Goal: Task Accomplishment & Management: Manage account settings

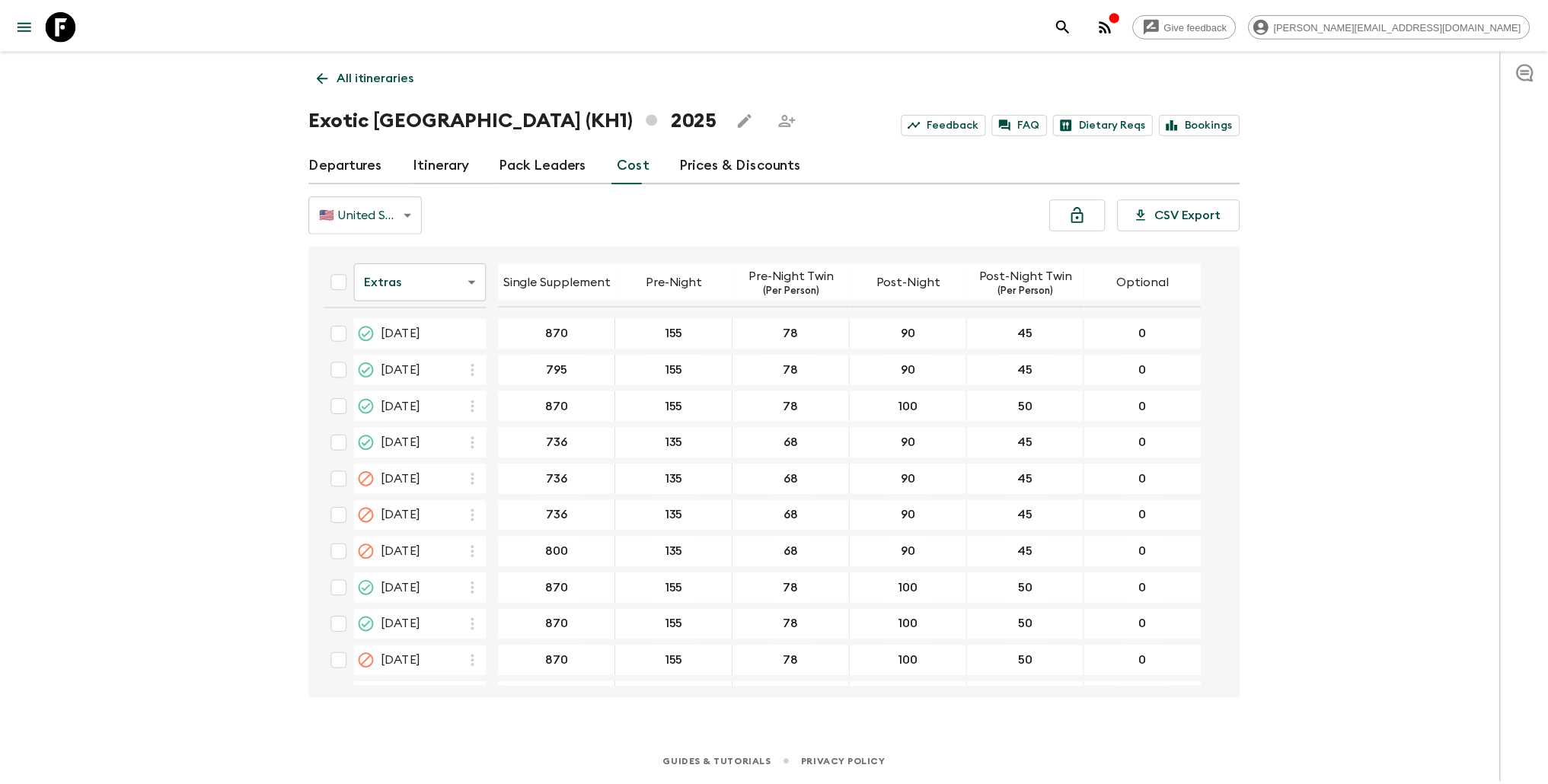
scroll to position [69, 0]
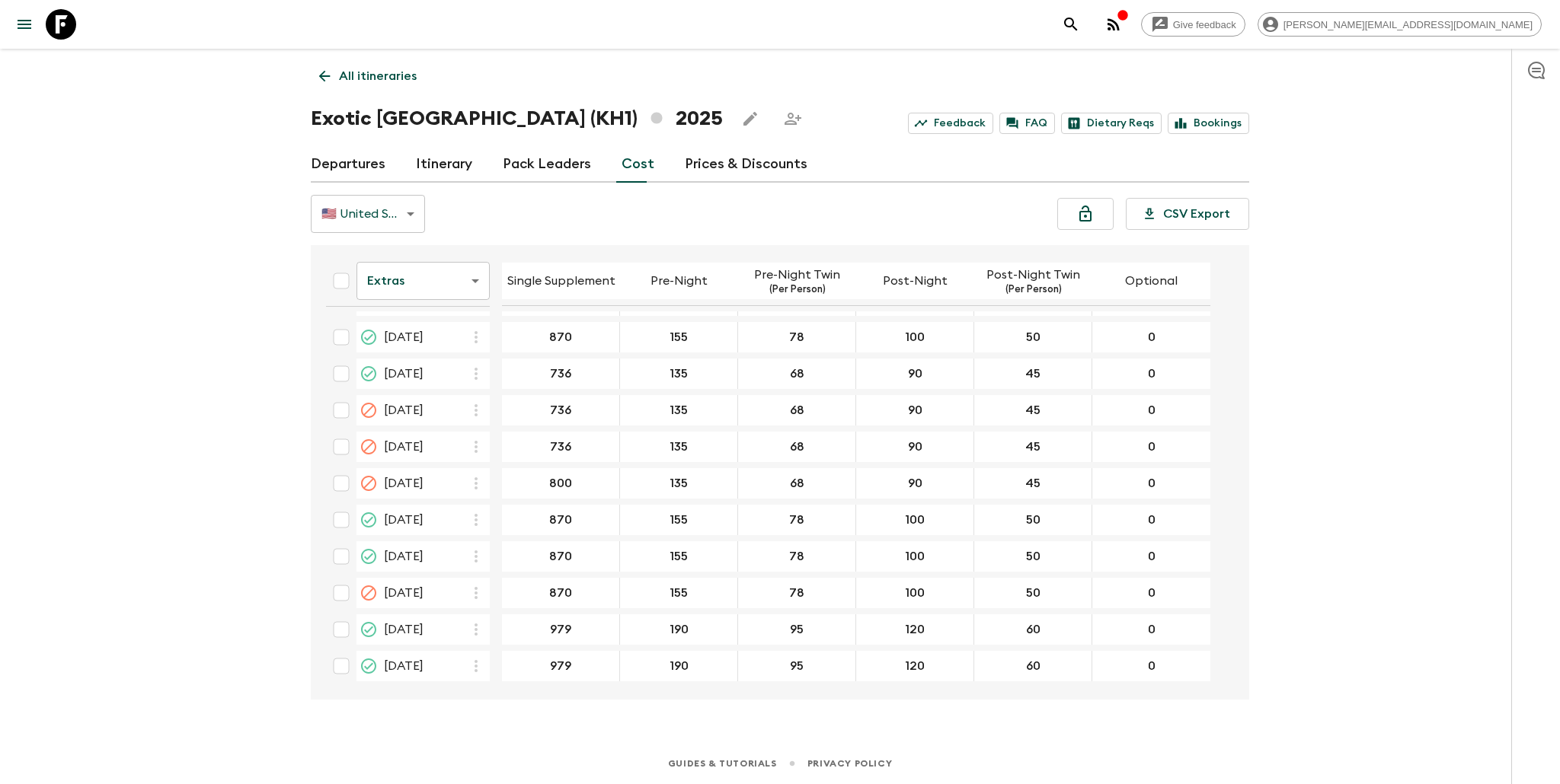
click at [442, 83] on div "All itineraries Exotic [GEOGRAPHIC_DATA] (KH1) 2025 Feedback FAQ Dietary Reqs B…" at bounding box center [780, 374] width 975 height 651
click at [375, 76] on p "All itineraries" at bounding box center [378, 76] width 78 height 19
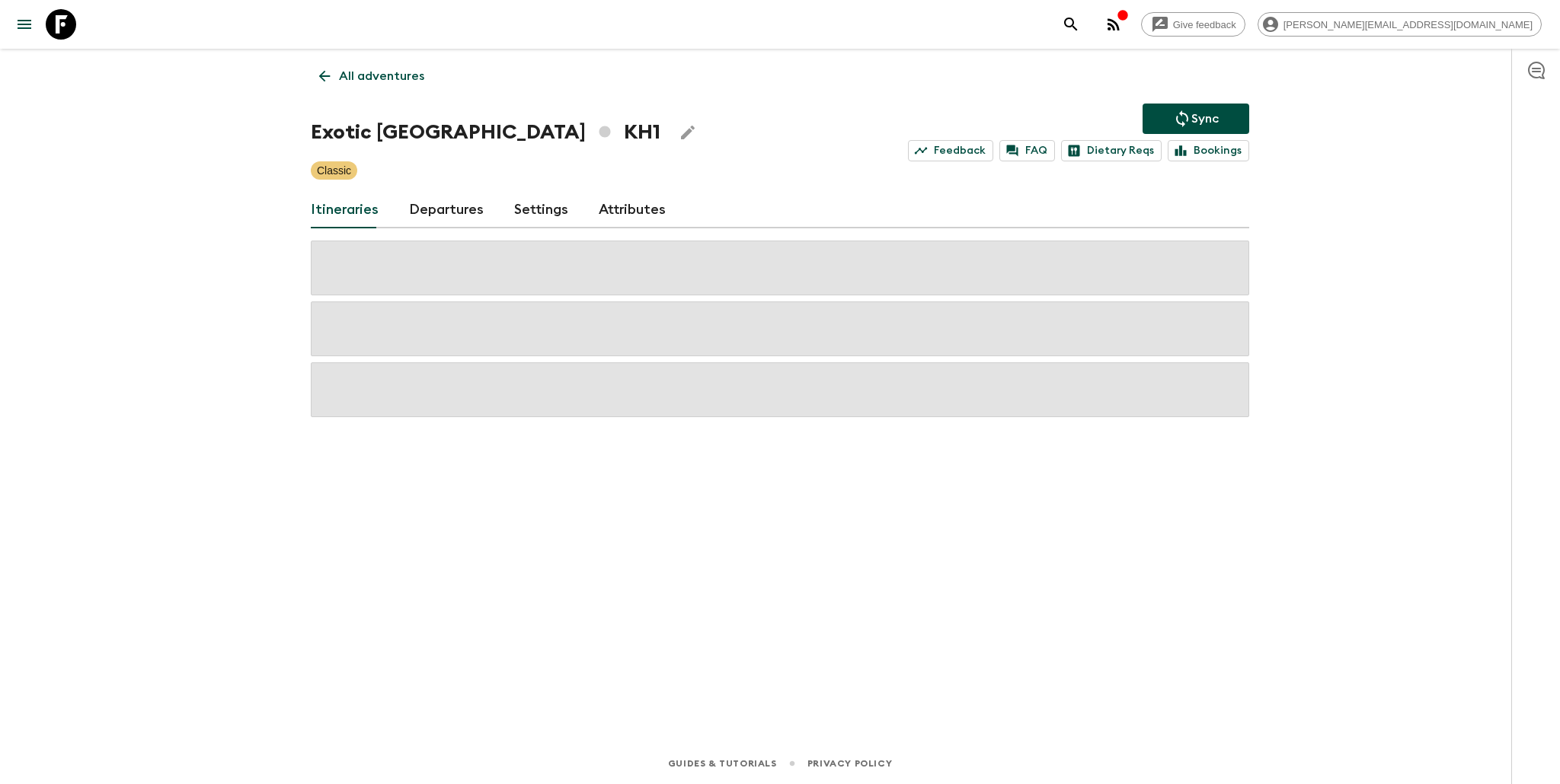
click at [376, 65] on link "All adventures" at bounding box center [371, 76] width 122 height 31
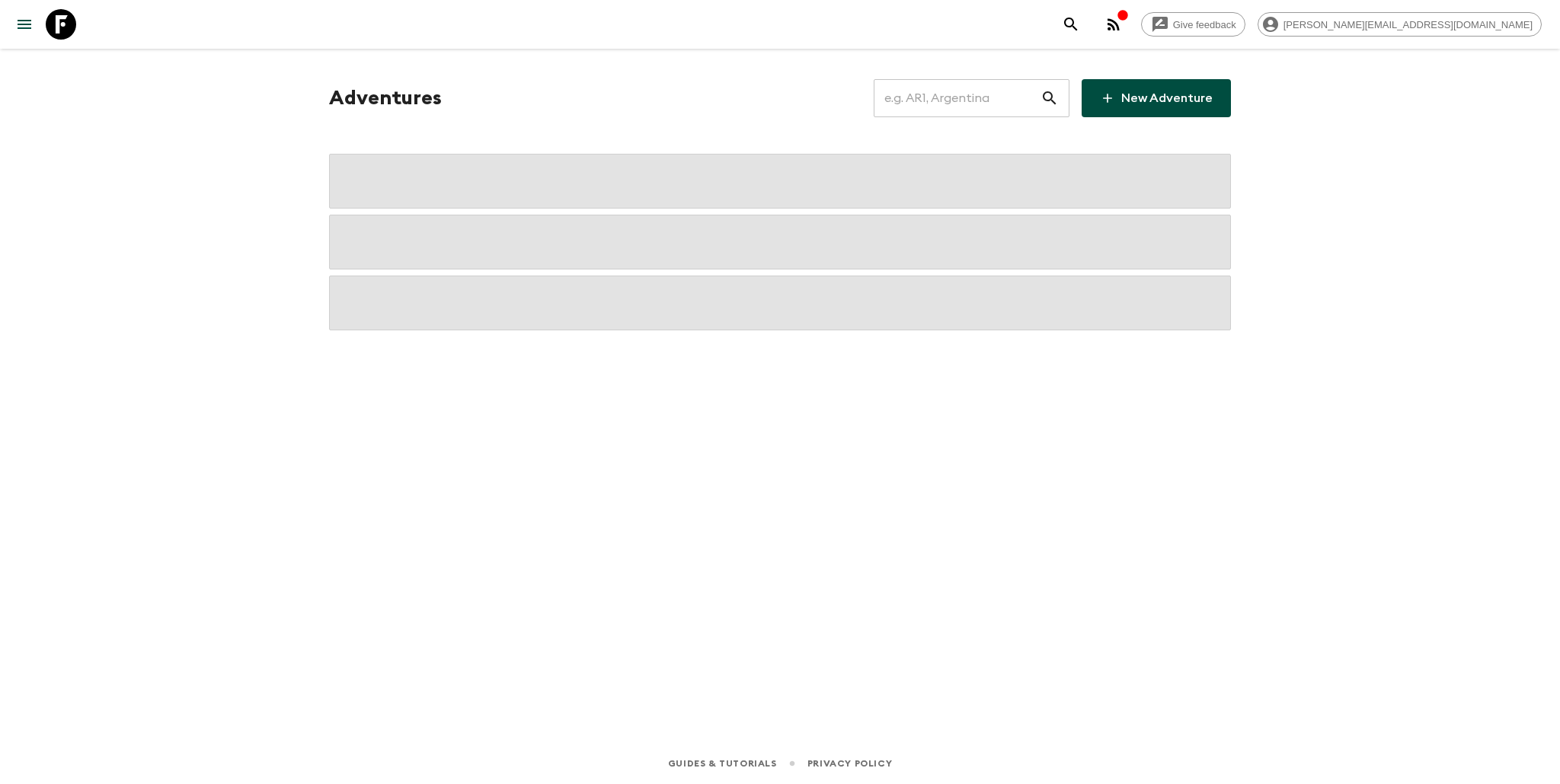
click at [976, 103] on input "text" at bounding box center [957, 98] width 167 height 43
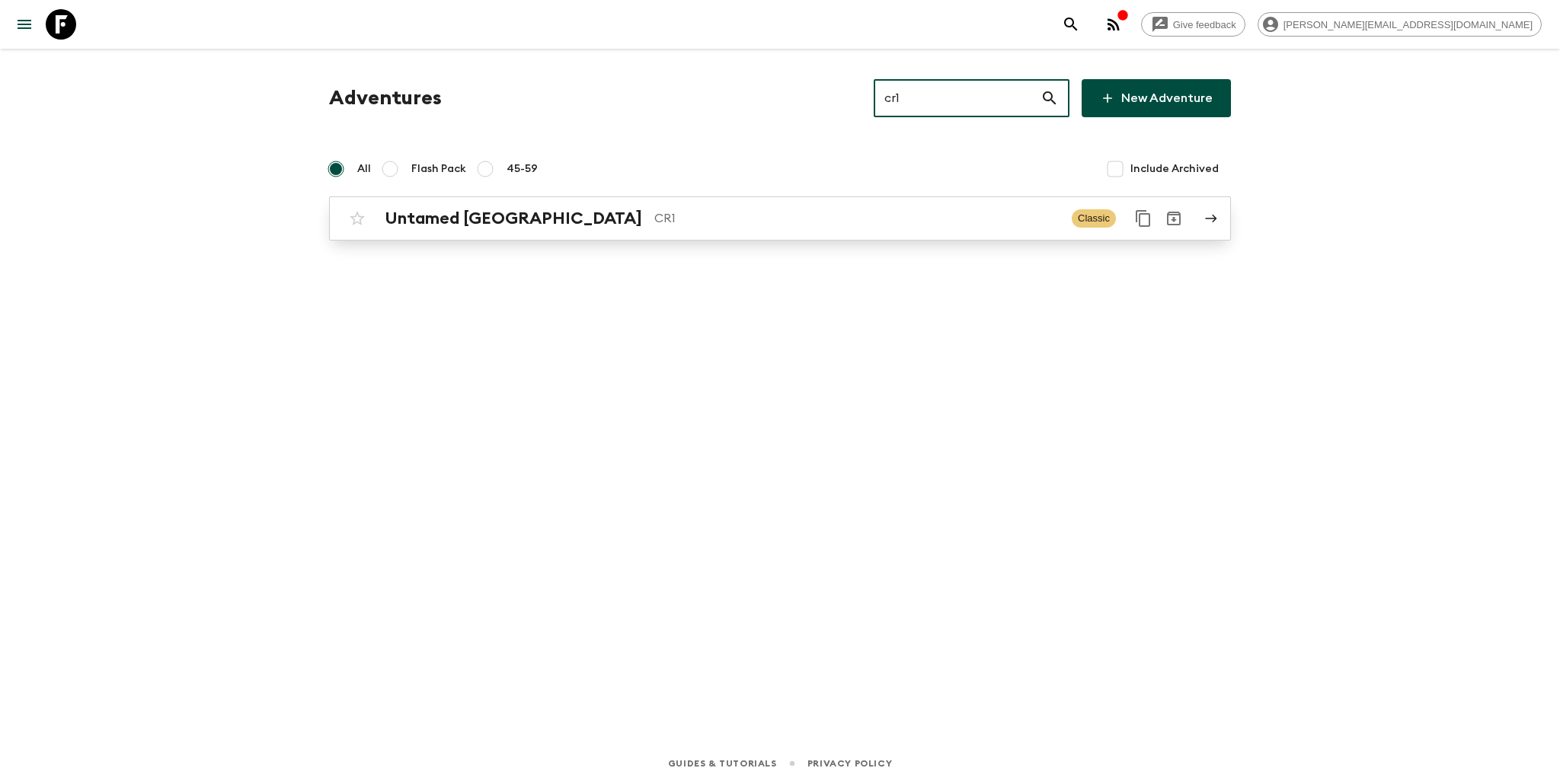
type input "cr1"
click at [611, 234] on link "Untamed [GEOGRAPHIC_DATA] CR1 Classic" at bounding box center [780, 218] width 902 height 44
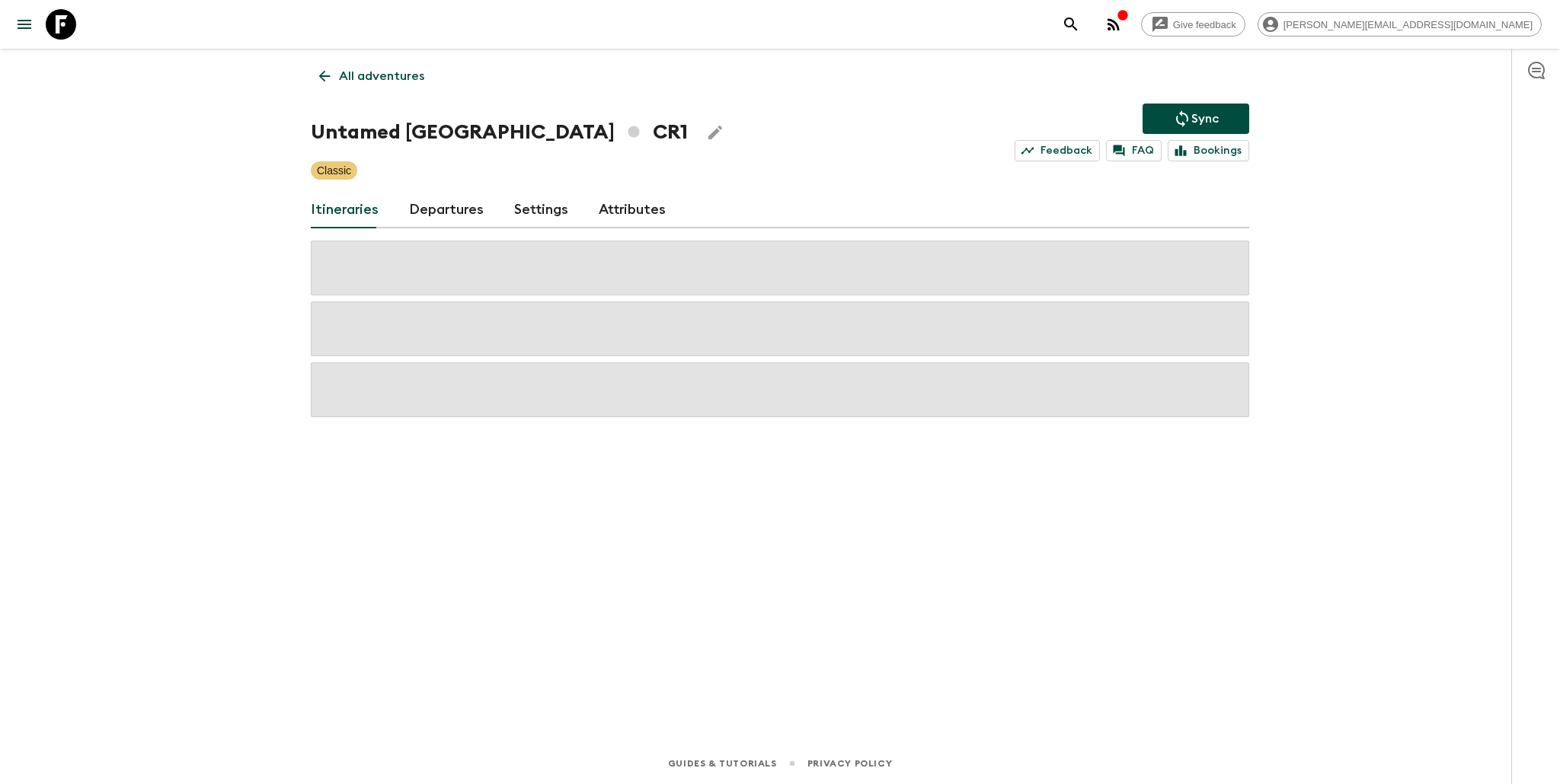
click at [425, 213] on link "Departures" at bounding box center [446, 209] width 74 height 36
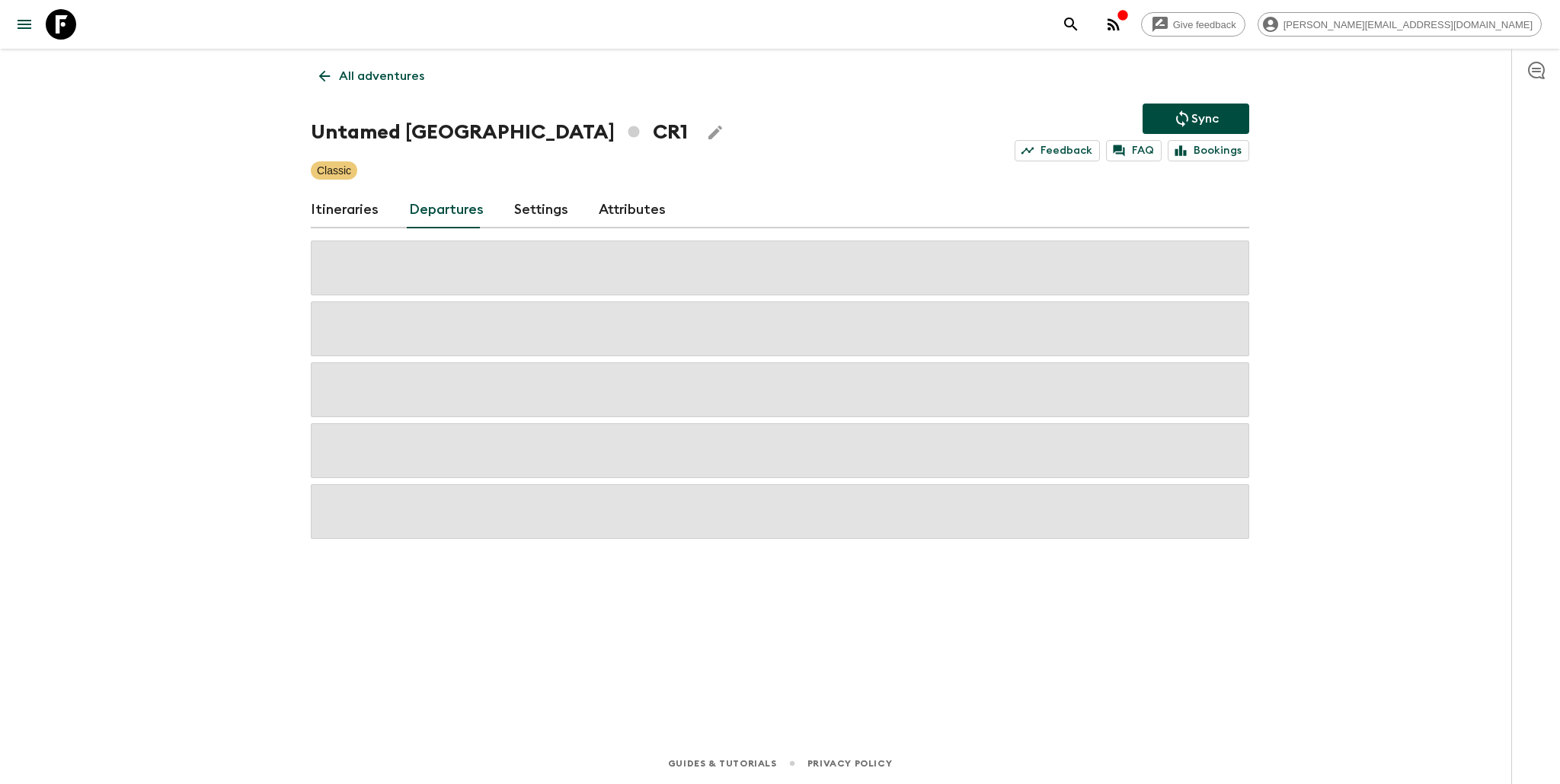
click at [341, 209] on link "Itineraries" at bounding box center [345, 209] width 68 height 36
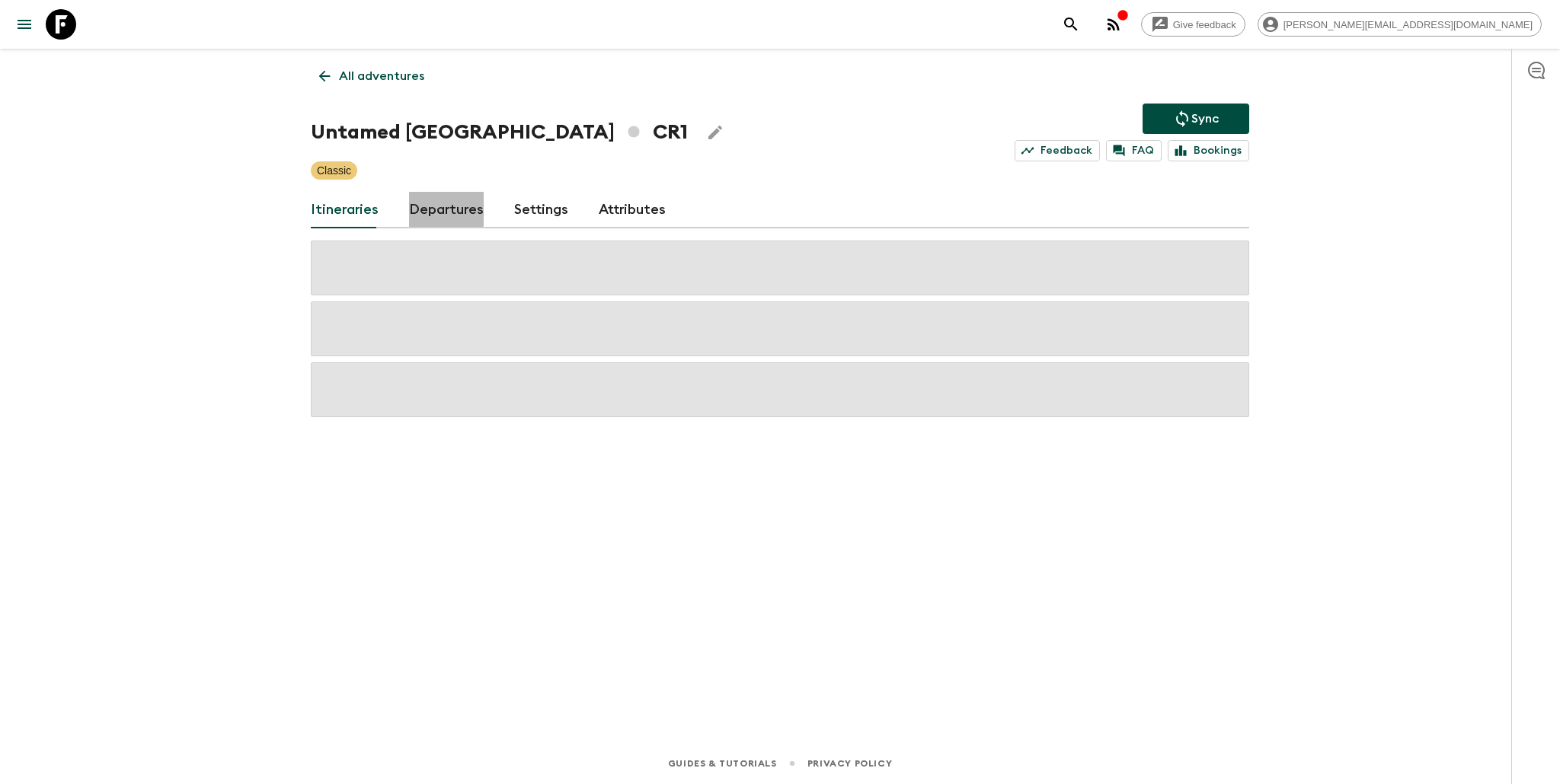
click at [433, 200] on link "Departures" at bounding box center [446, 209] width 74 height 36
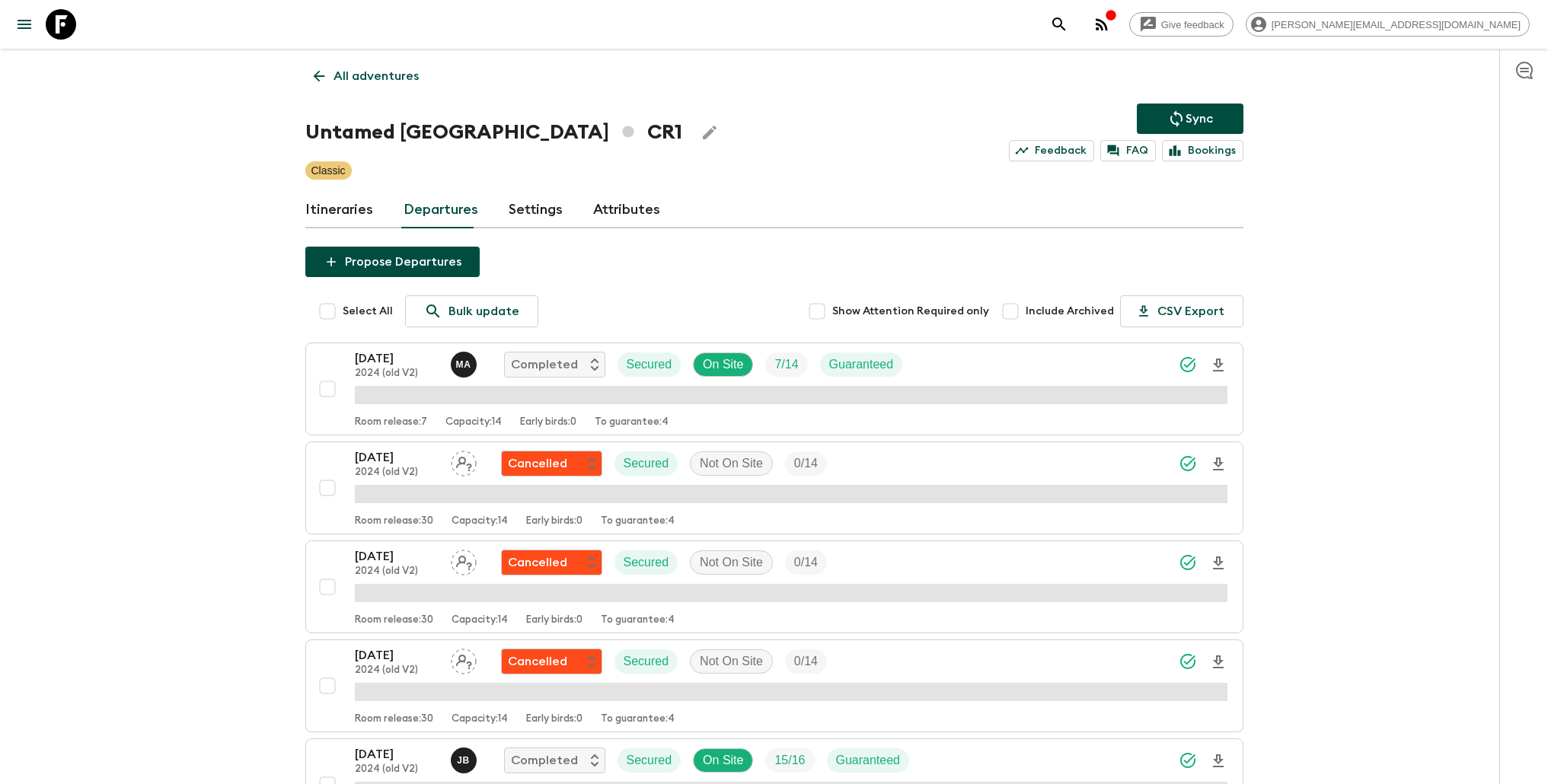
scroll to position [1649, 0]
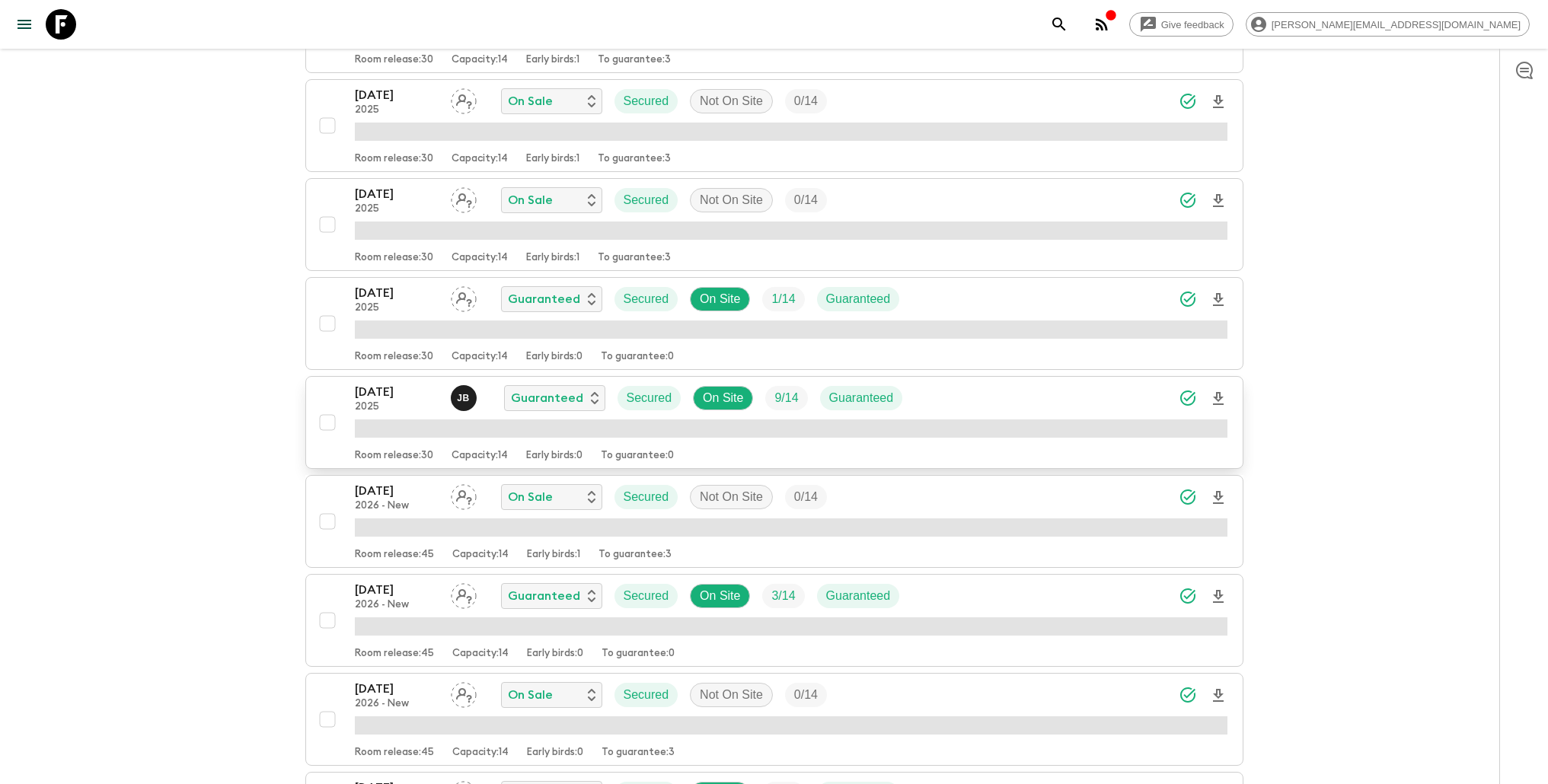
click at [991, 413] on div "[DATE] 2025 [PERSON_NAME] Guaranteed Secured On Site 9 / 14 Guaranteed" at bounding box center [791, 398] width 872 height 31
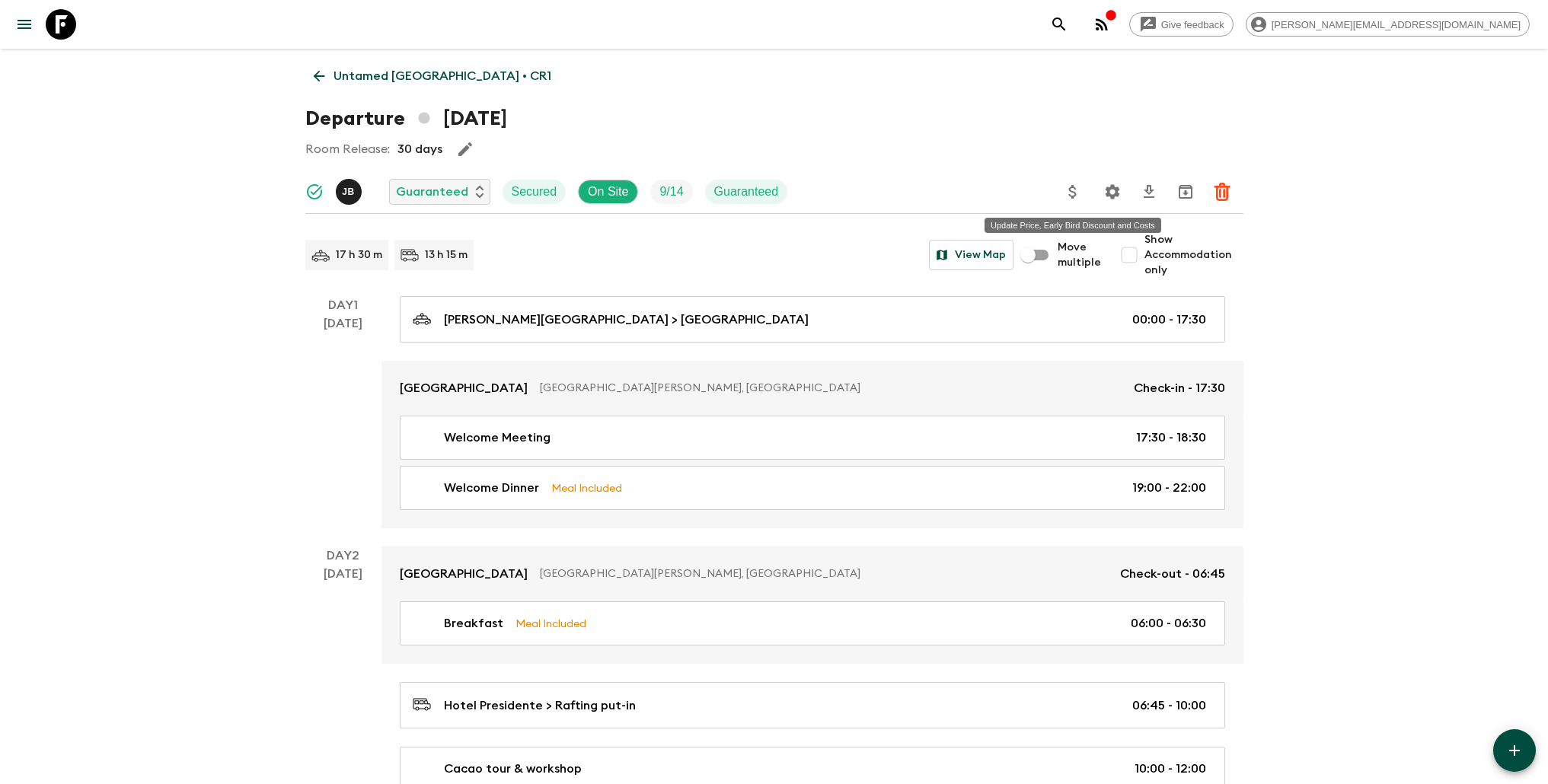
click at [1077, 195] on icon "Update Price, Early Bird Discount and Costs" at bounding box center [1073, 192] width 19 height 19
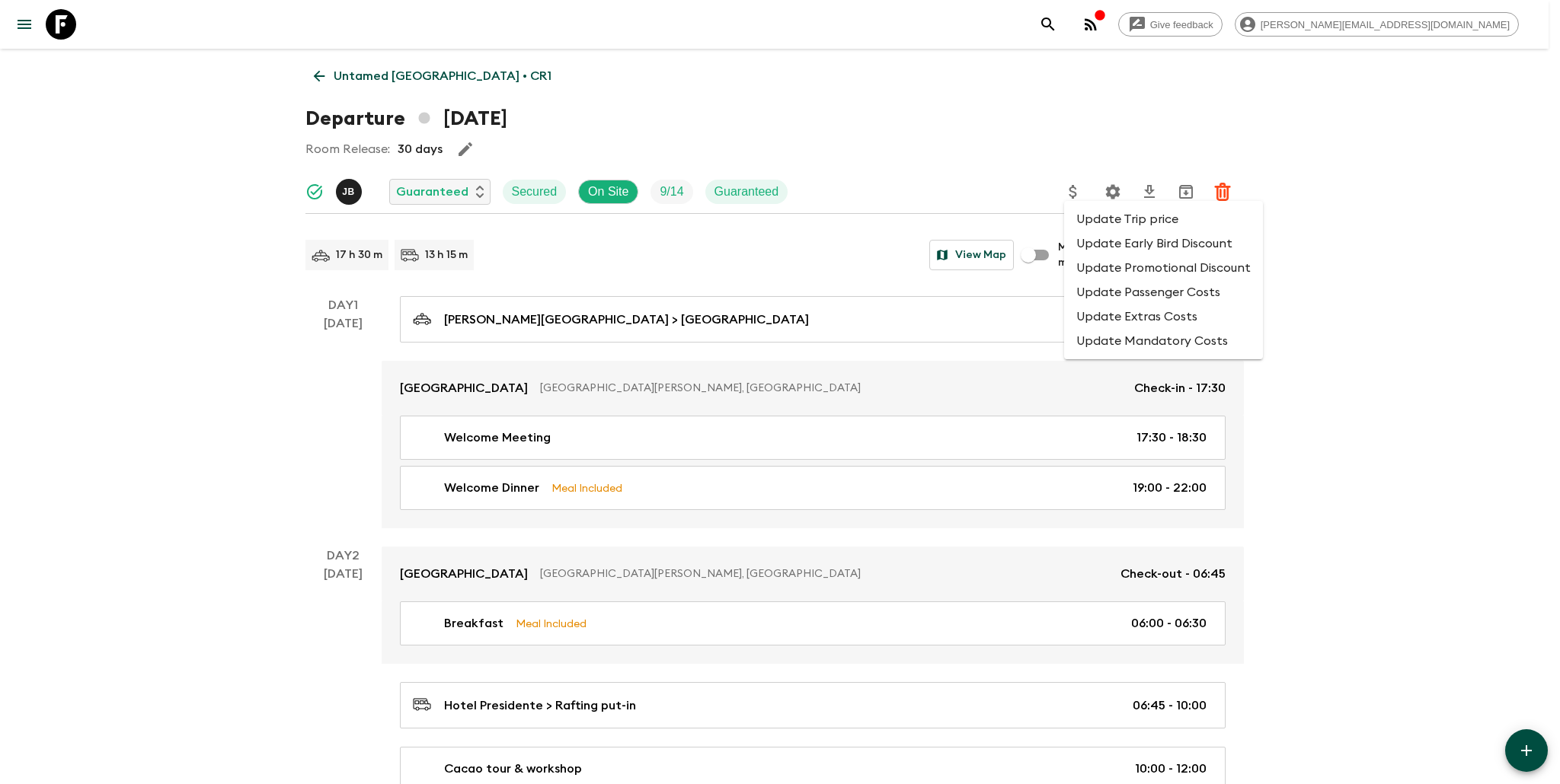
click at [1097, 222] on li "Update Trip price" at bounding box center [1164, 219] width 199 height 24
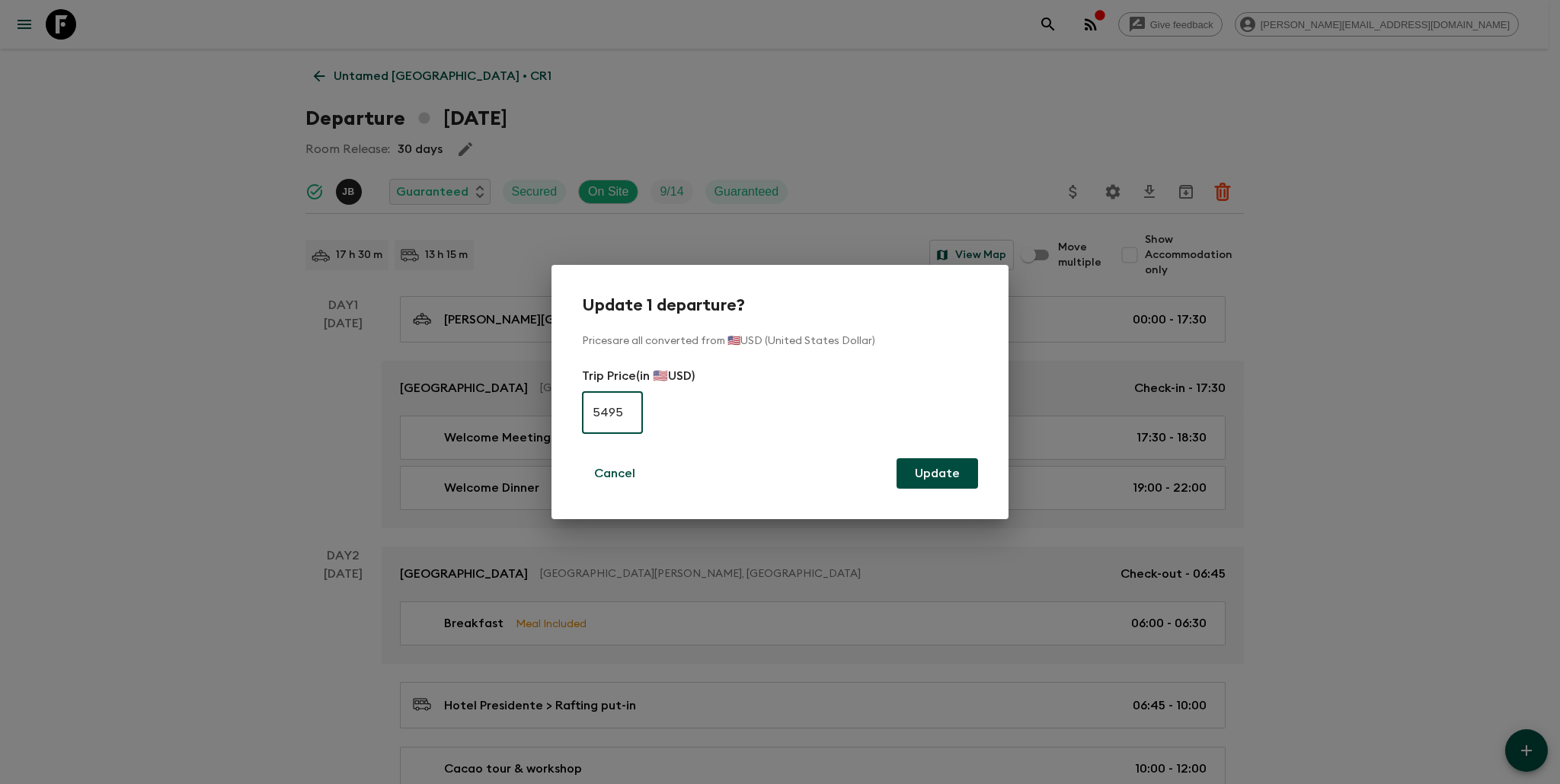
click at [624, 415] on input "5495" at bounding box center [612, 412] width 61 height 43
type input "5995"
click at [919, 467] on button "Update" at bounding box center [937, 474] width 82 height 31
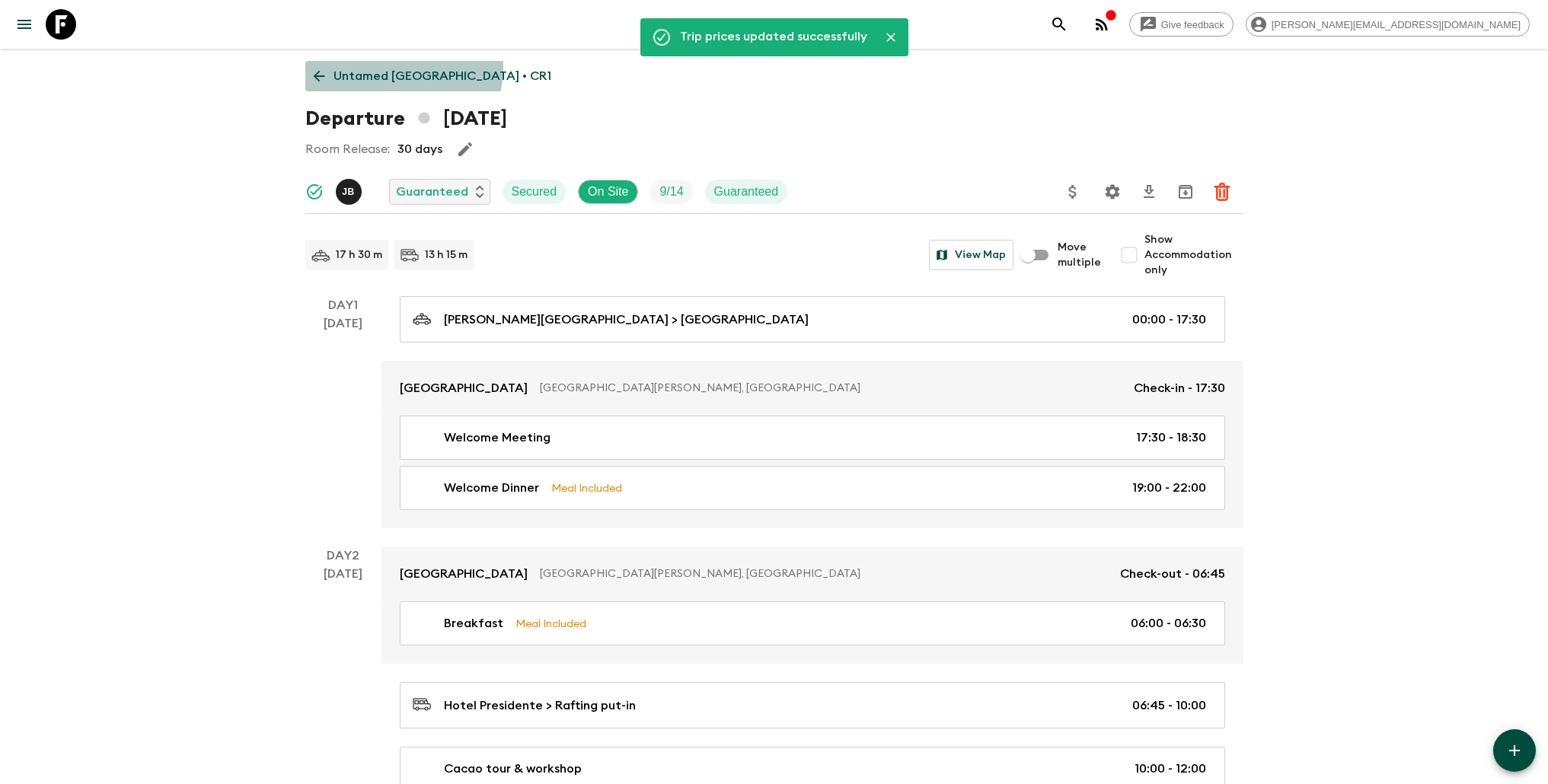
click at [402, 68] on p "Untamed [GEOGRAPHIC_DATA] • CR1" at bounding box center [442, 76] width 217 height 19
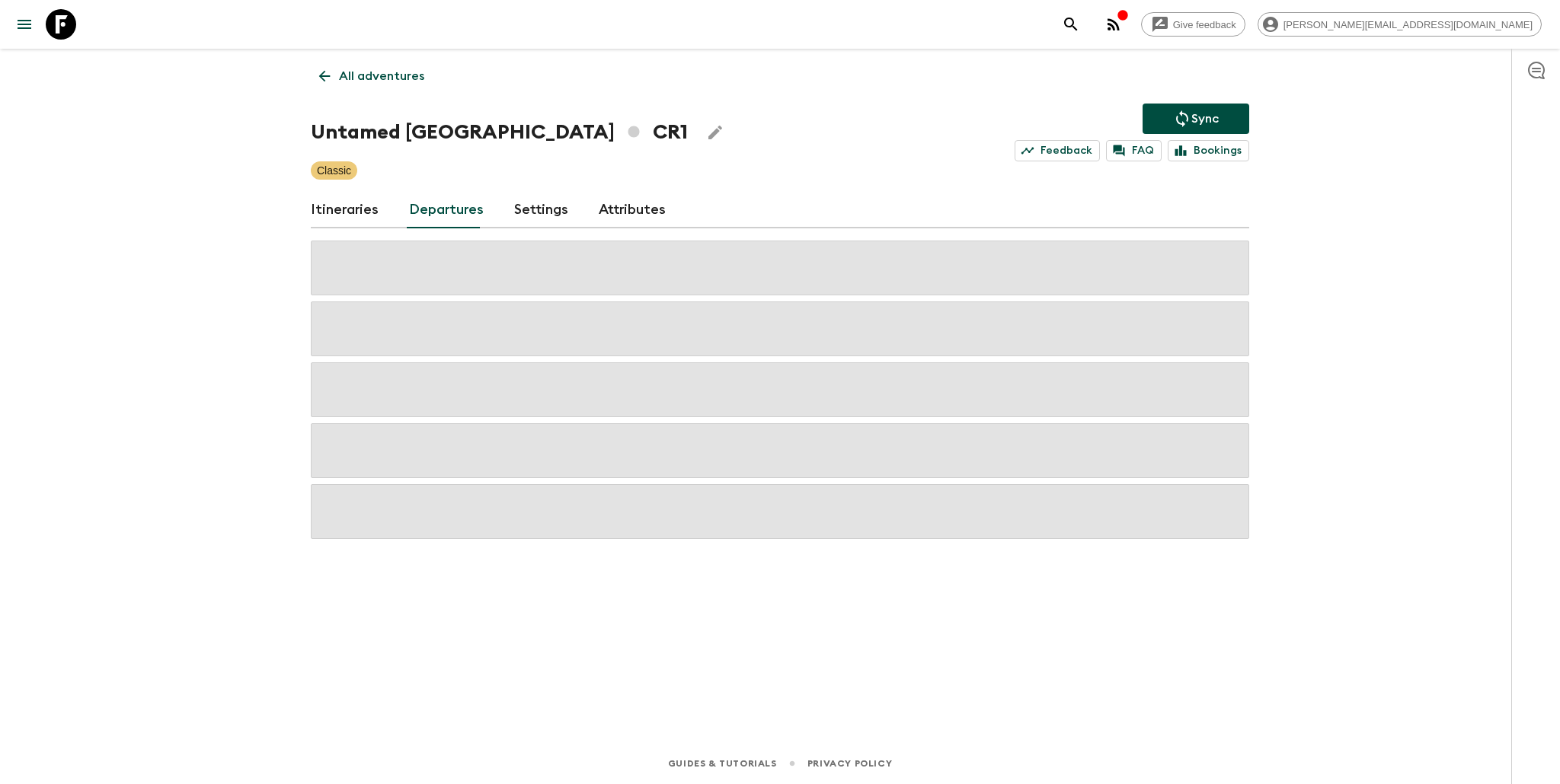
click at [1188, 122] on icon "Sync adventure departures to the booking engine" at bounding box center [1182, 119] width 19 height 19
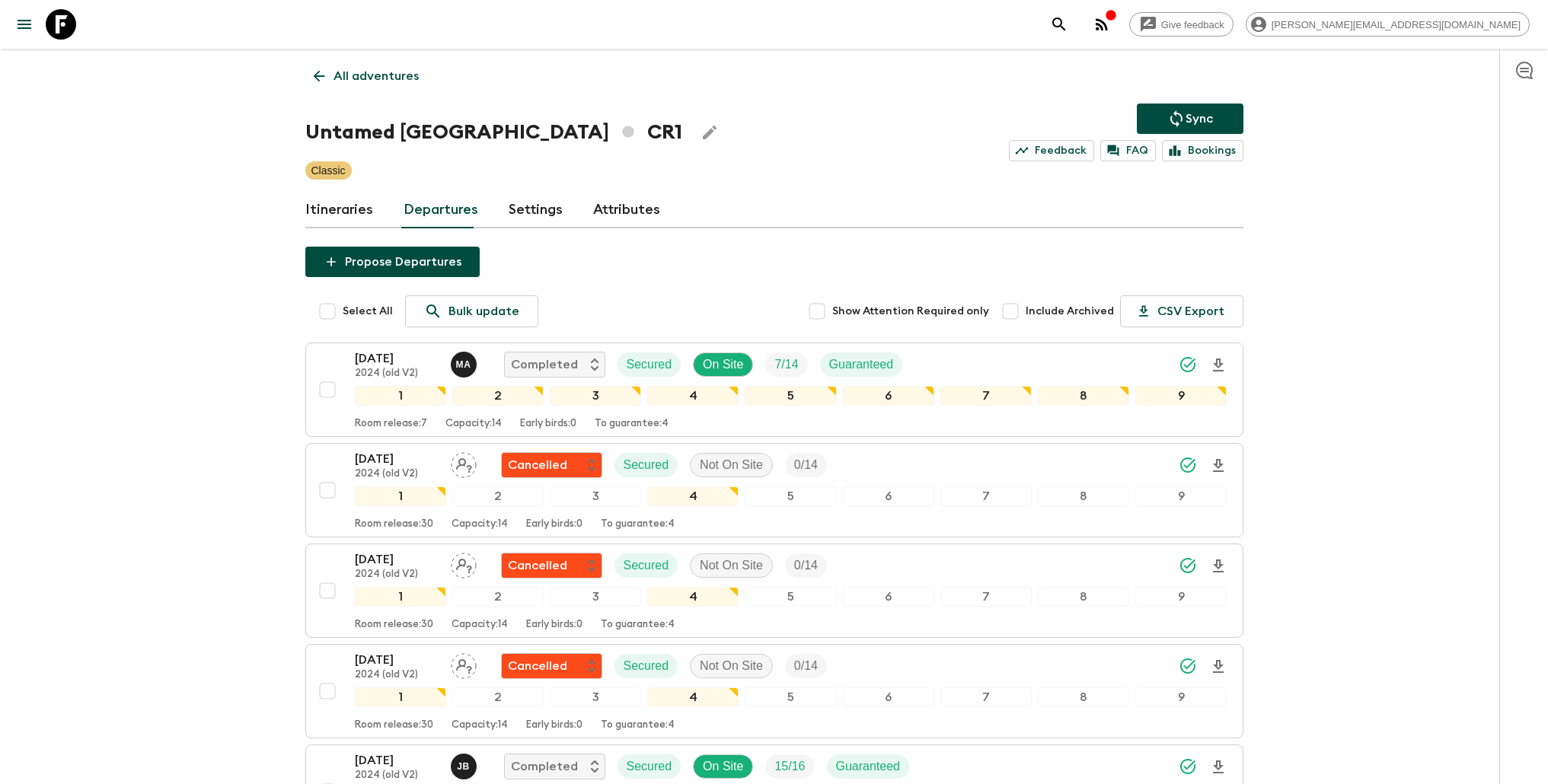
click at [387, 83] on p "All adventures" at bounding box center [376, 76] width 85 height 19
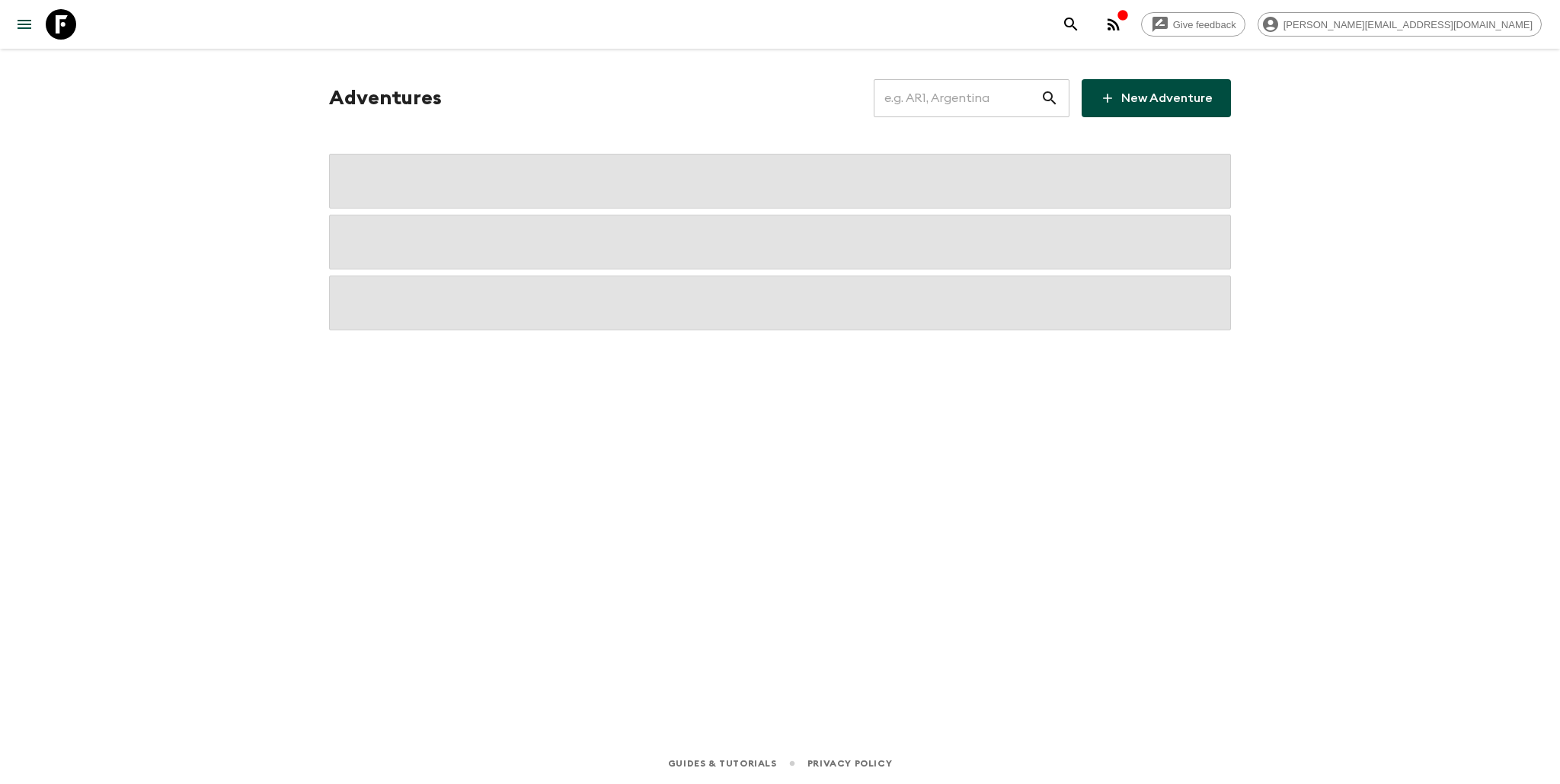
click at [981, 91] on input "text" at bounding box center [957, 98] width 167 height 43
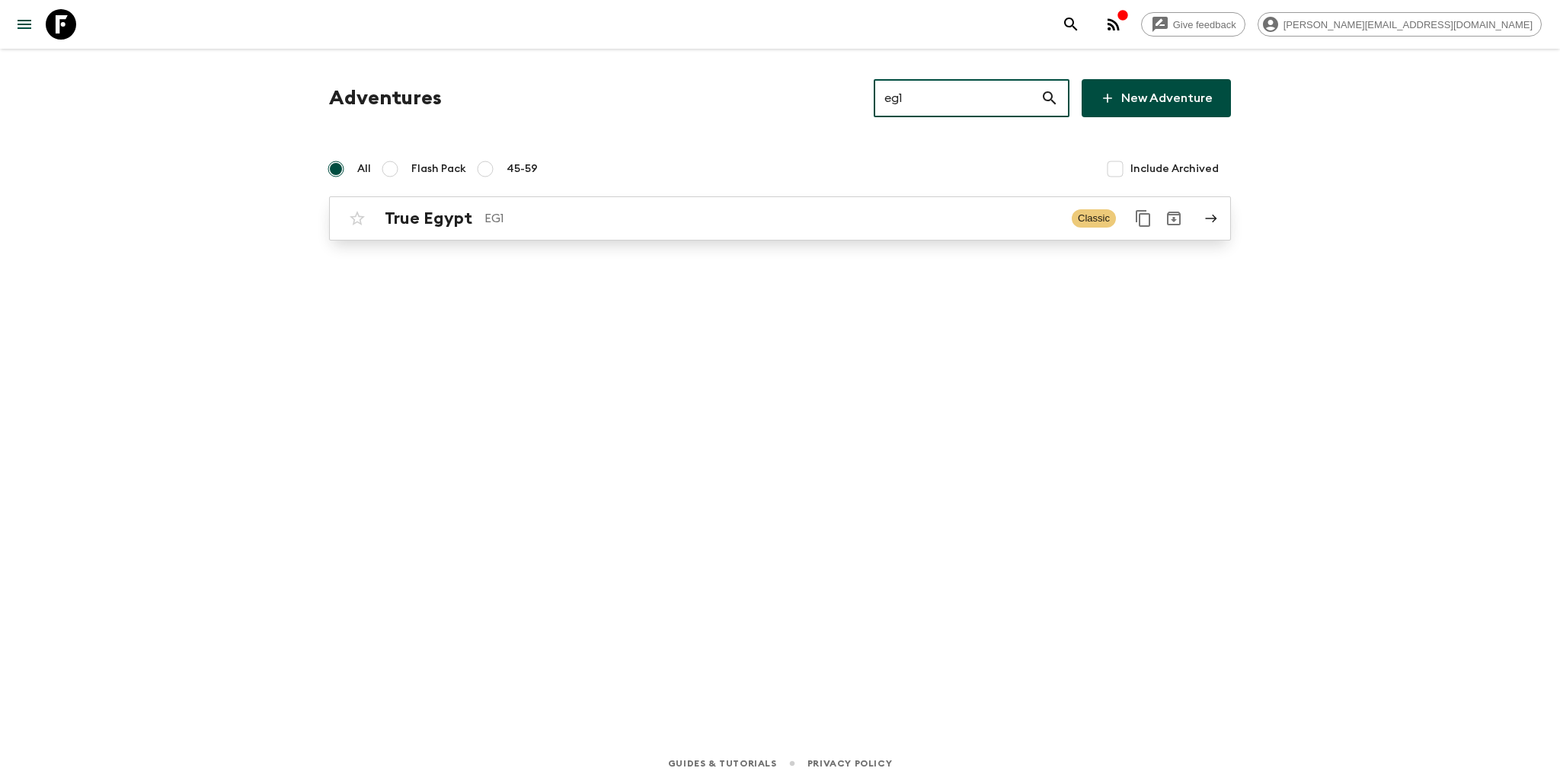
type input "eg1"
click at [592, 222] on p "EG1" at bounding box center [772, 218] width 575 height 19
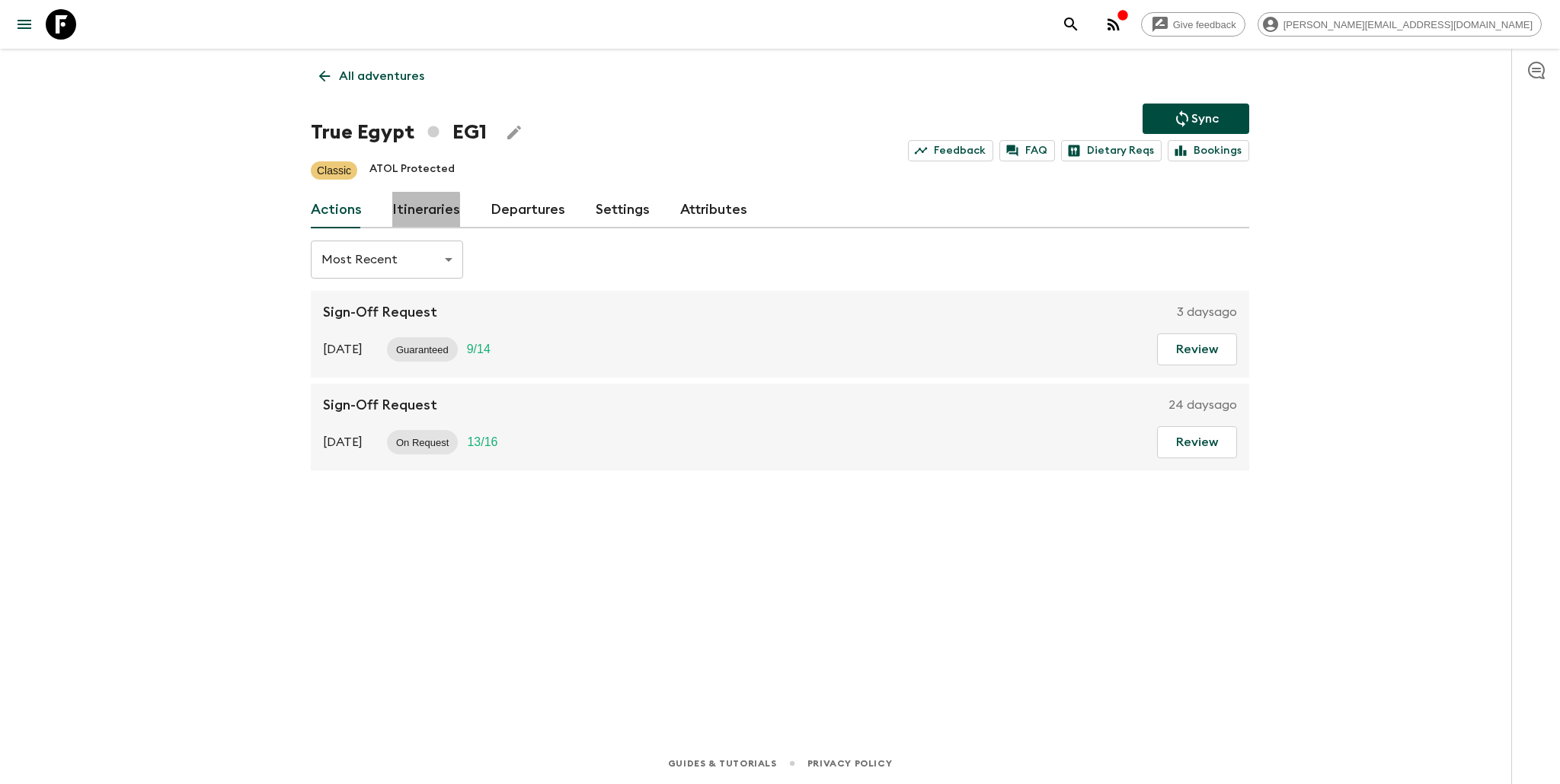
click at [424, 212] on link "Itineraries" at bounding box center [426, 209] width 68 height 36
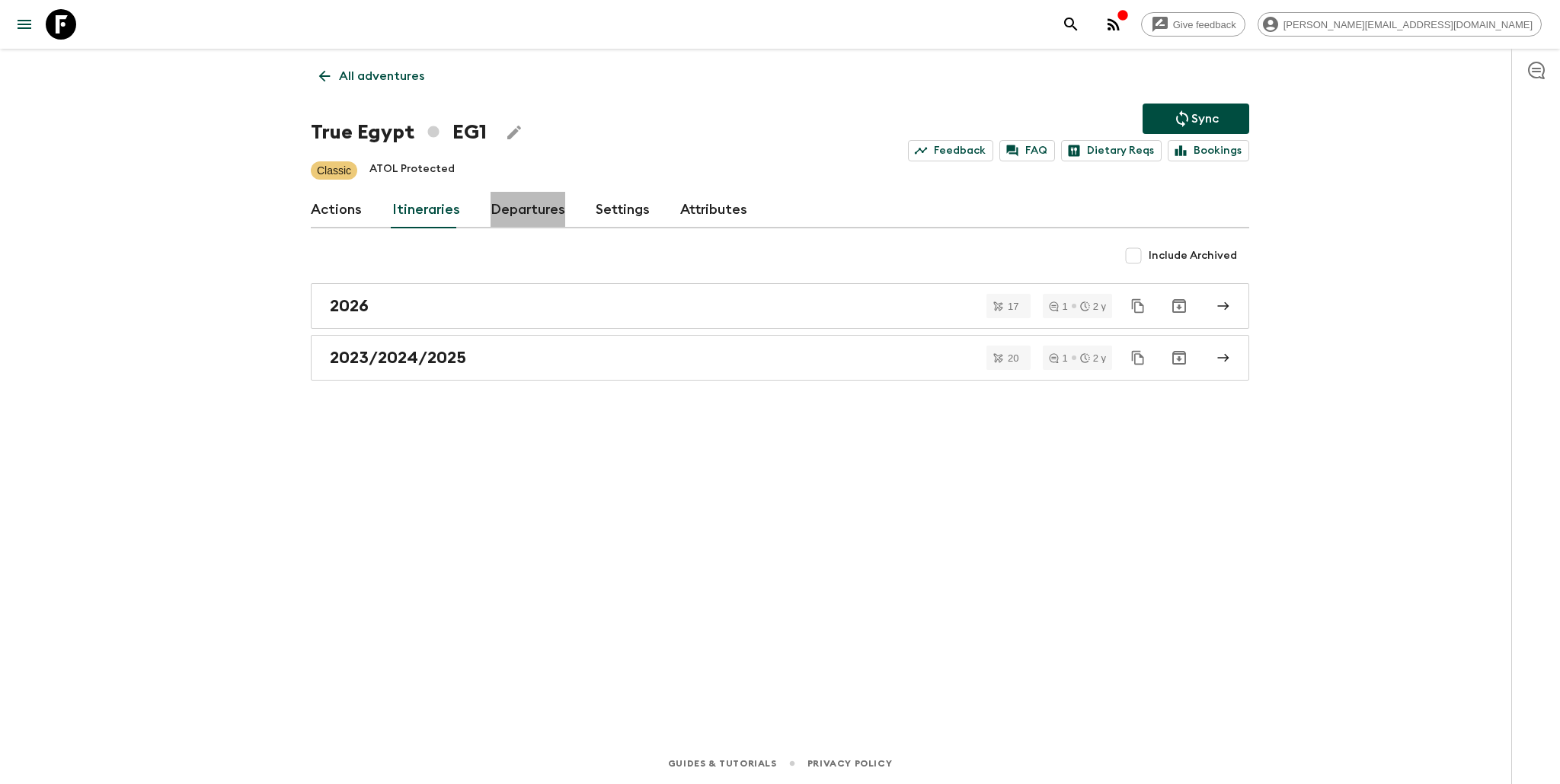
click at [533, 204] on link "Departures" at bounding box center [528, 209] width 74 height 36
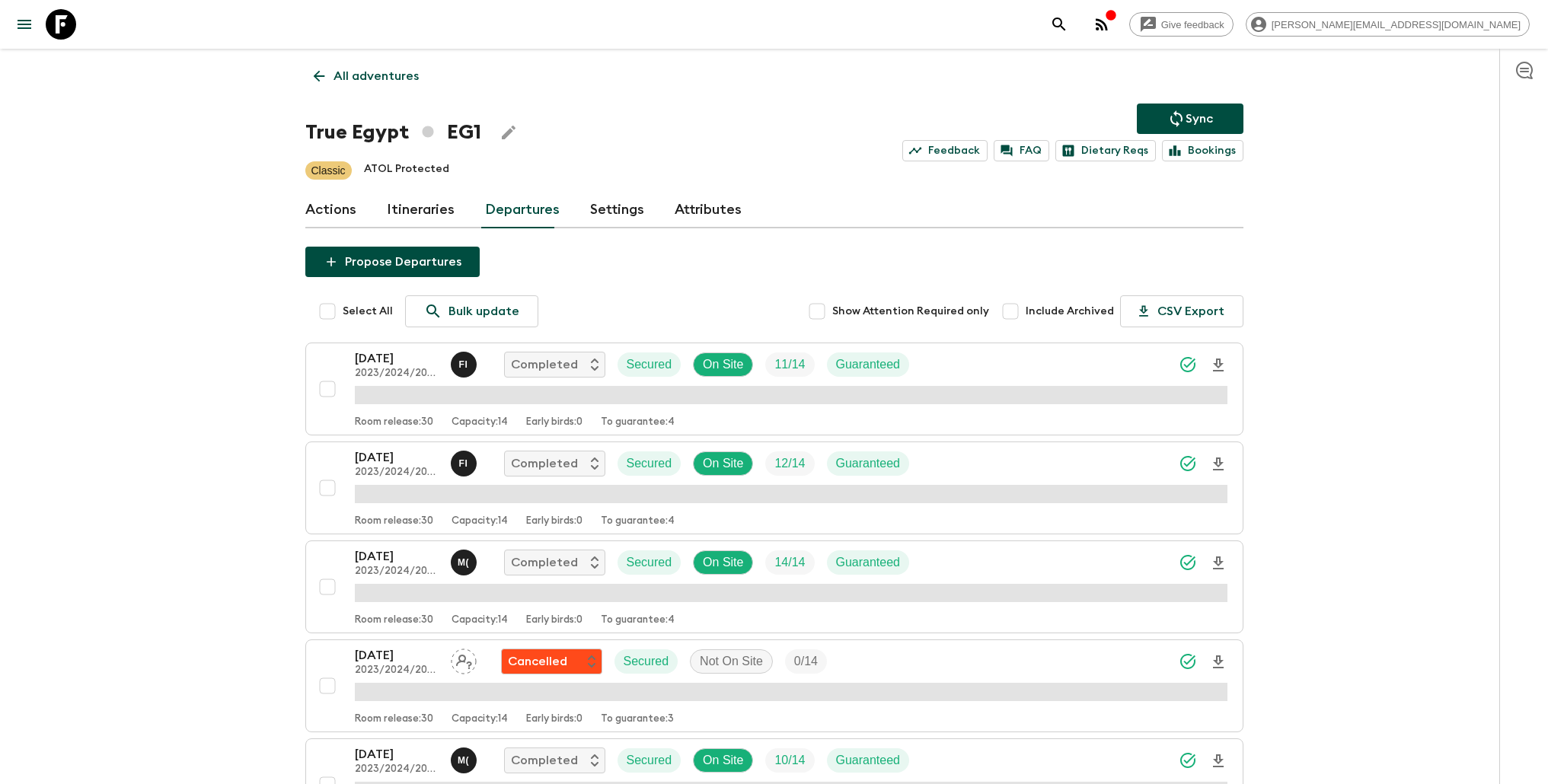
scroll to position [1748, 0]
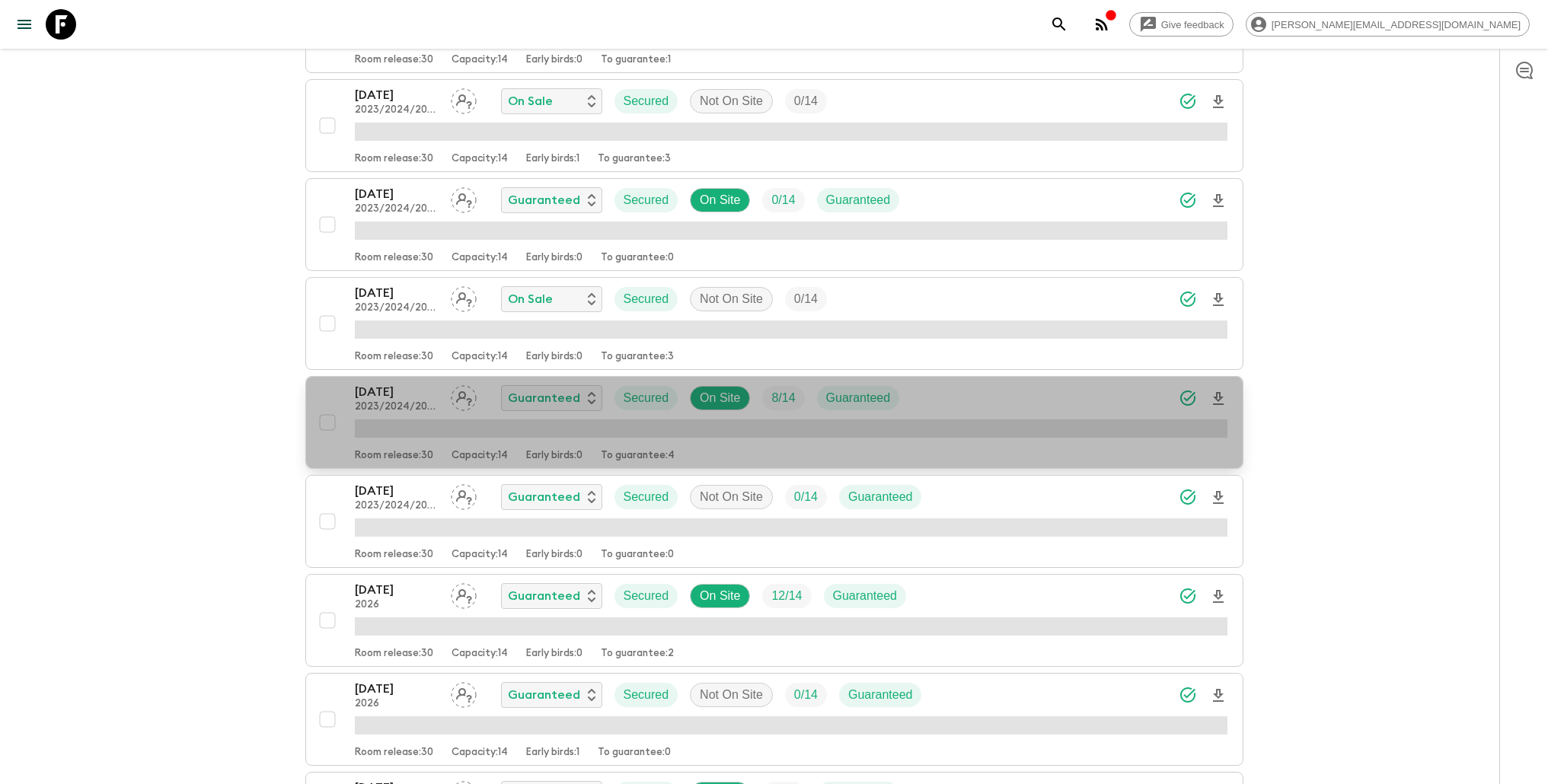
click at [944, 397] on div "[DATE] 2023/2024/2025 Guaranteed Secured On Site 8 / 14 Guaranteed" at bounding box center [791, 398] width 872 height 31
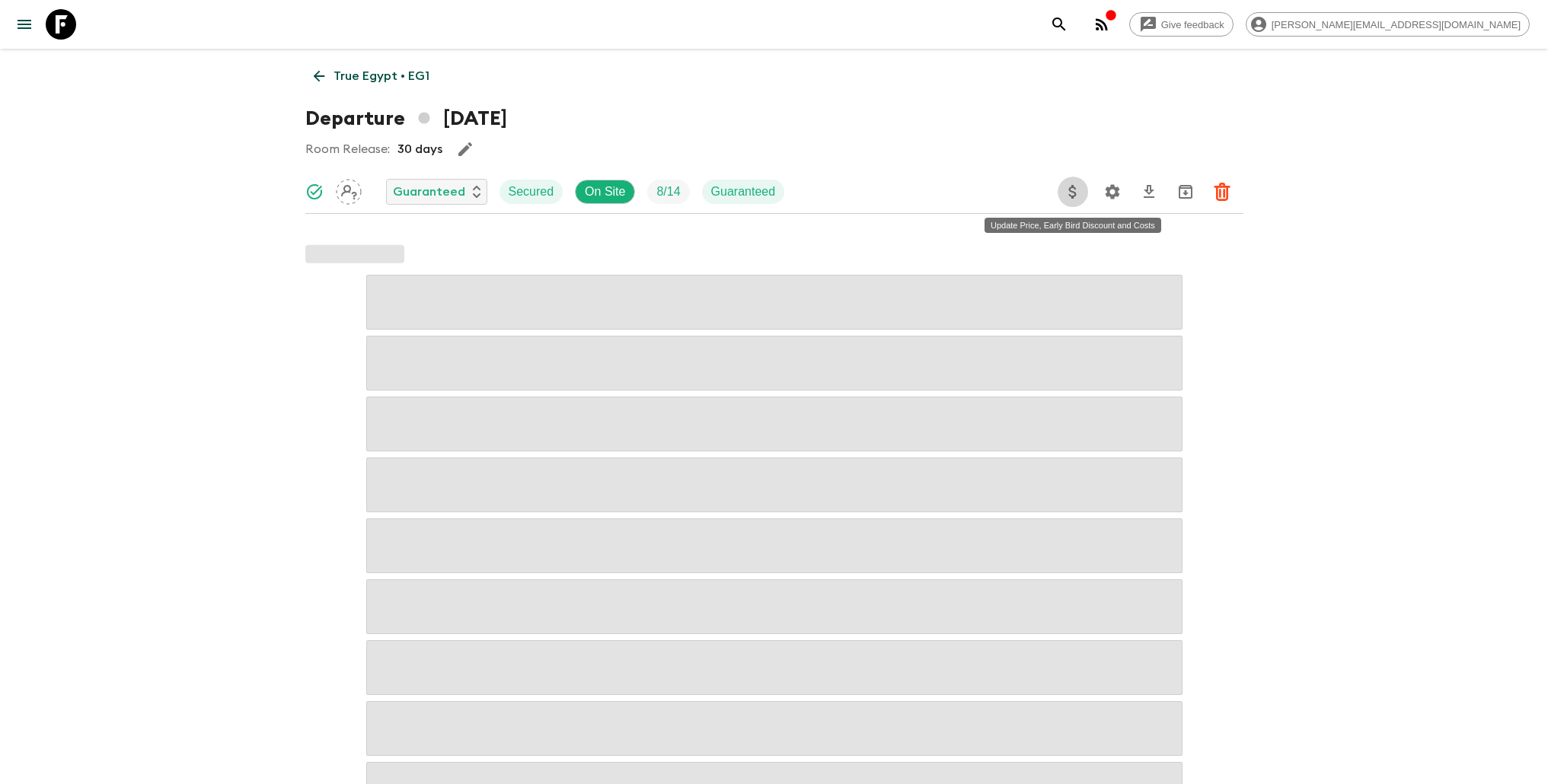
click at [1073, 185] on icon "Update Price, Early Bird Discount and Costs" at bounding box center [1072, 192] width 7 height 14
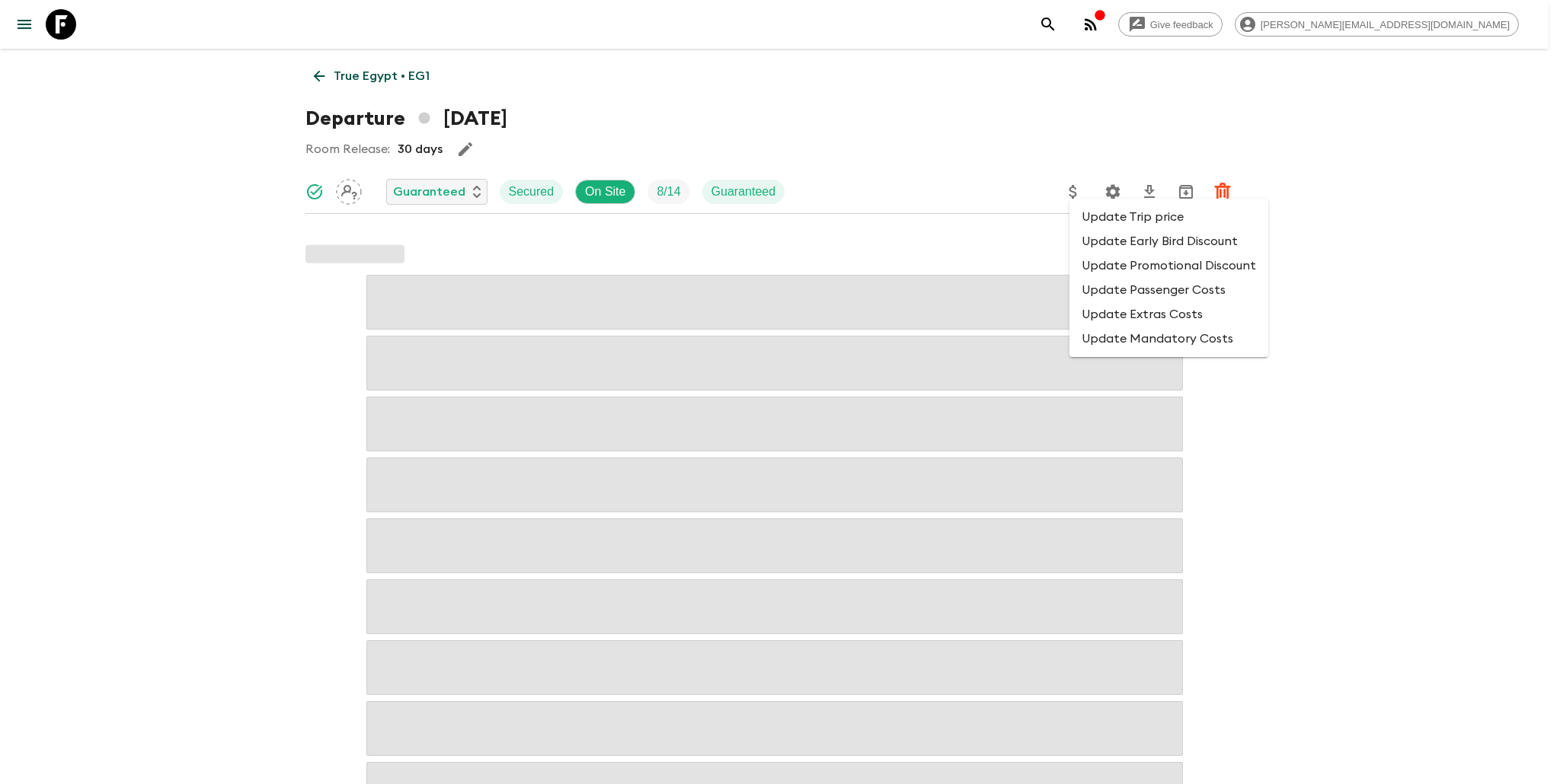
click at [1095, 224] on li "Update Trip price" at bounding box center [1169, 217] width 199 height 24
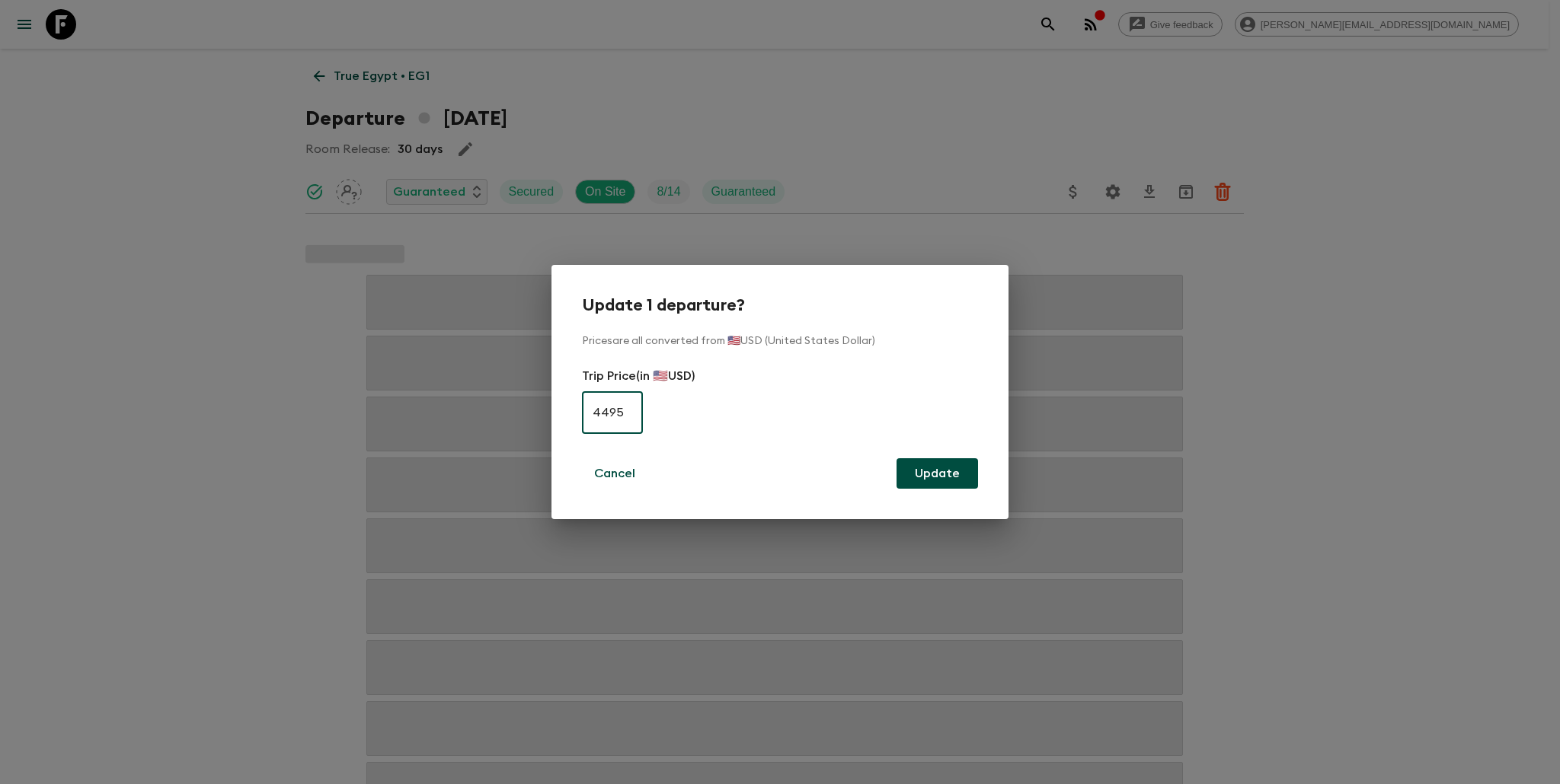
click at [601, 417] on input "4495" at bounding box center [612, 412] width 61 height 43
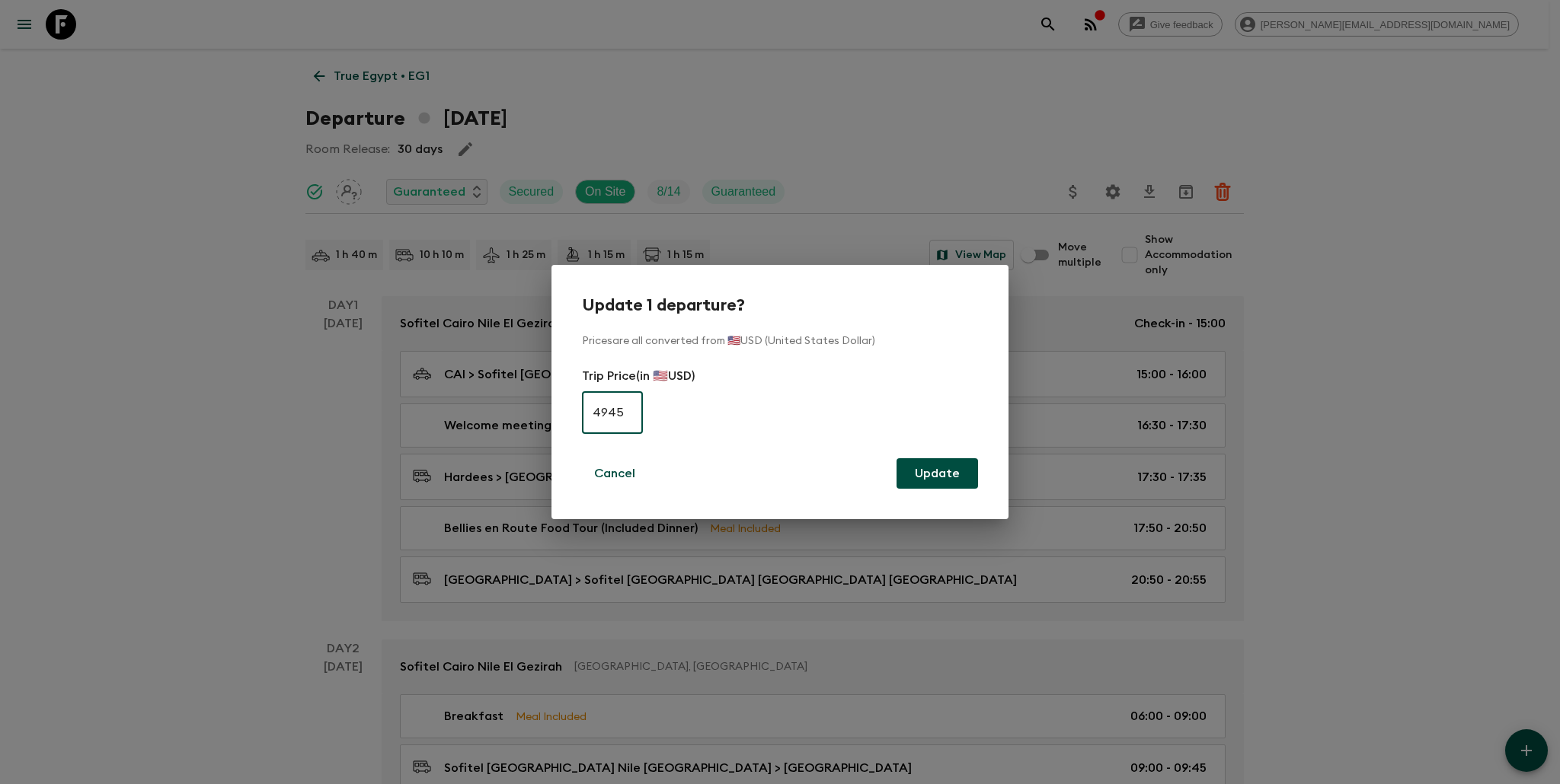
type input "4945"
click at [925, 473] on button "Update" at bounding box center [937, 474] width 82 height 31
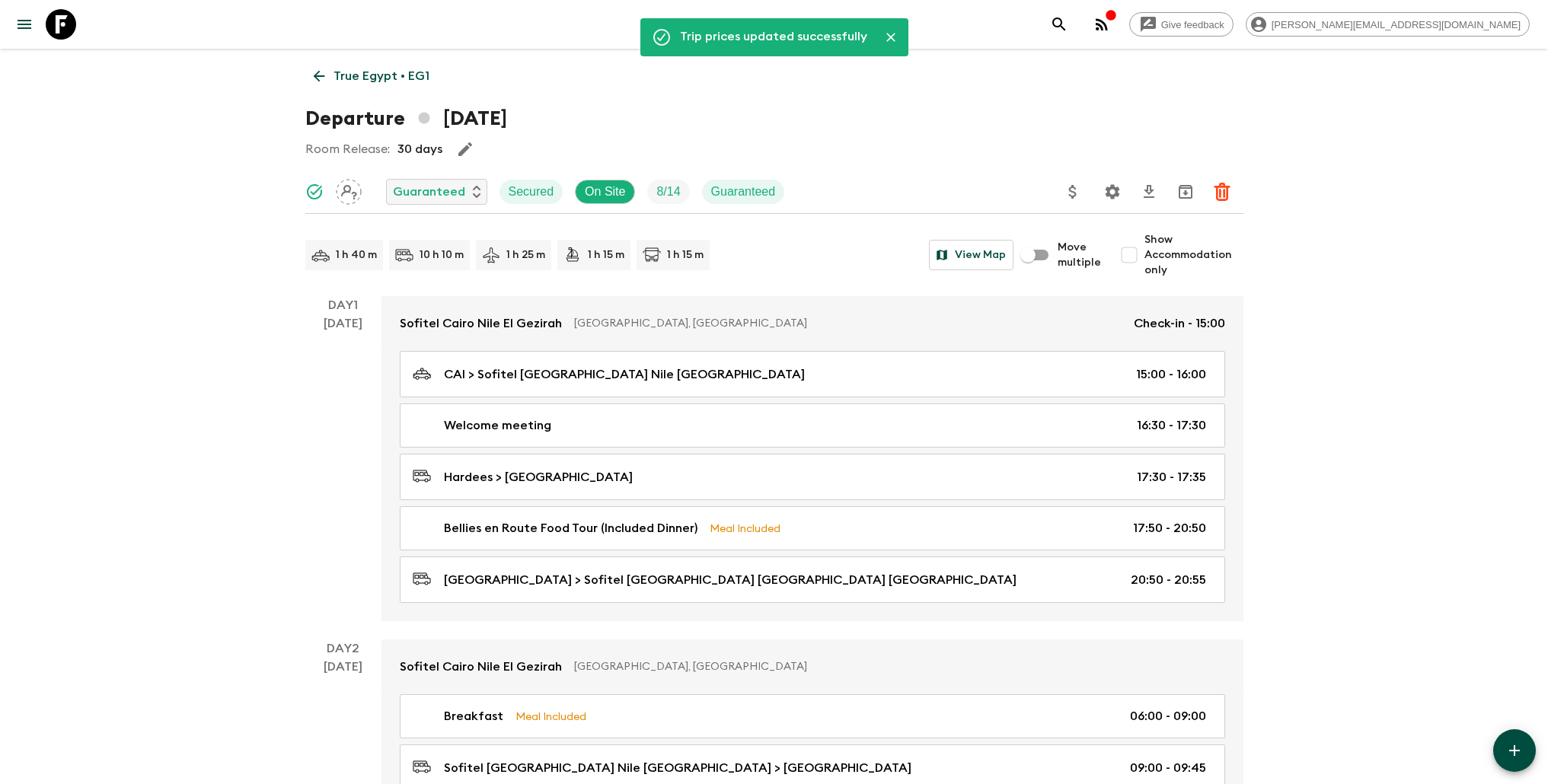
click at [381, 70] on p "True Egypt • EG1" at bounding box center [382, 76] width 96 height 19
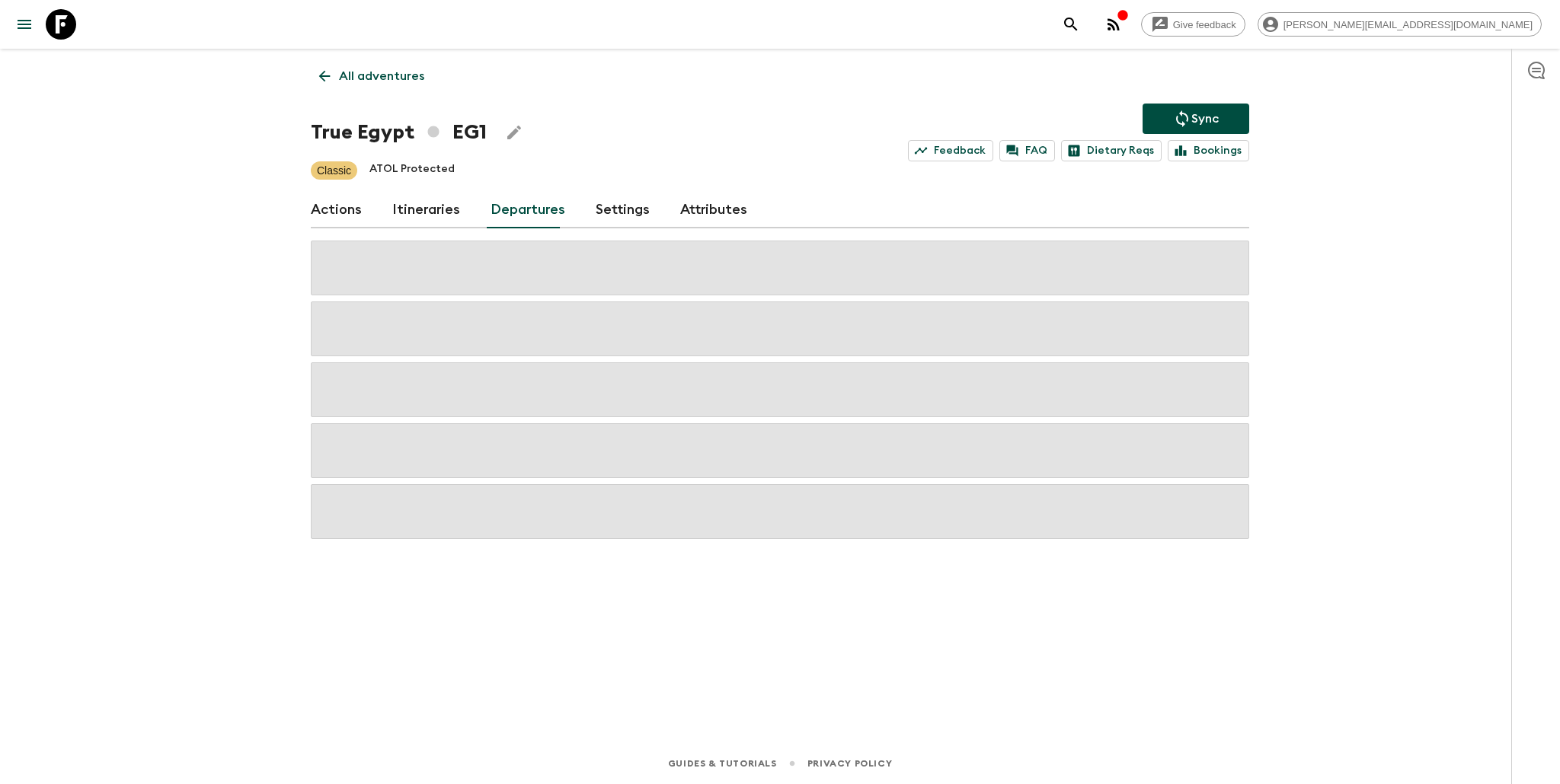
click at [1185, 122] on icon "Sync adventure departures to the booking engine" at bounding box center [1182, 119] width 19 height 19
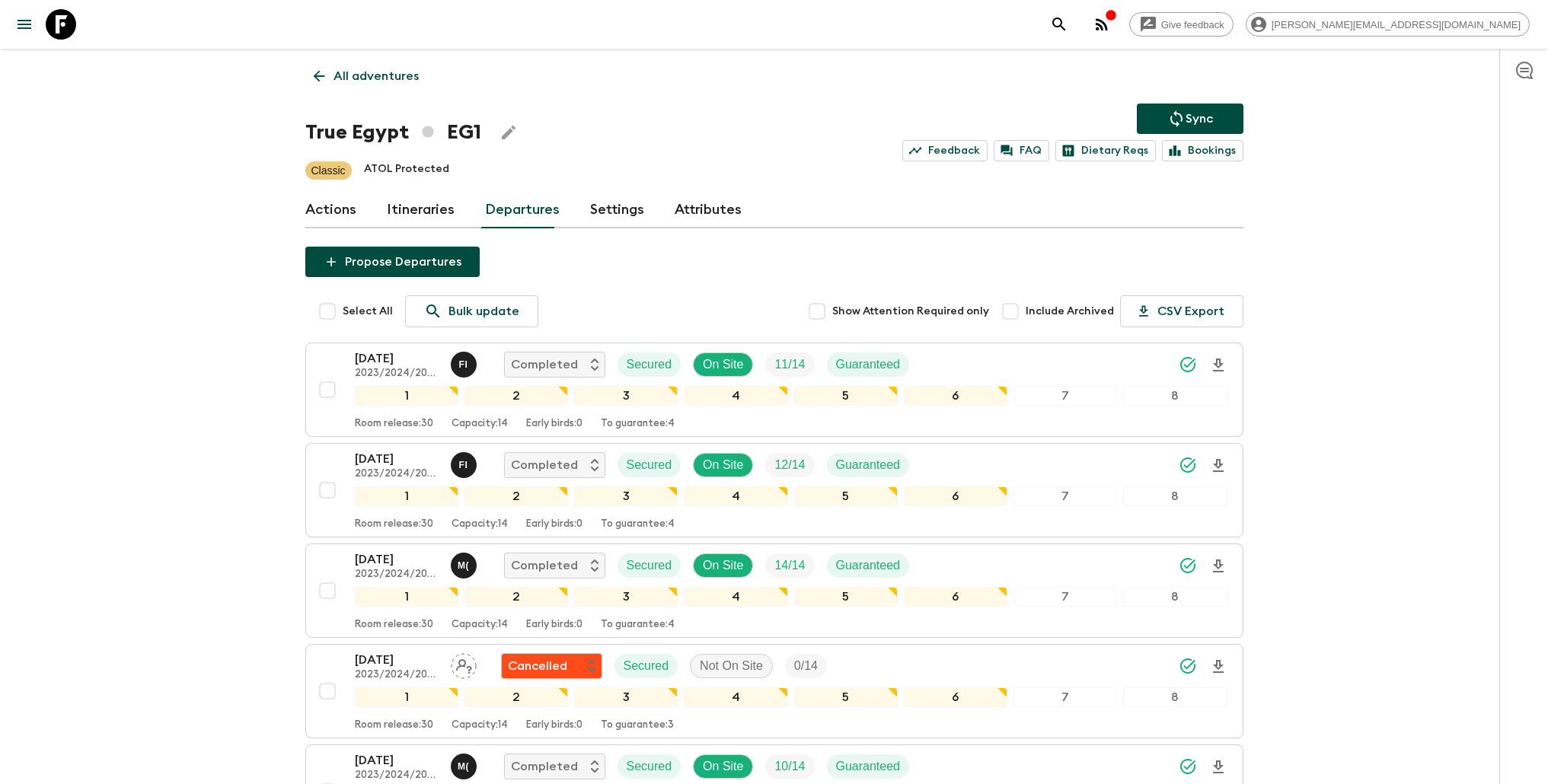
click at [415, 74] on link "All adventures" at bounding box center [366, 76] width 122 height 31
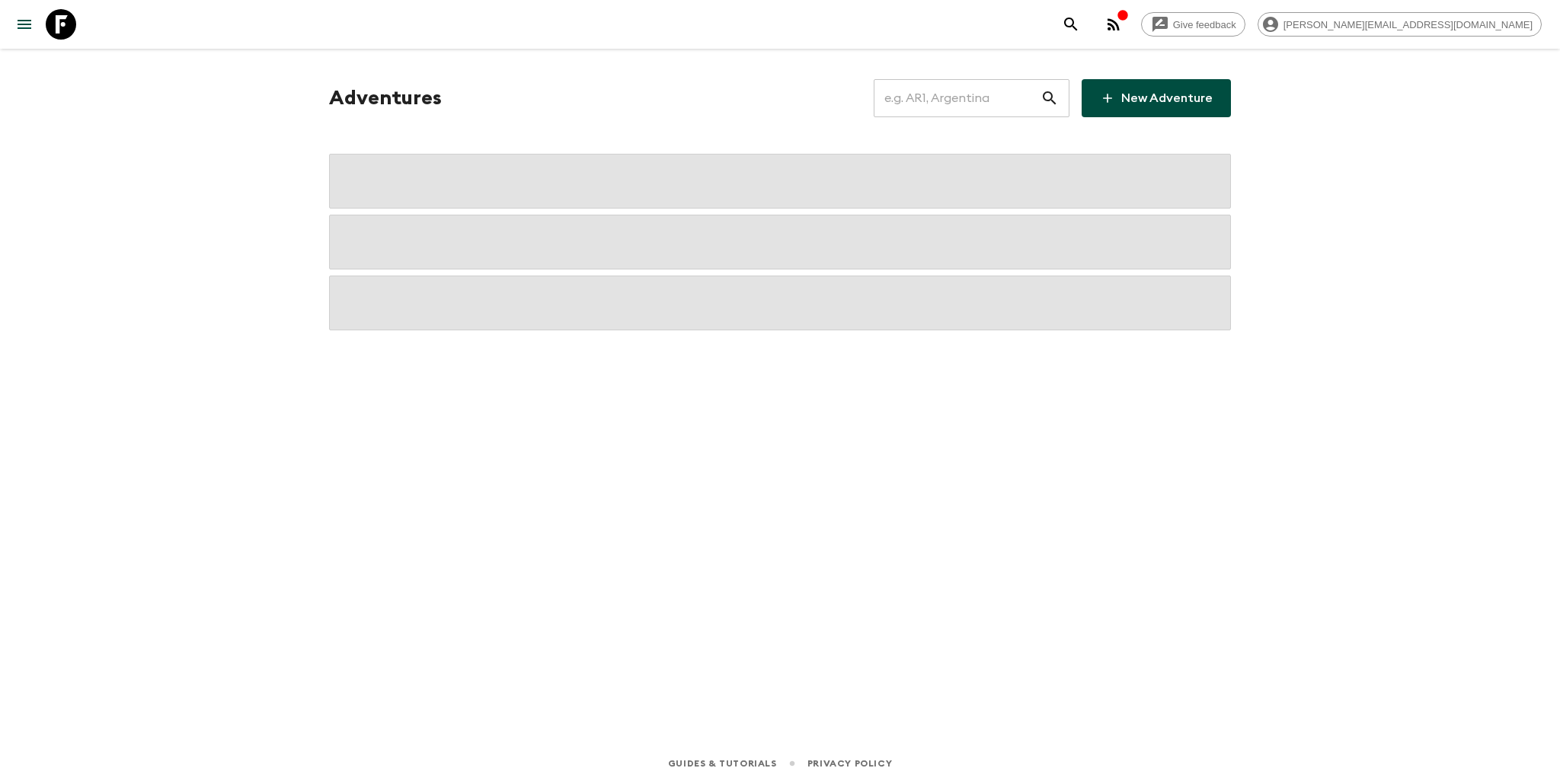
click at [991, 103] on input "text" at bounding box center [957, 98] width 167 height 43
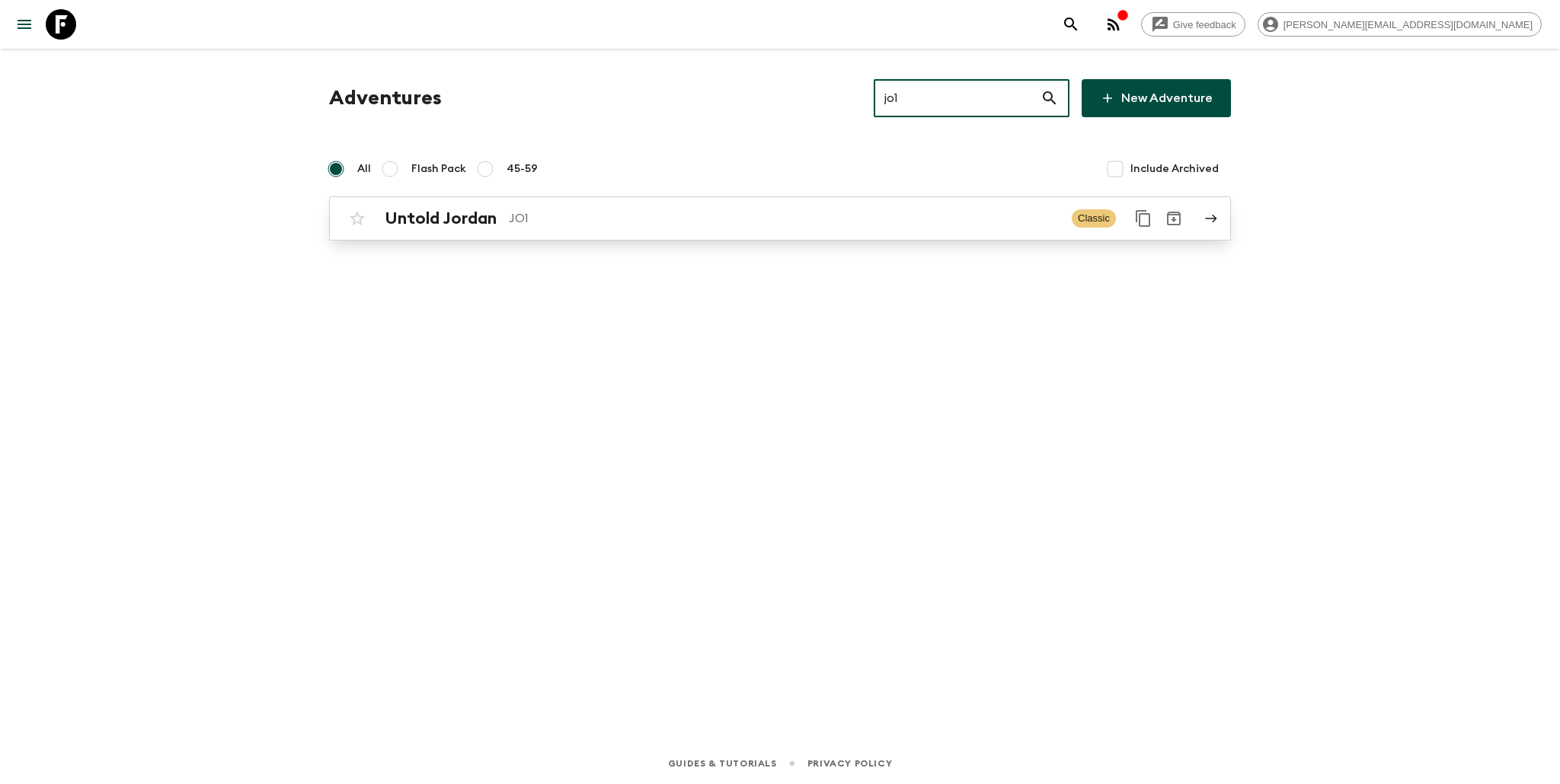
type input "jo1"
click at [745, 217] on p "JO1" at bounding box center [784, 218] width 551 height 19
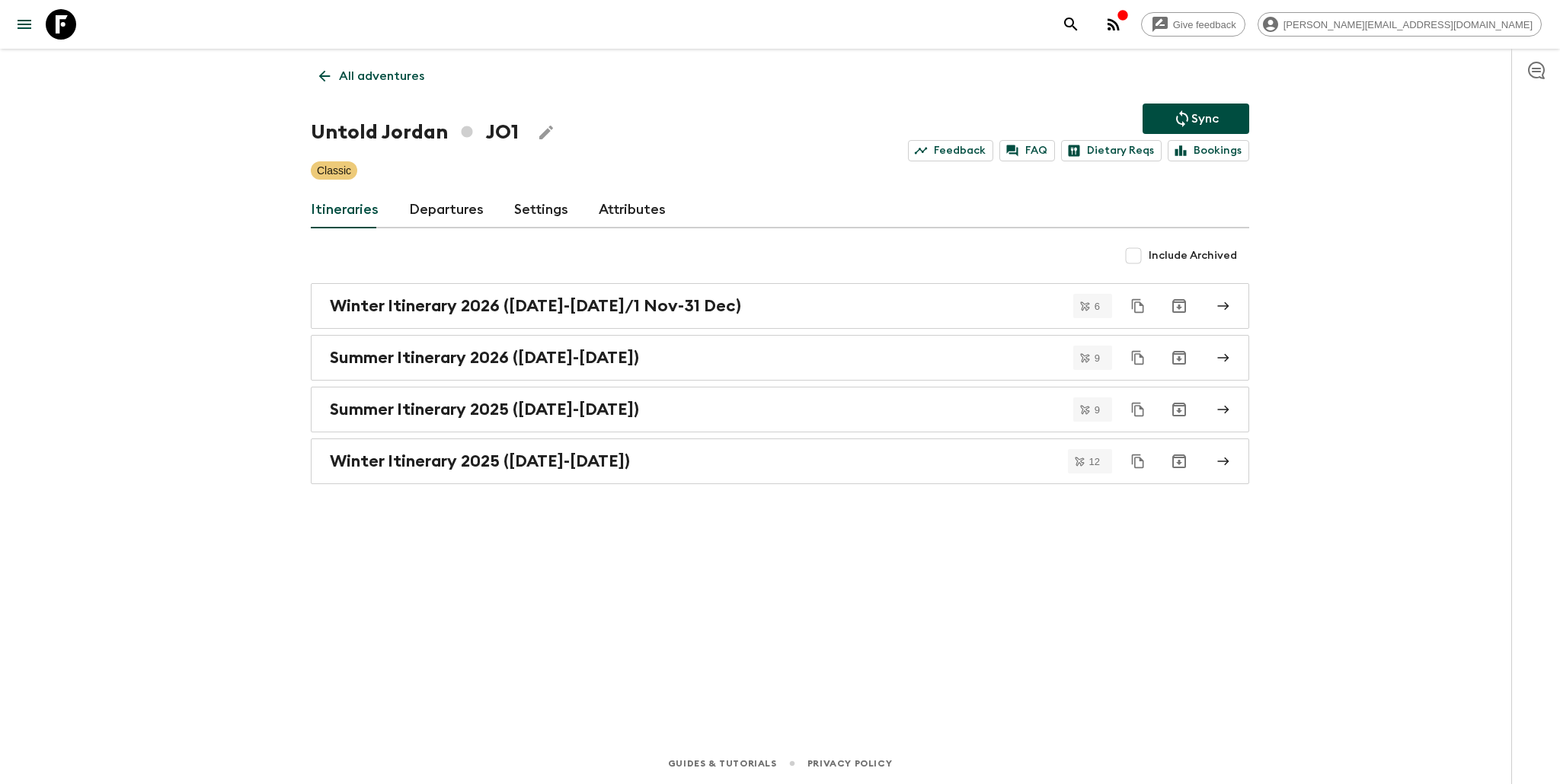
click at [430, 209] on link "Departures" at bounding box center [446, 209] width 74 height 36
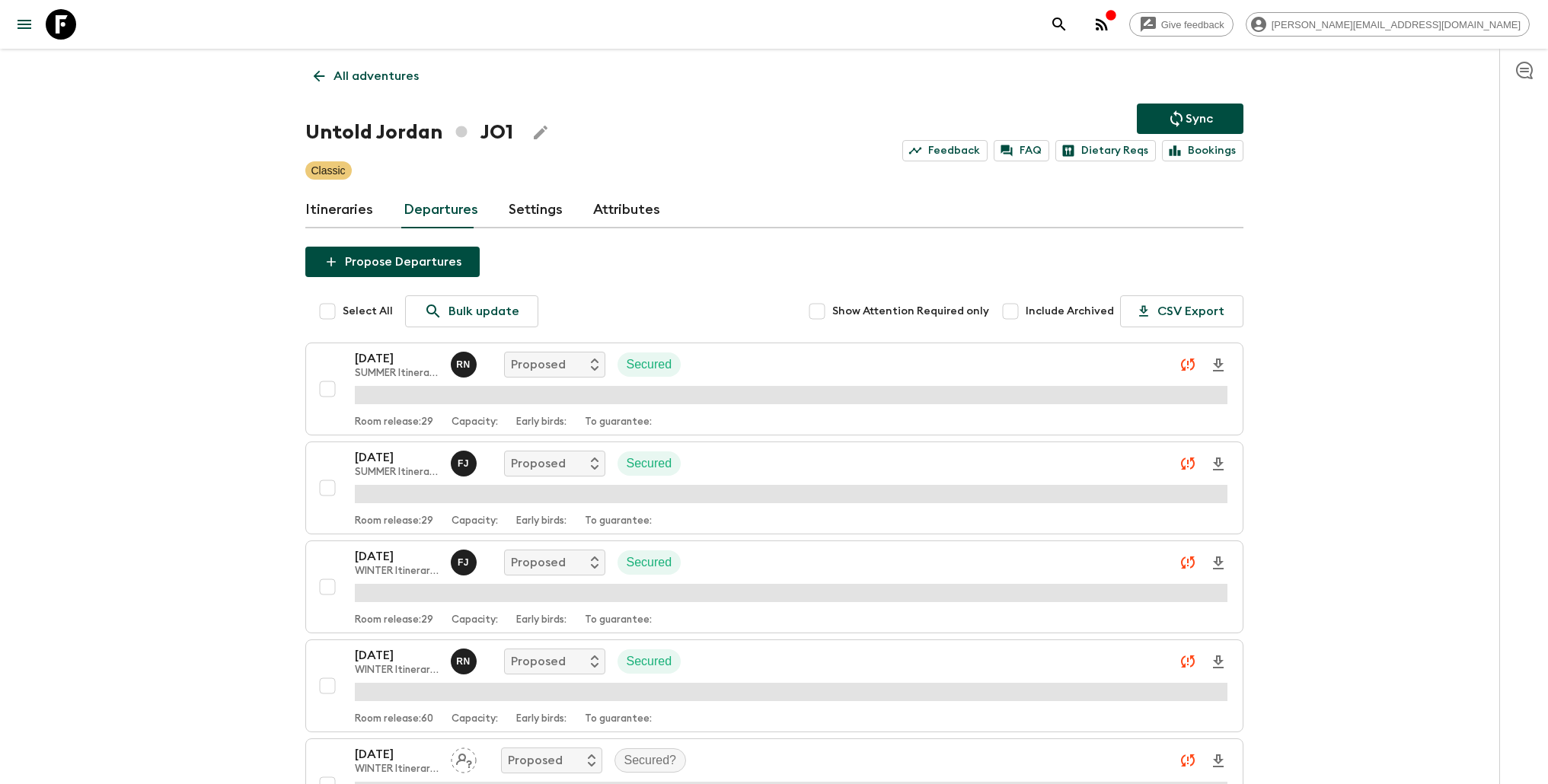
scroll to position [2143, 0]
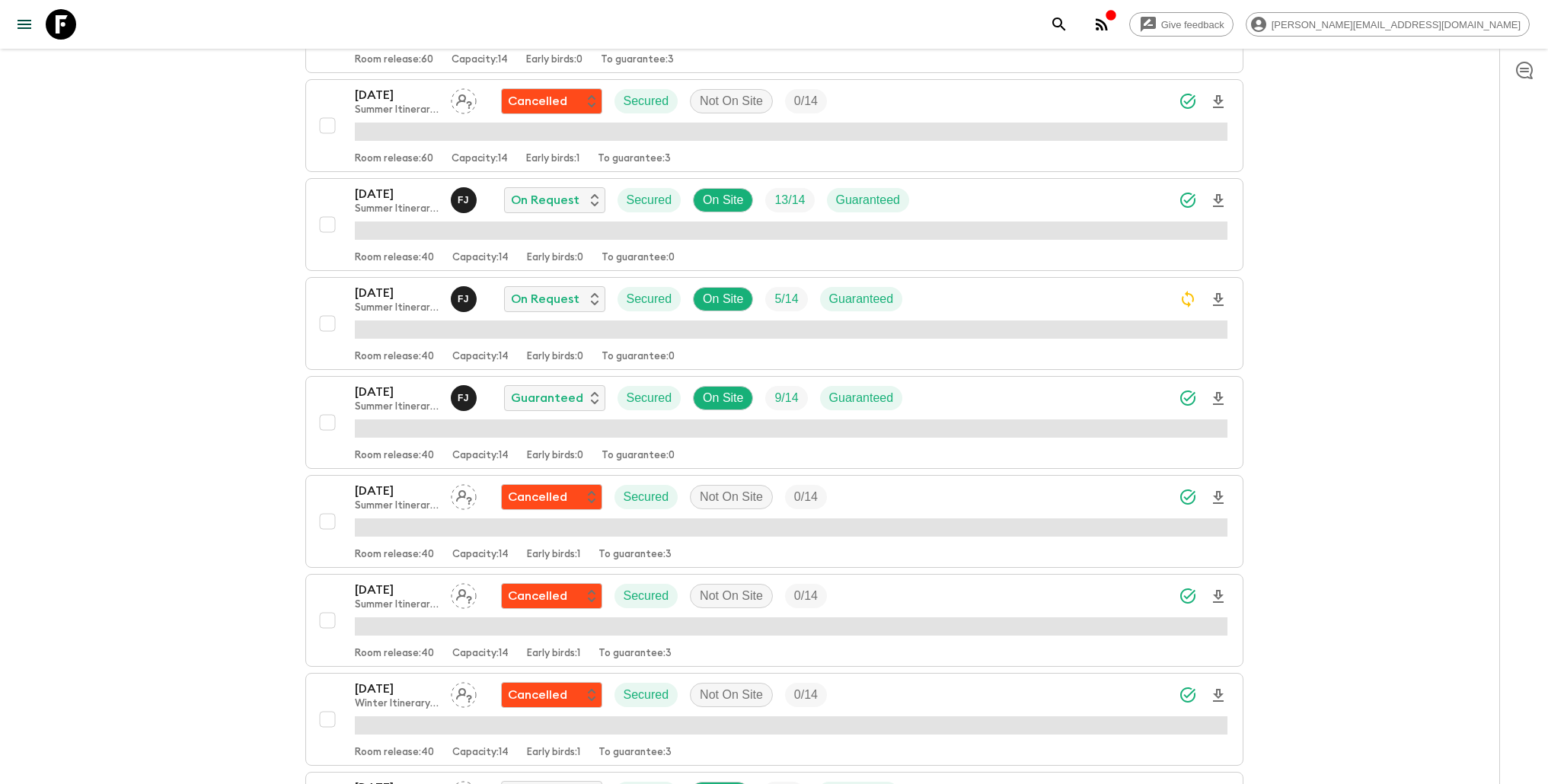
click at [991, 394] on div "[DATE] Summer Itinerary 2025 ([DATE]-[DATE]) F J Guaranteed Secured On Site 9 /…" at bounding box center [791, 398] width 872 height 31
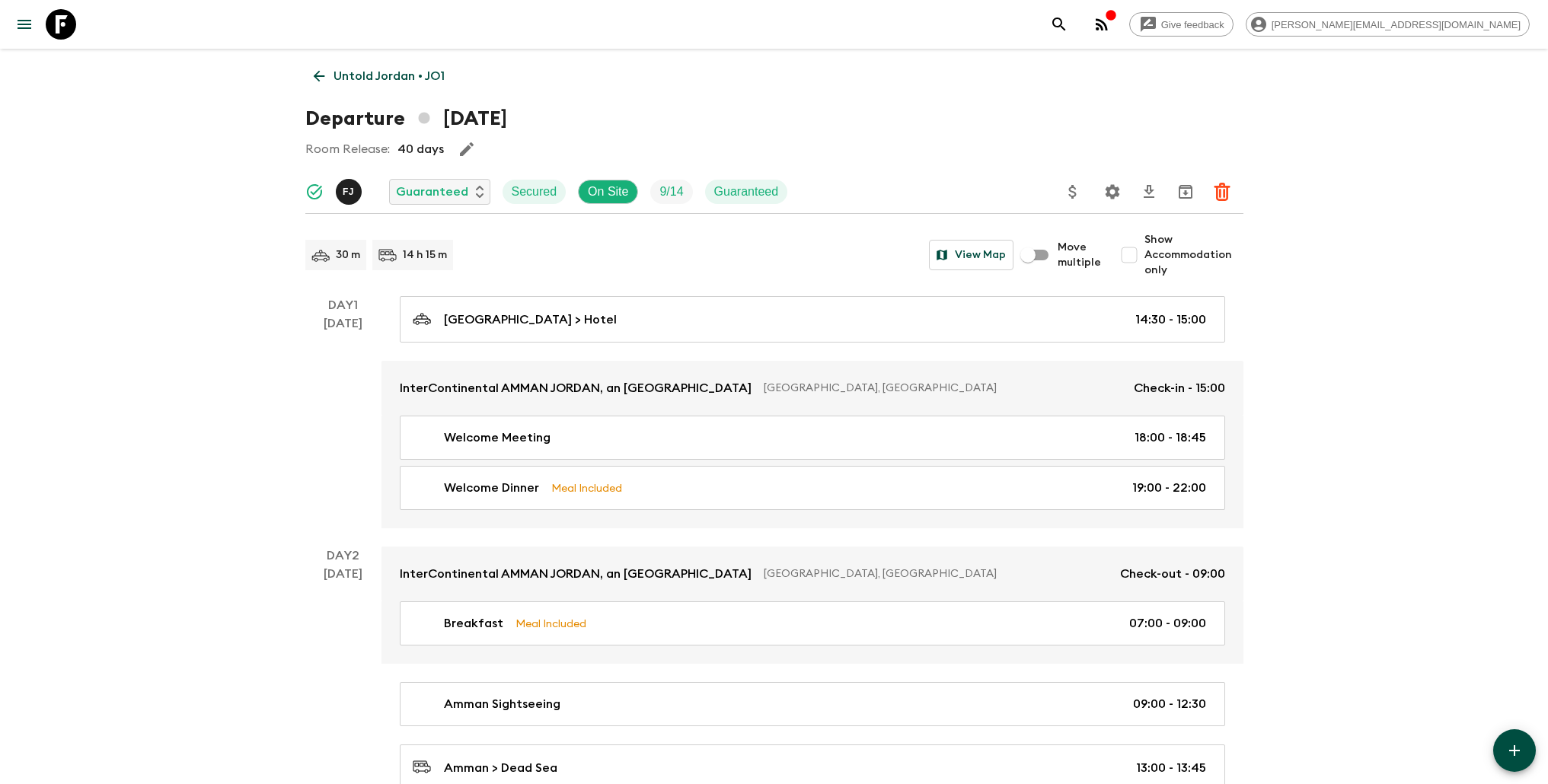
click at [1072, 188] on icon "Update Price, Early Bird Discount and Costs" at bounding box center [1073, 192] width 19 height 19
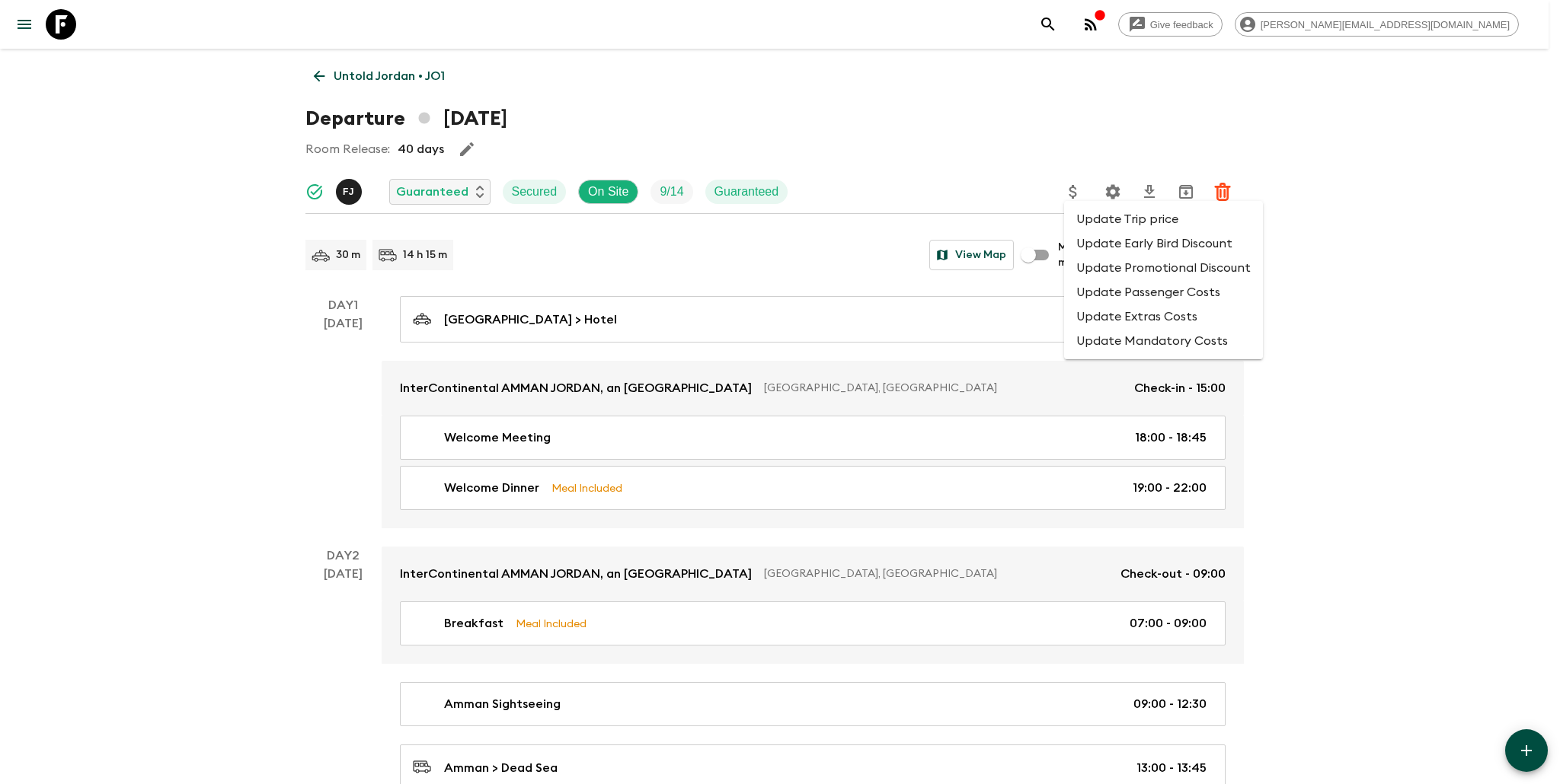
click at [1093, 224] on li "Update Trip price" at bounding box center [1164, 219] width 199 height 24
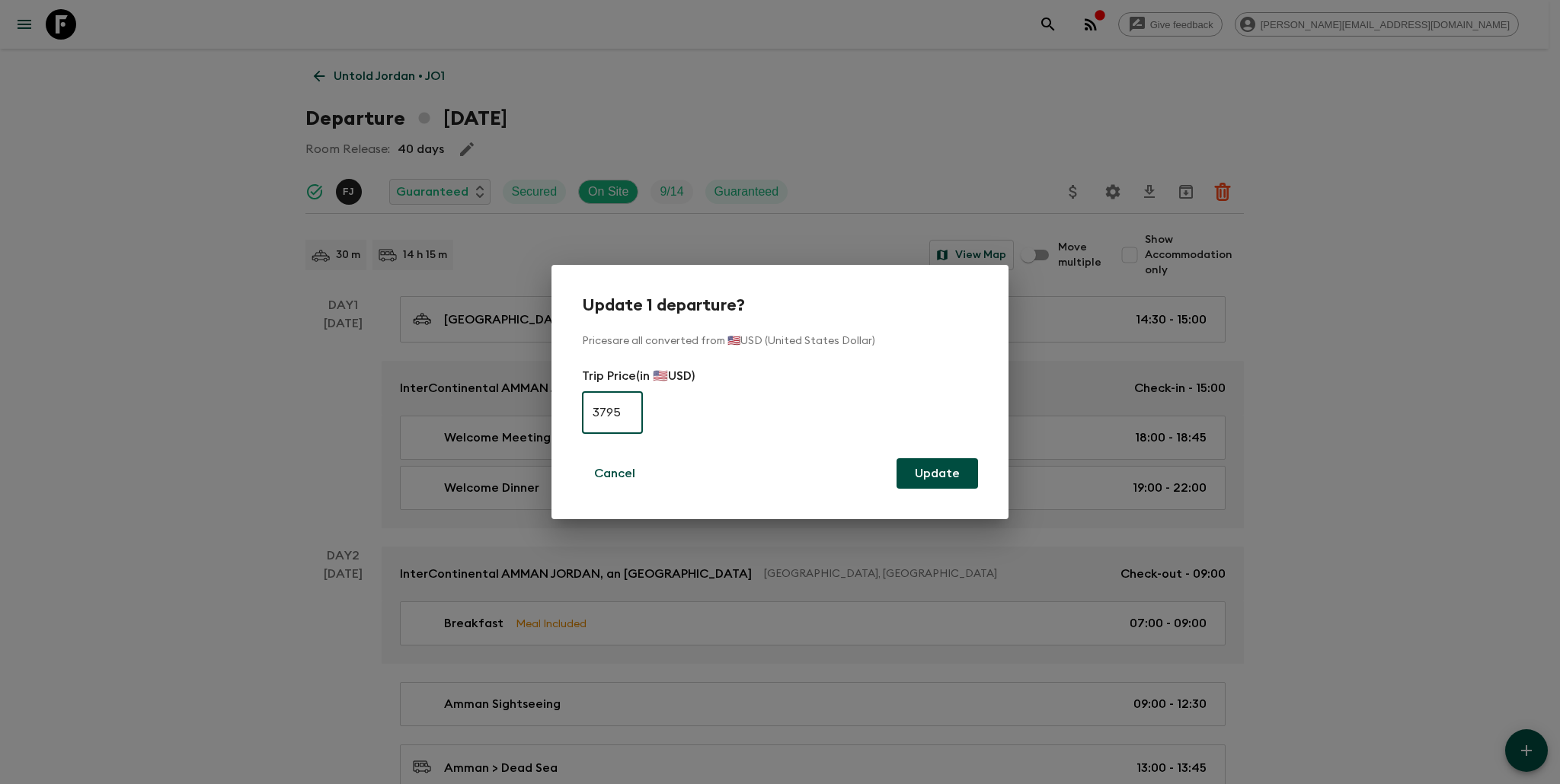
click at [624, 413] on input "3795" at bounding box center [612, 412] width 61 height 43
type input "4175"
click at [949, 476] on button "Update" at bounding box center [937, 474] width 82 height 31
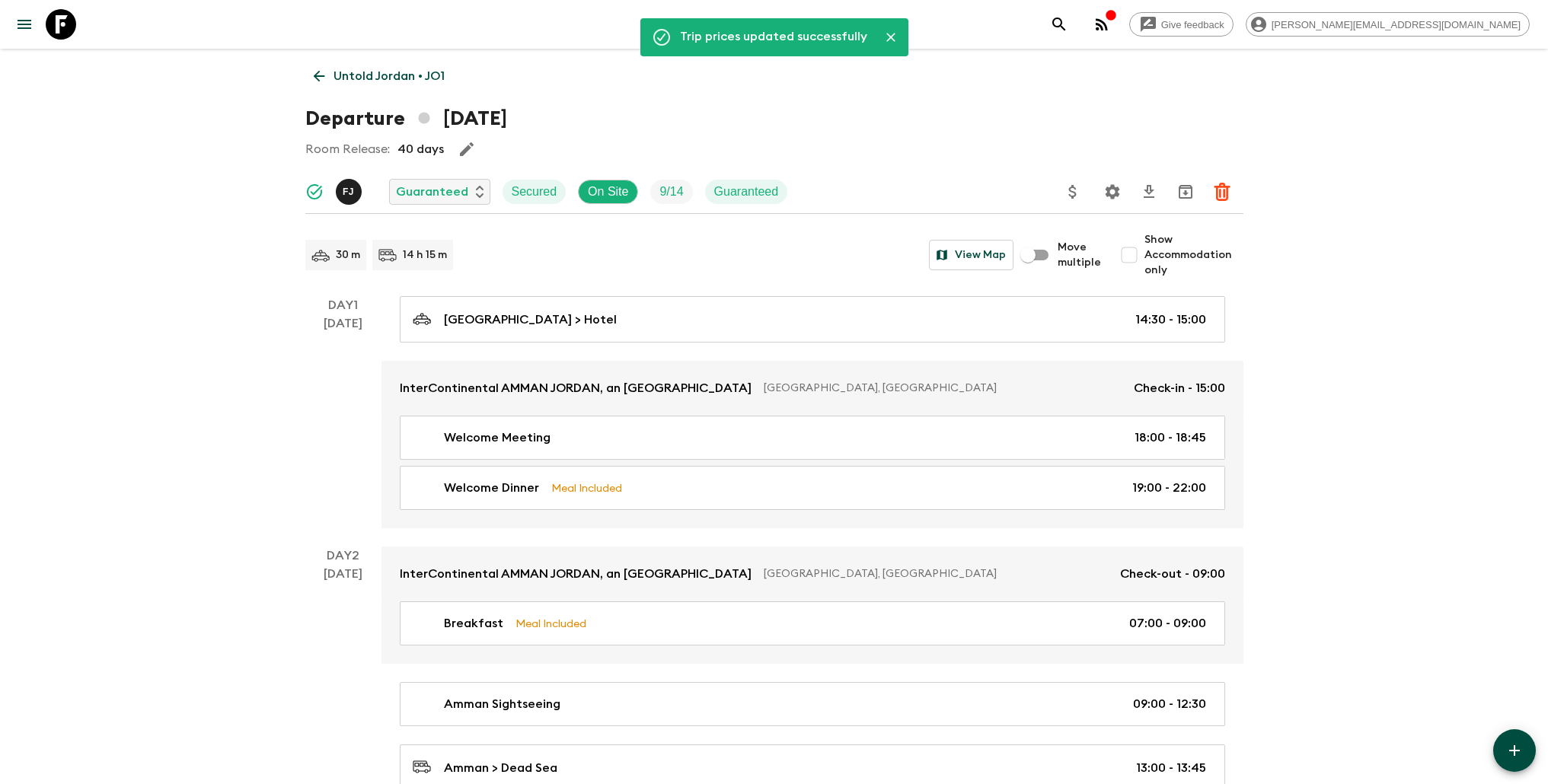
click at [379, 73] on p "Untold Jordan • JO1" at bounding box center [390, 76] width 112 height 19
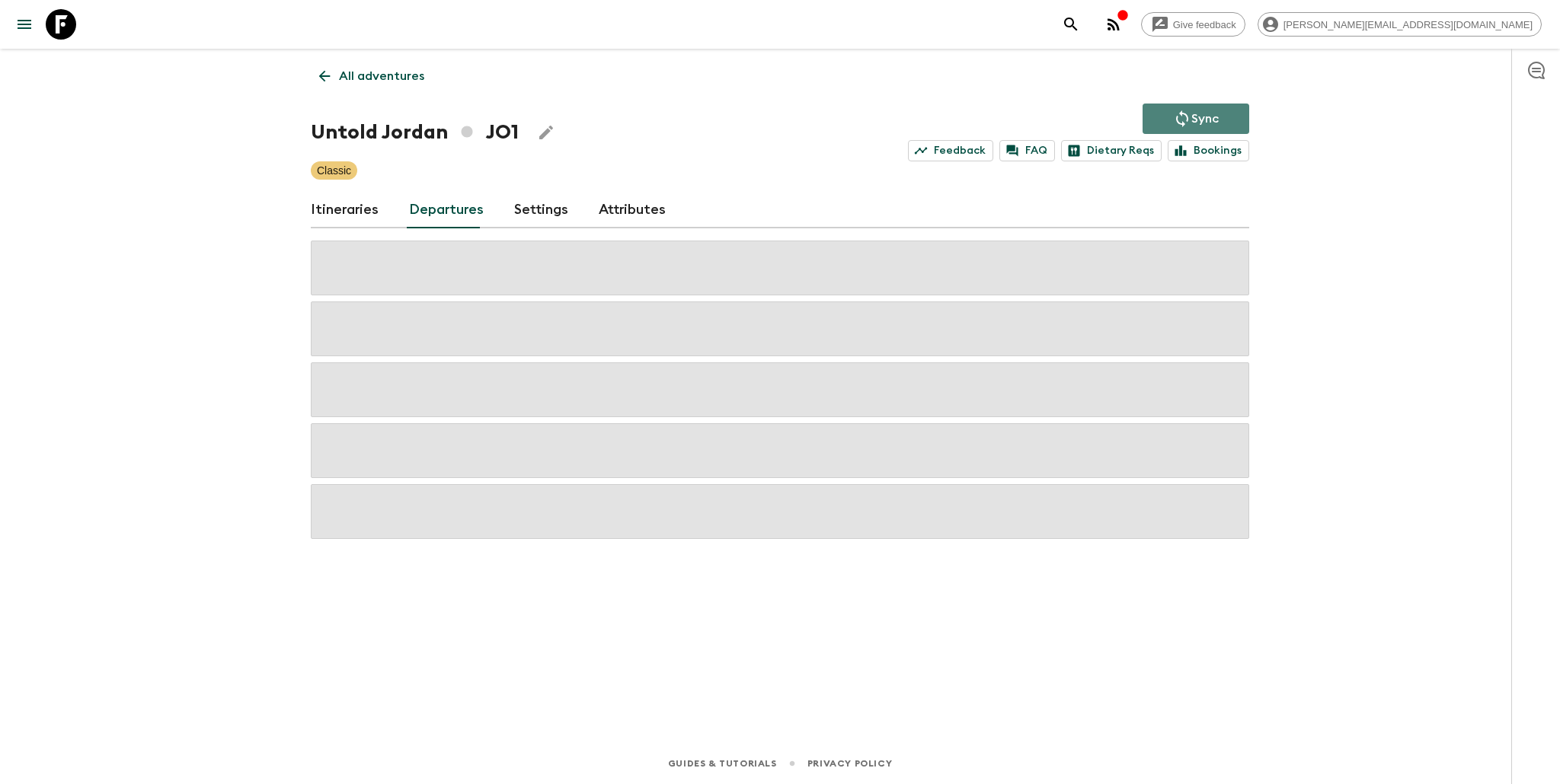
click at [1182, 114] on icon "Sync adventure departures to the booking engine" at bounding box center [1182, 119] width 19 height 19
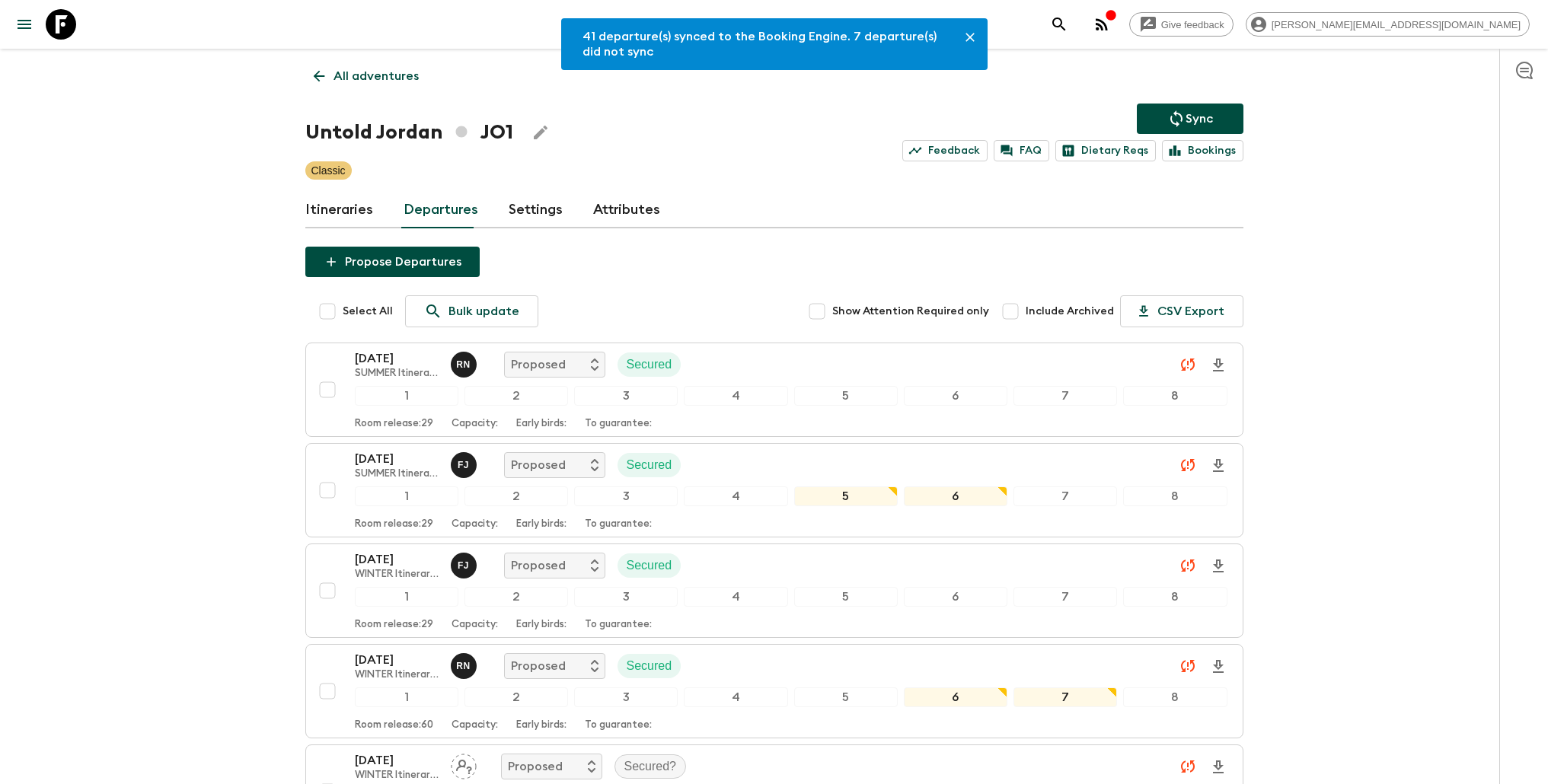
click at [388, 67] on p "All adventures" at bounding box center [376, 76] width 85 height 19
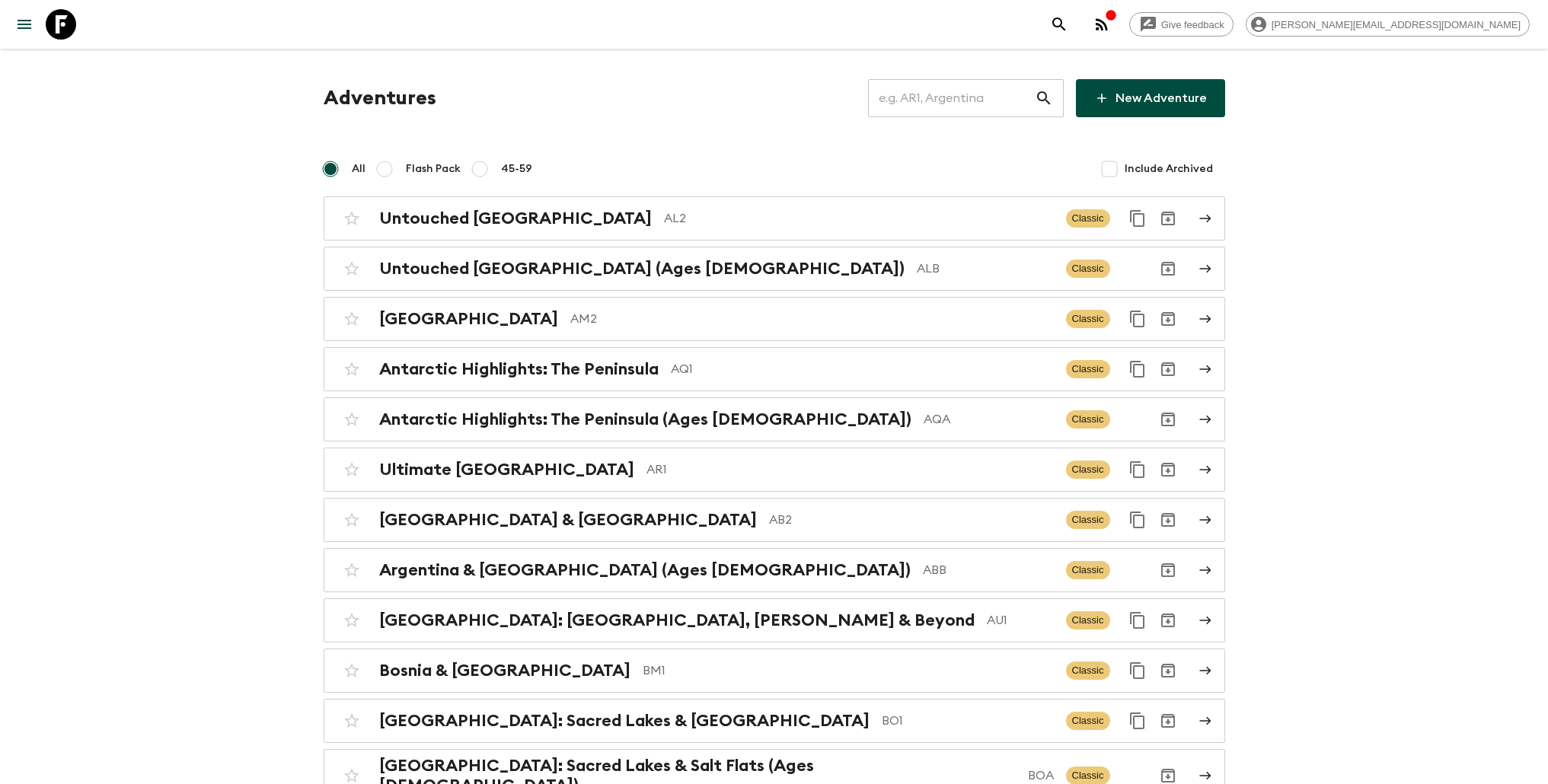
click at [941, 112] on input "text" at bounding box center [951, 98] width 167 height 43
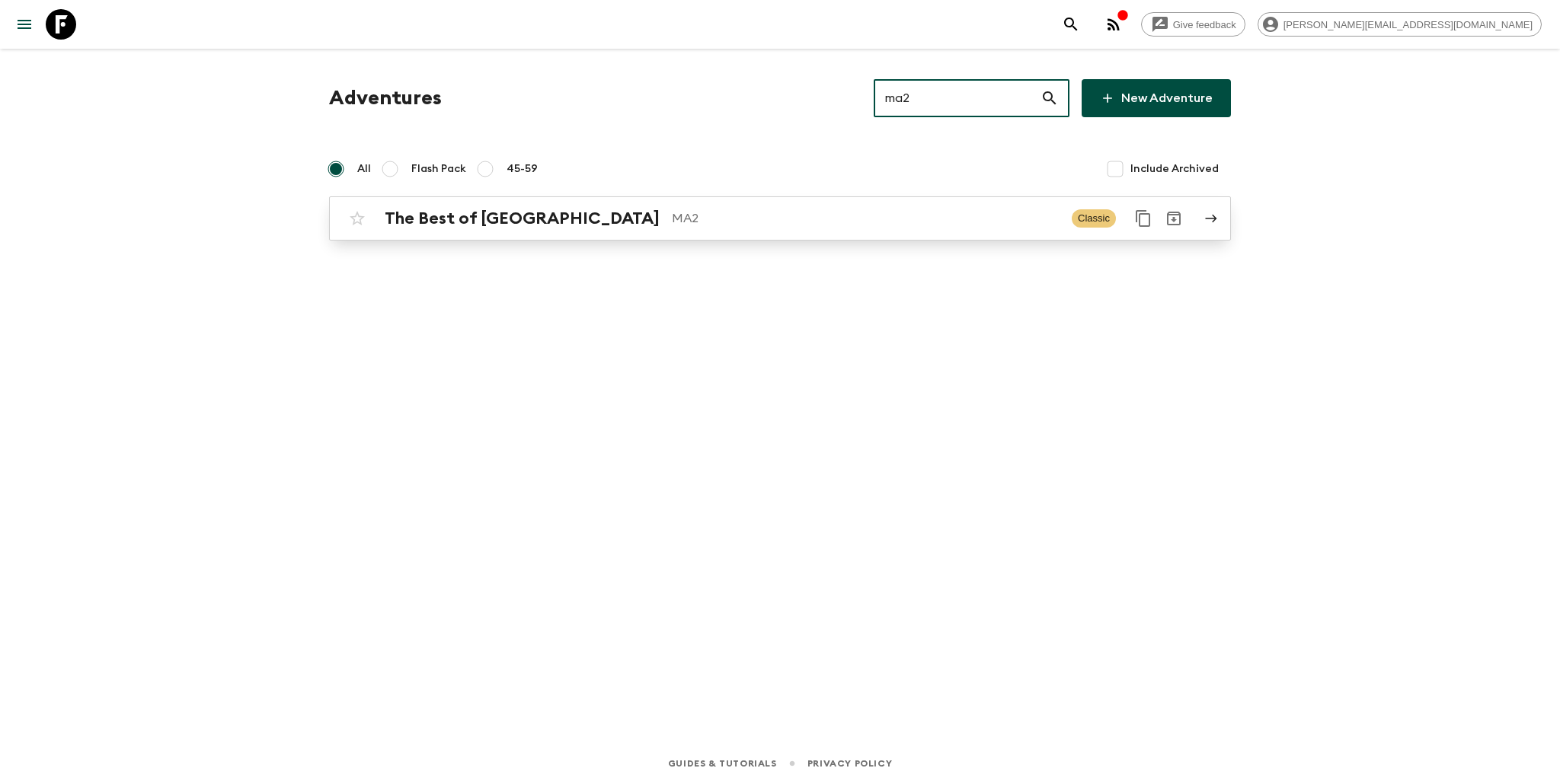
type input "ma2"
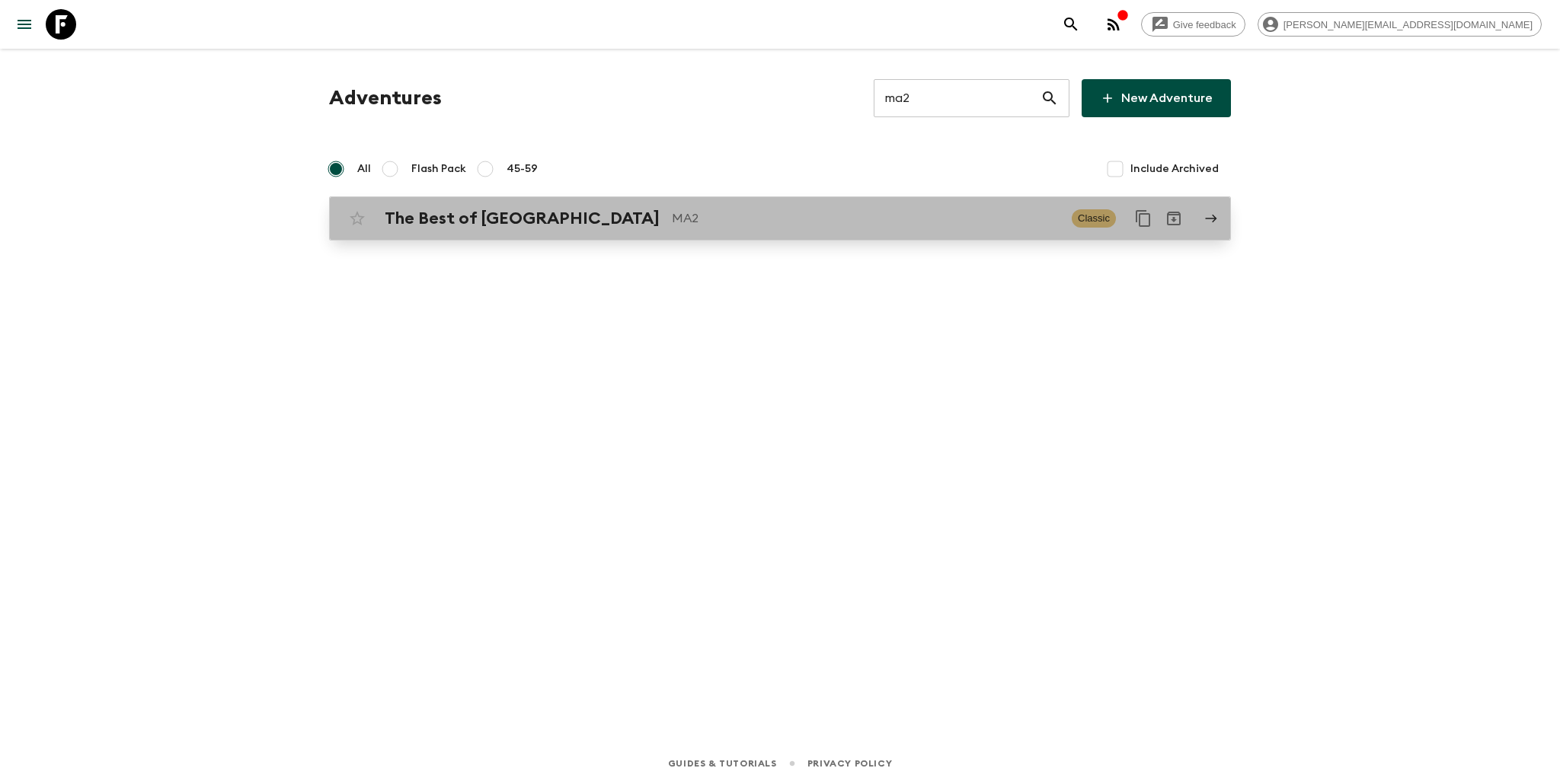
click at [816, 220] on p "MA2" at bounding box center [865, 218] width 387 height 19
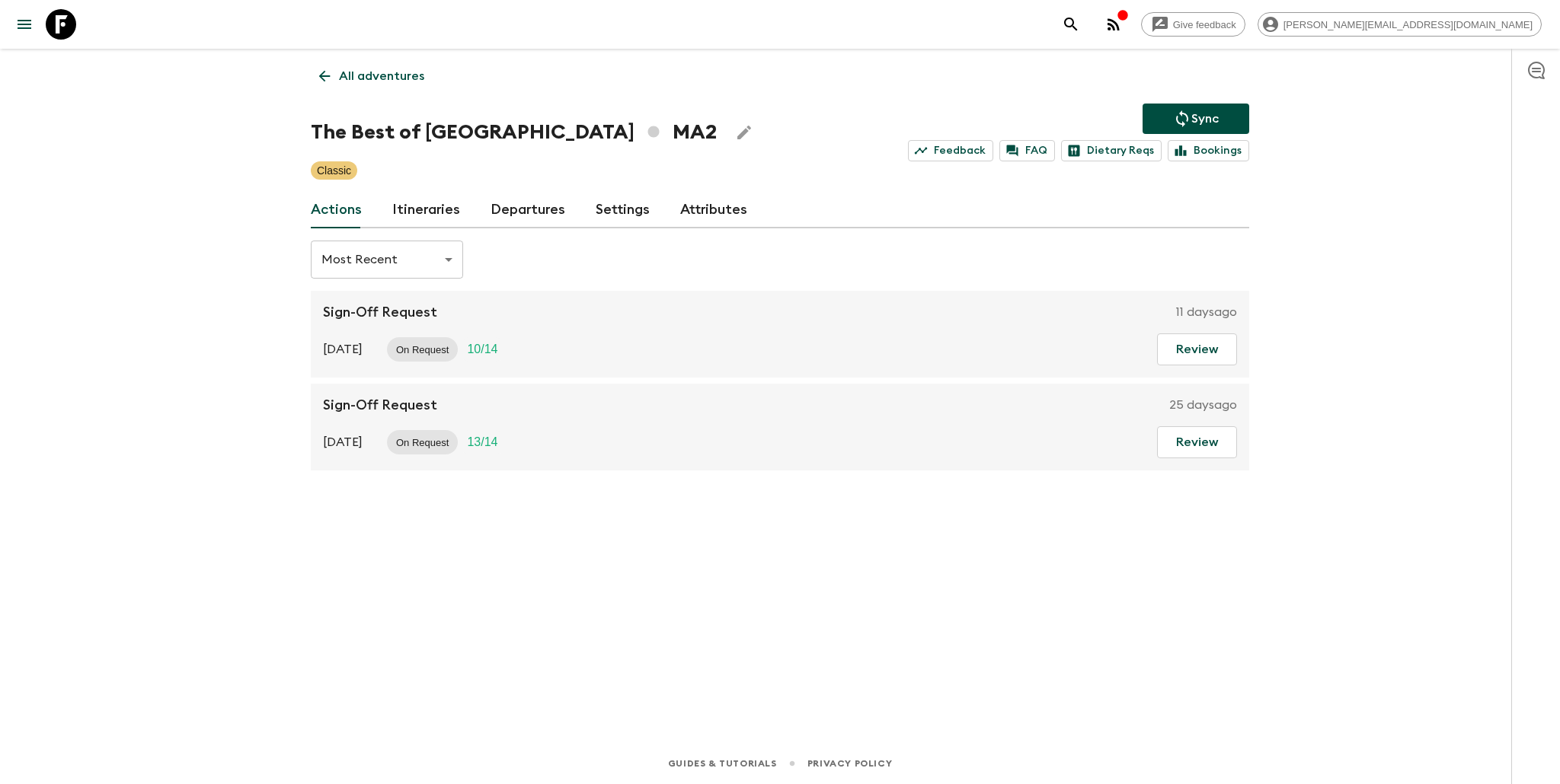
click at [511, 200] on link "Departures" at bounding box center [528, 209] width 74 height 36
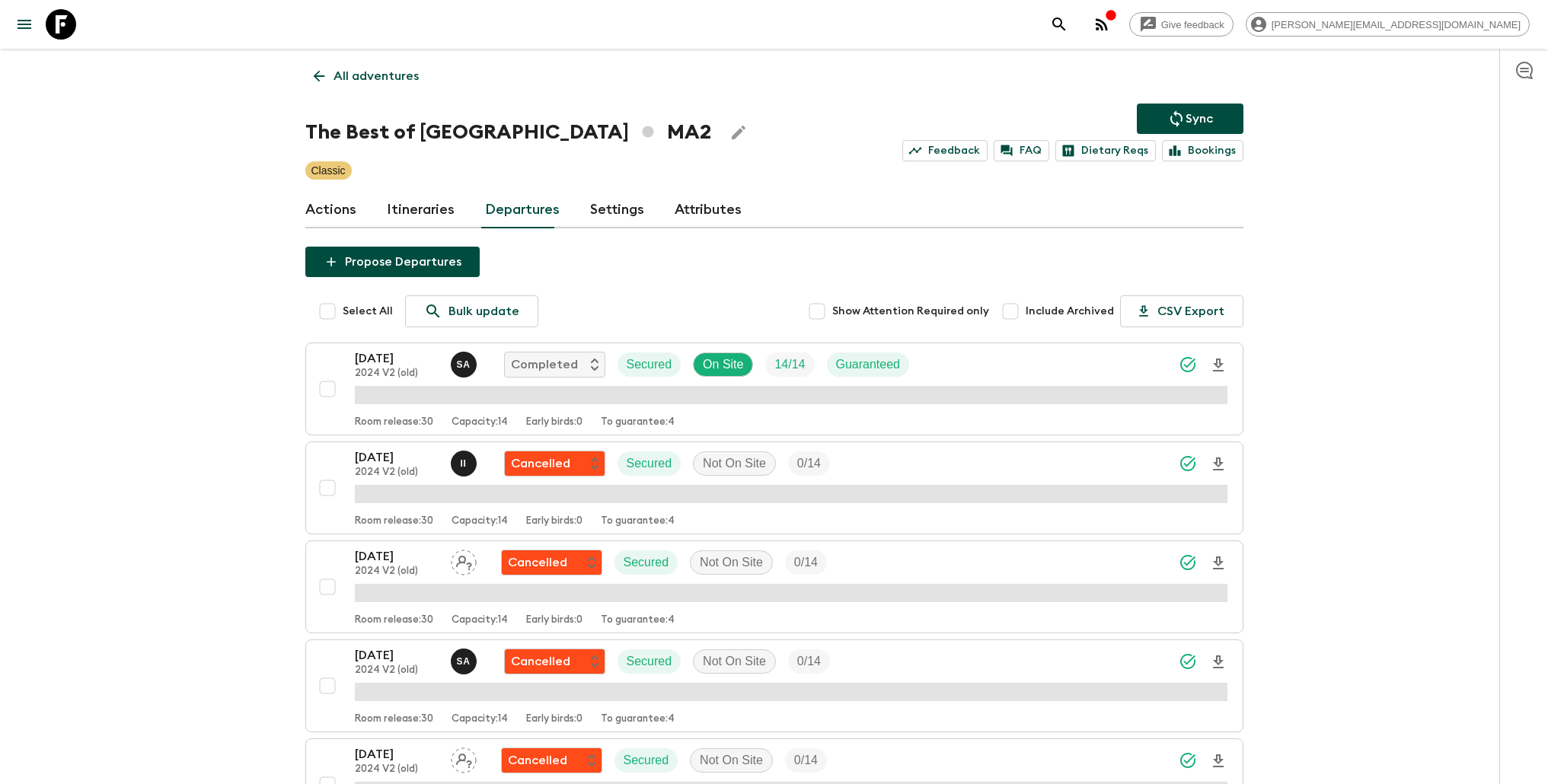
scroll to position [3530, 0]
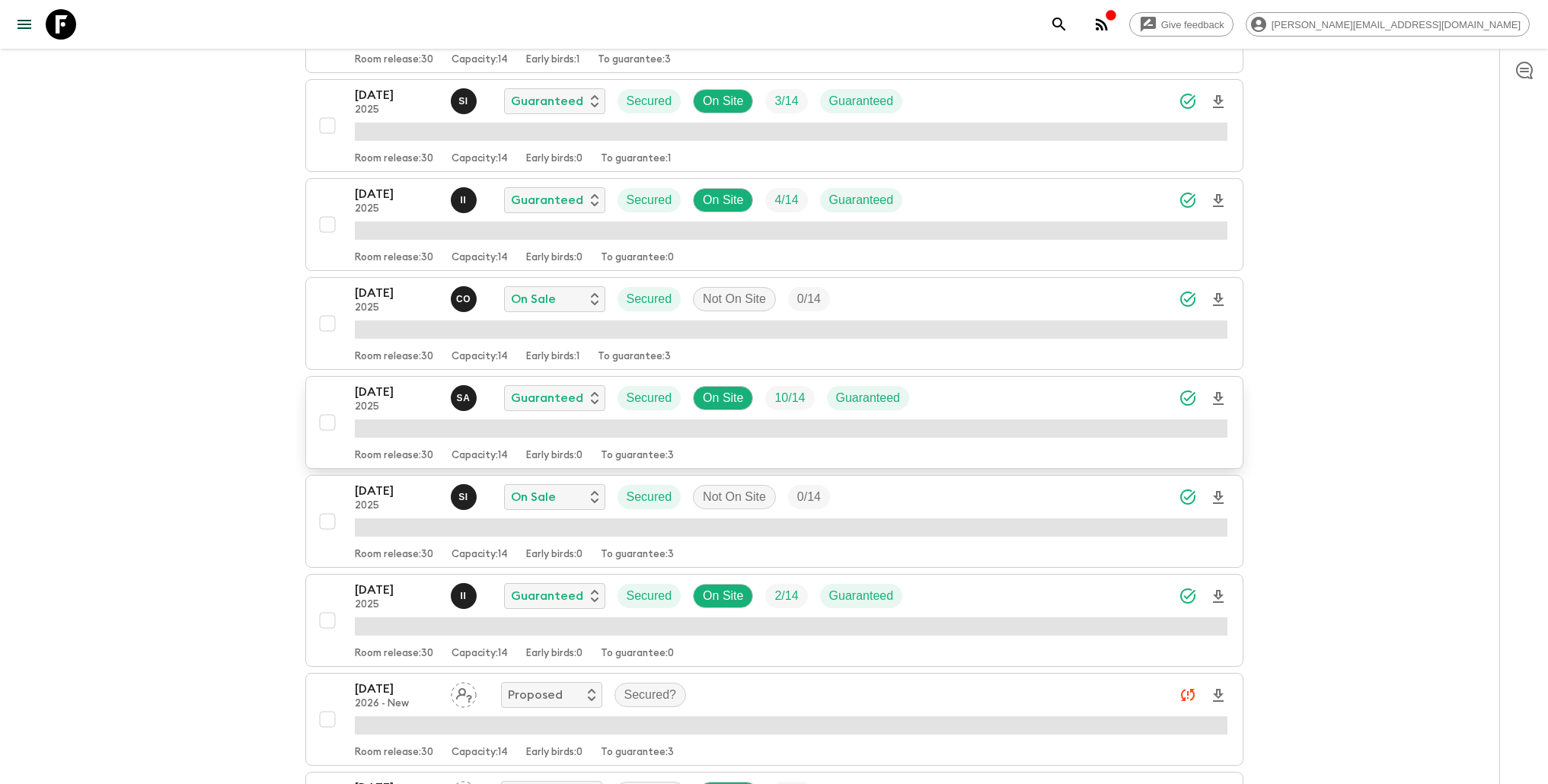
click at [1006, 403] on div "[DATE] 2025 S A Guaranteed Secured On Site 10 / 14 Guaranteed" at bounding box center [791, 398] width 872 height 31
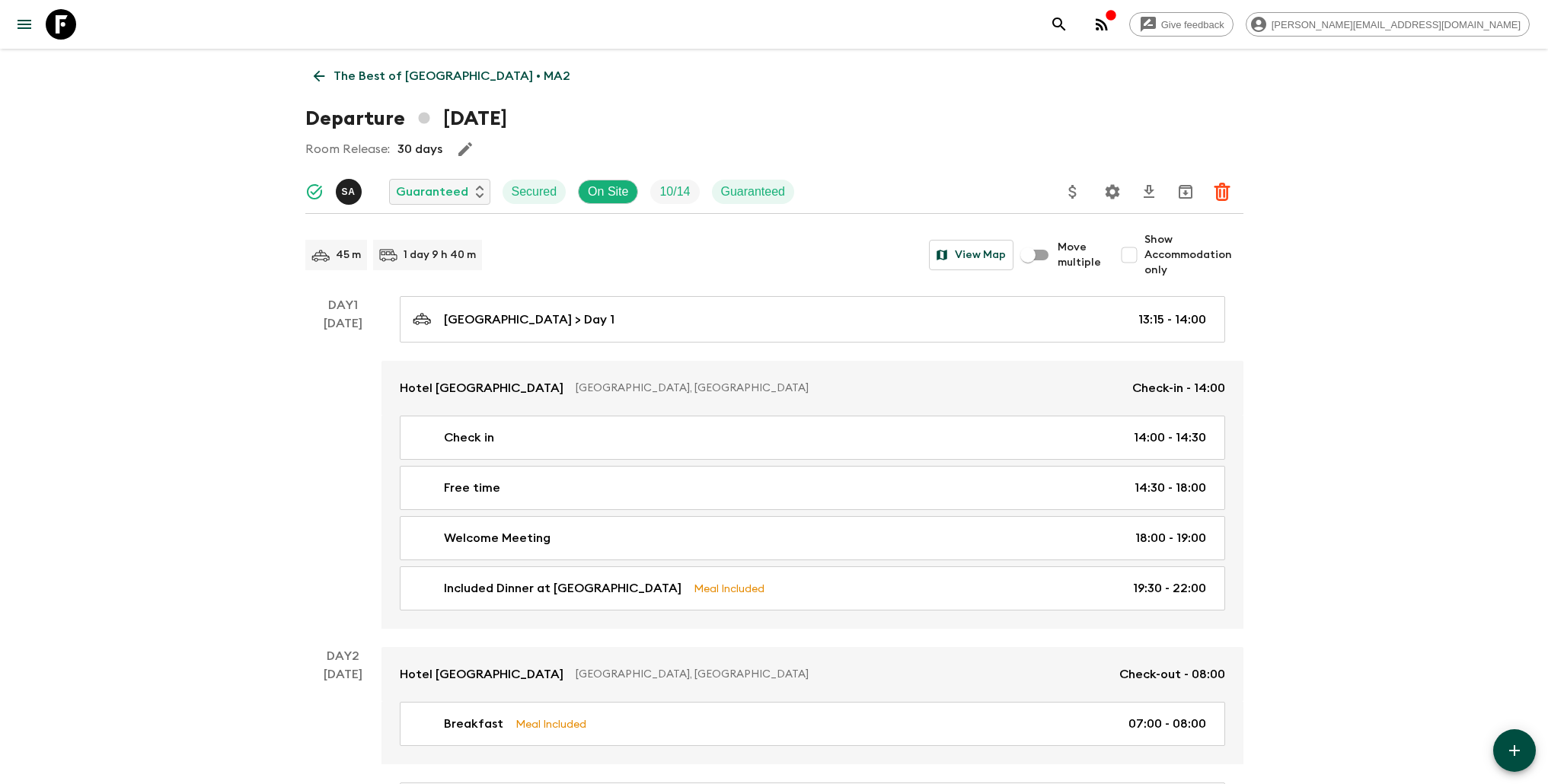
click at [1072, 189] on icon "Update Price, Early Bird Discount and Costs" at bounding box center [1073, 192] width 19 height 19
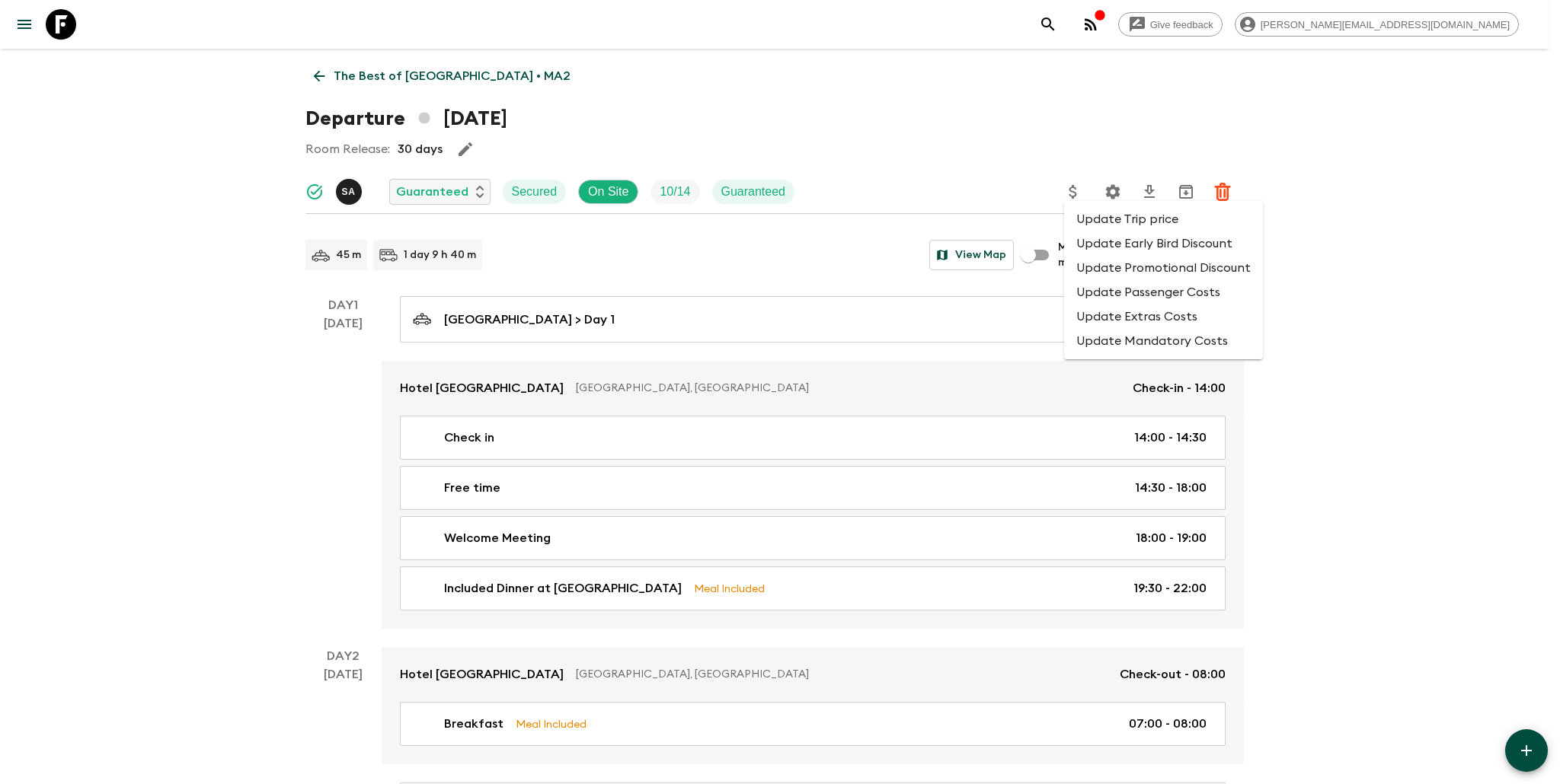
click at [1089, 225] on li "Update Trip price" at bounding box center [1164, 219] width 199 height 24
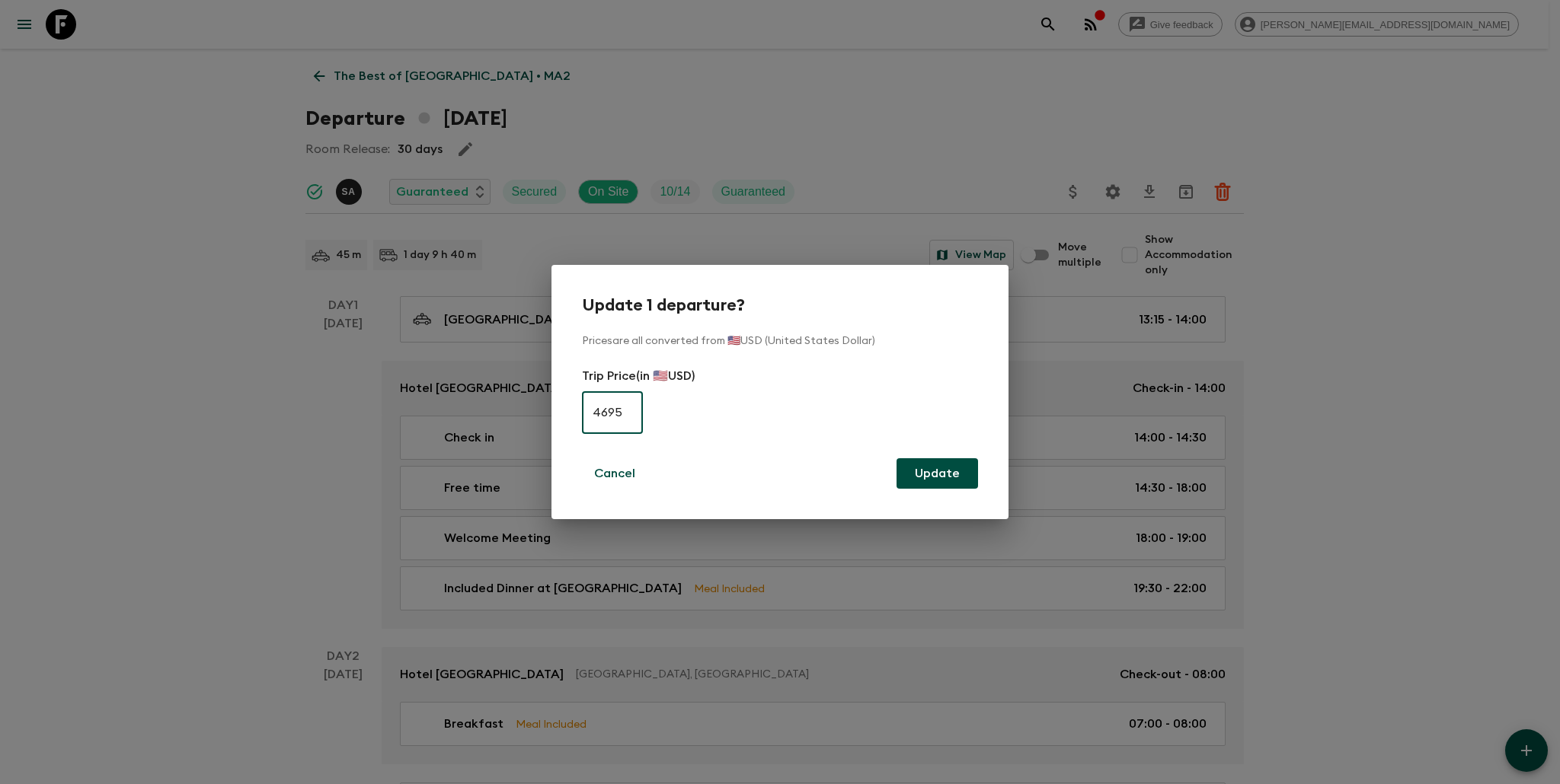
click at [604, 417] on input "4695" at bounding box center [612, 412] width 61 height 43
type input "5165"
click at [917, 473] on button "Update" at bounding box center [937, 474] width 82 height 31
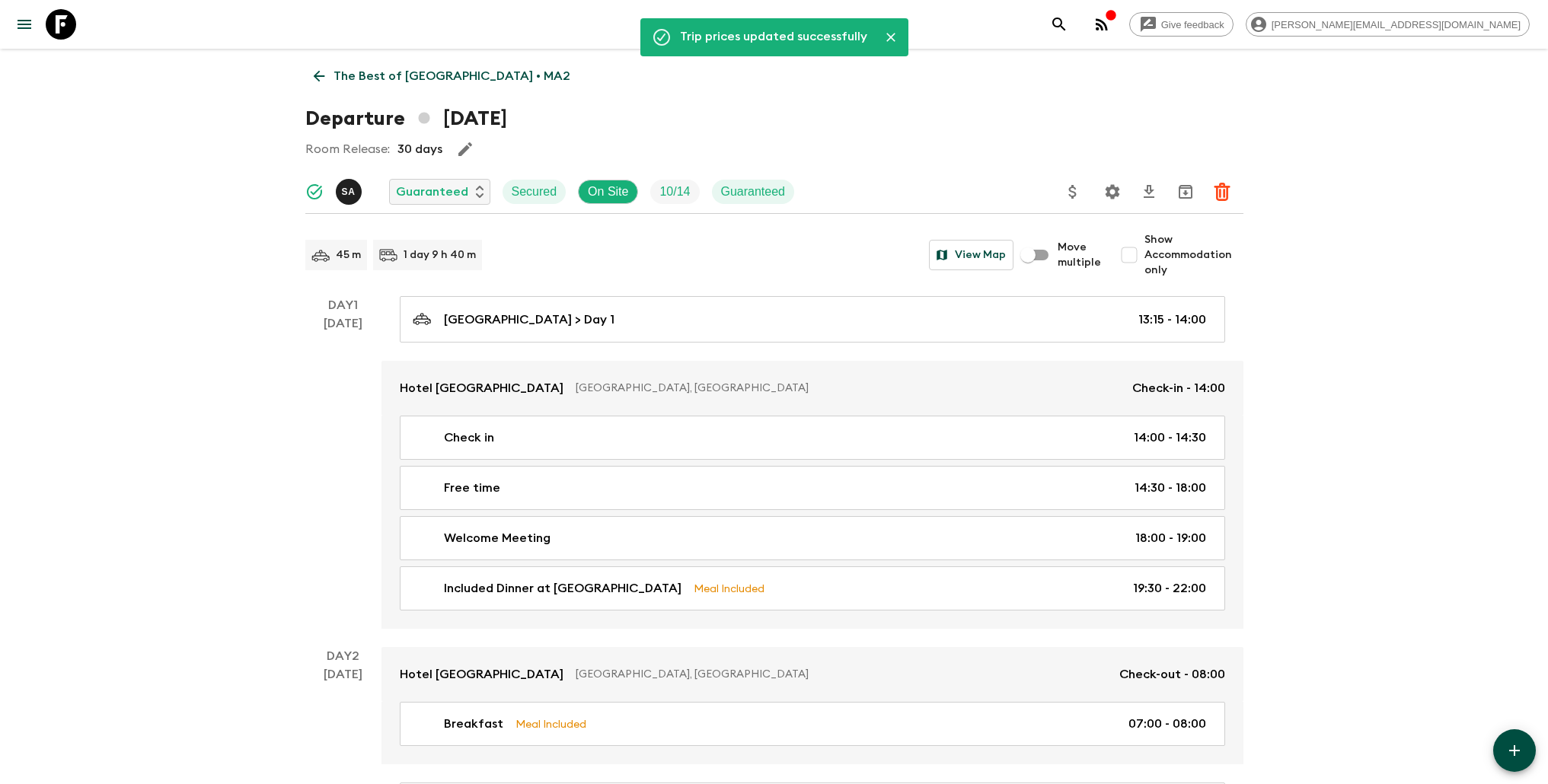
click at [361, 76] on p "The Best of [GEOGRAPHIC_DATA] • MA2" at bounding box center [452, 76] width 237 height 19
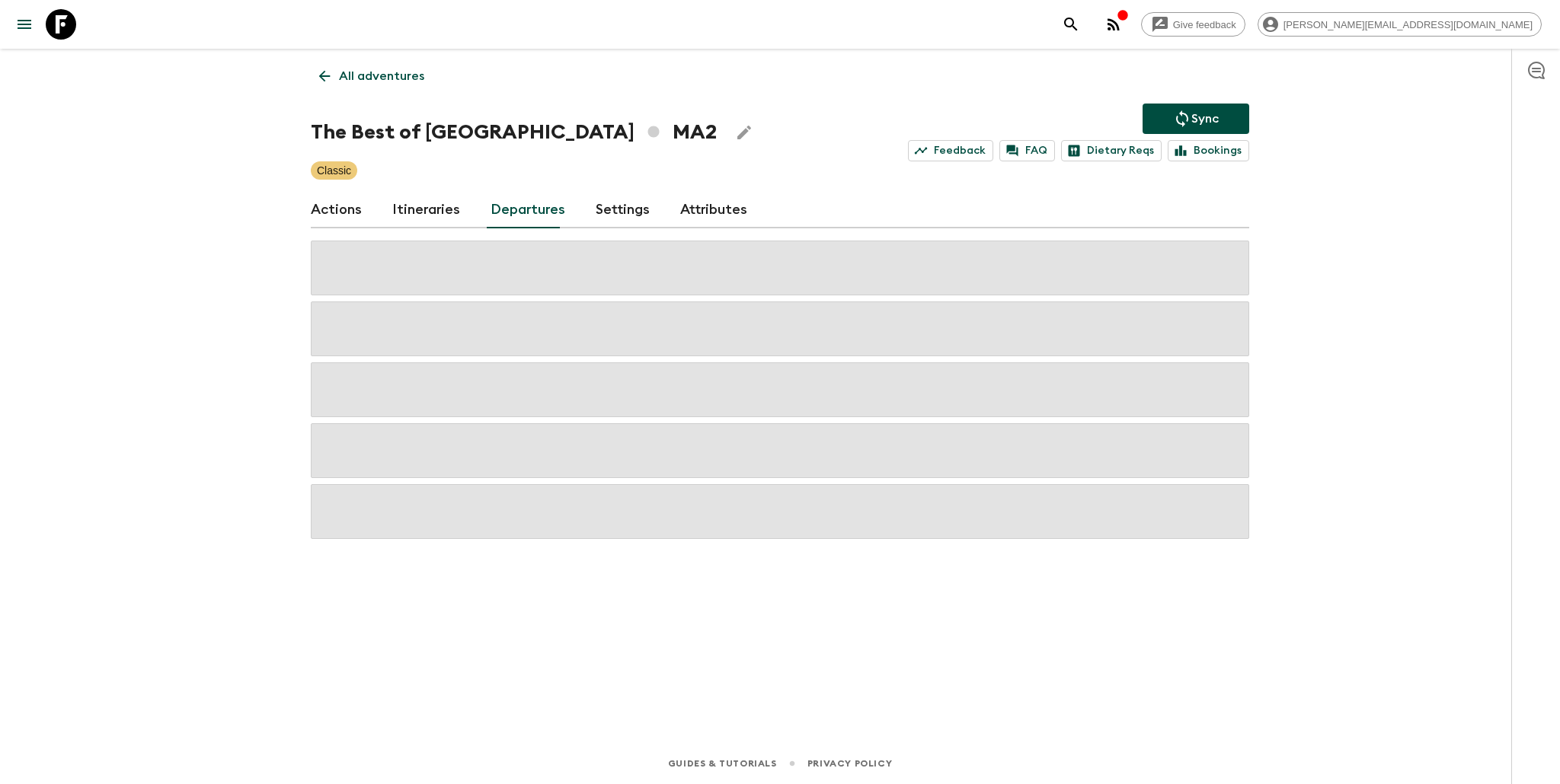
click at [1200, 118] on p "Sync" at bounding box center [1205, 119] width 27 height 19
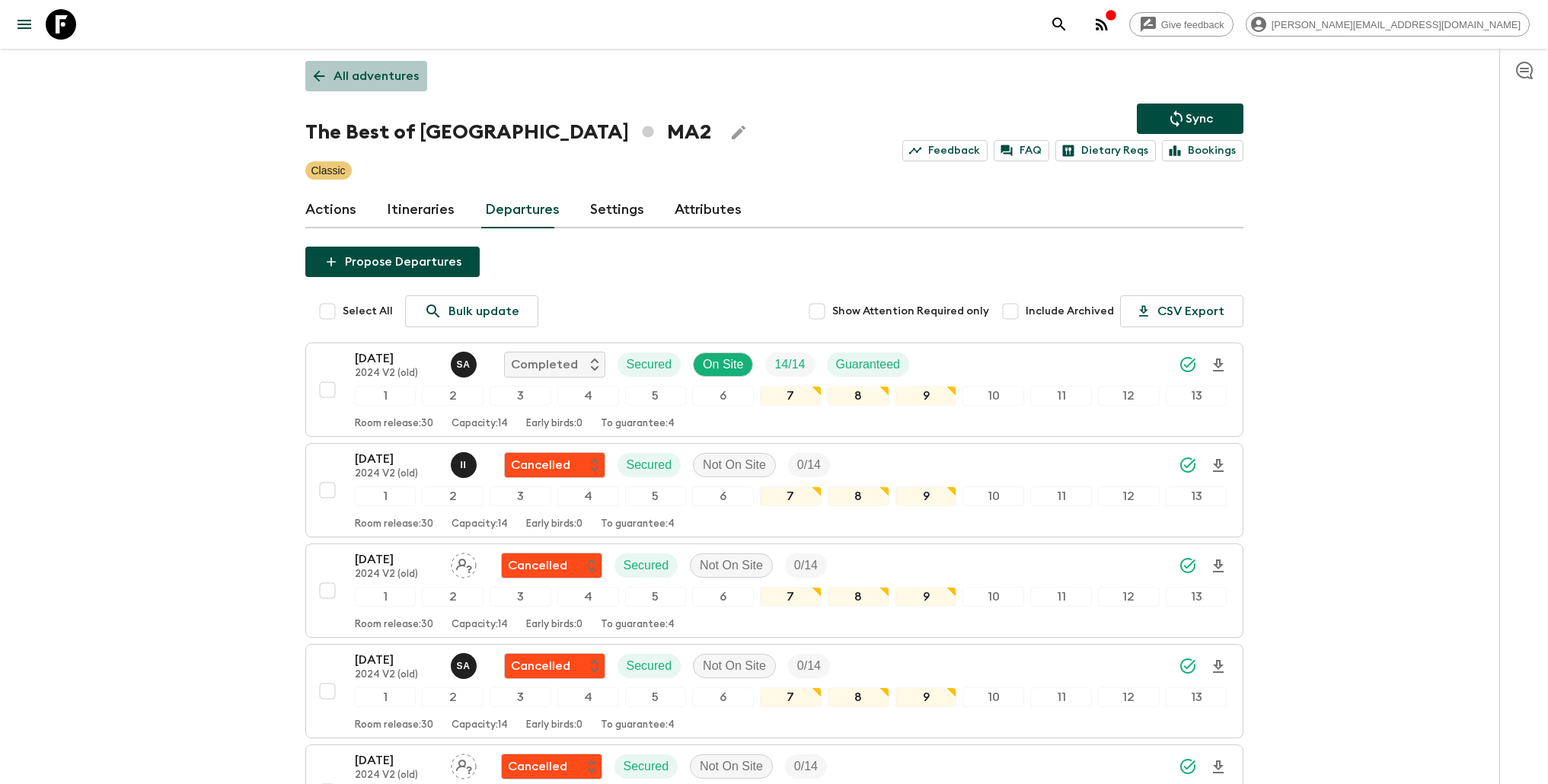
click at [401, 75] on p "All adventures" at bounding box center [376, 76] width 85 height 19
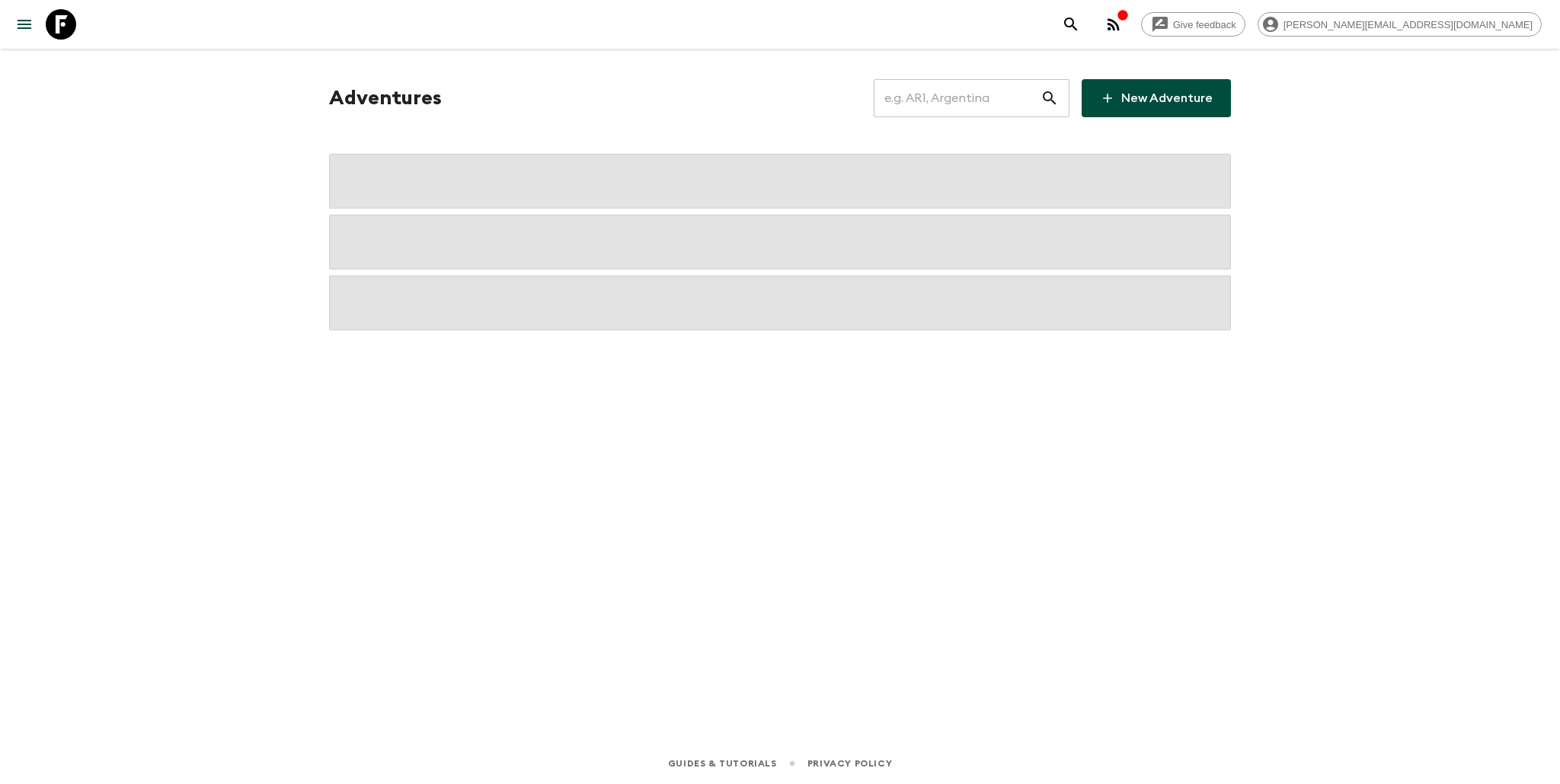
click at [994, 99] on input "text" at bounding box center [957, 98] width 167 height 43
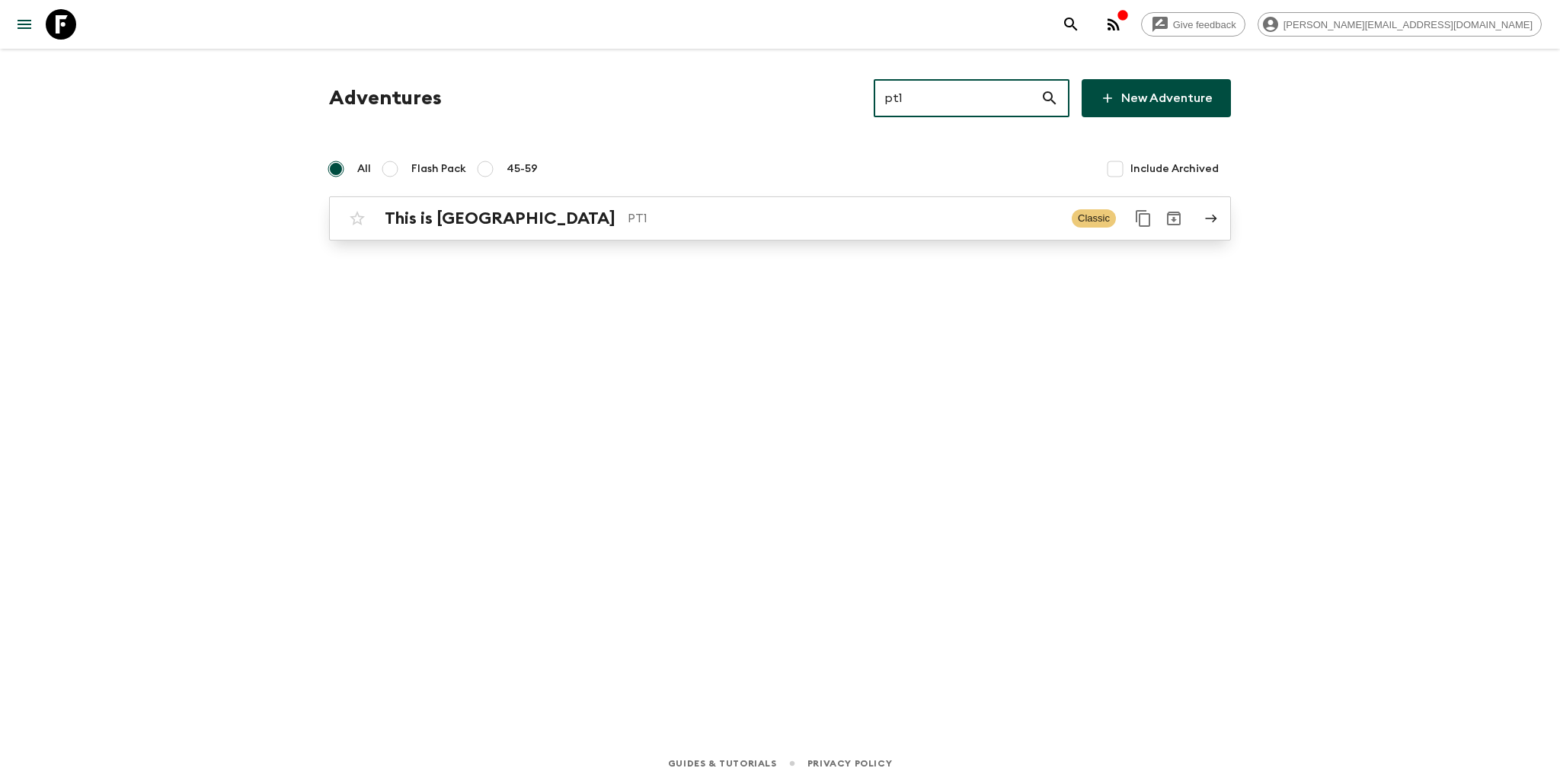
type input "pt1"
click at [734, 235] on link "This is Portugal PT1 Classic" at bounding box center [780, 218] width 902 height 44
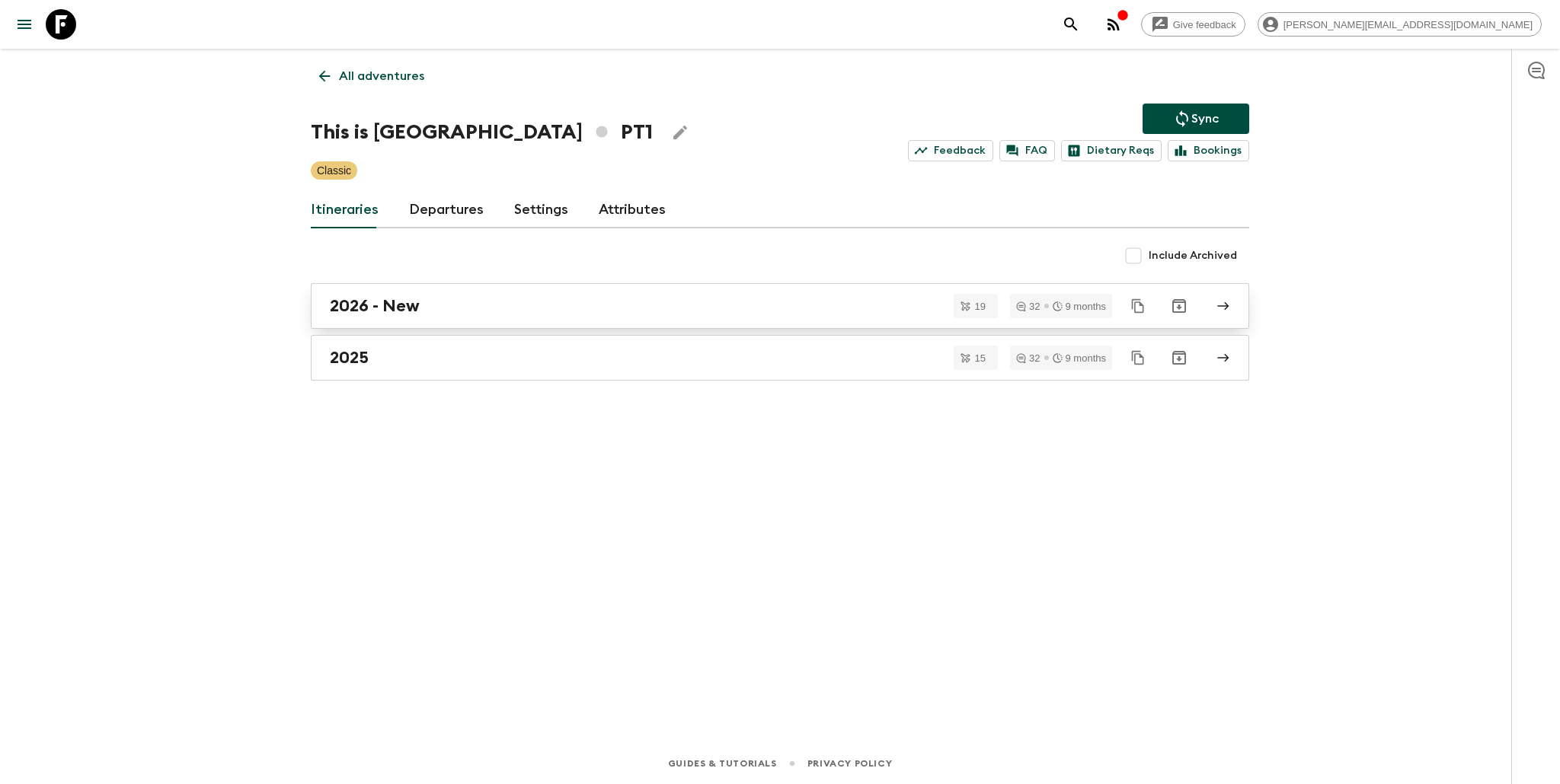
click at [404, 312] on h2 "2026 - New" at bounding box center [374, 306] width 90 height 19
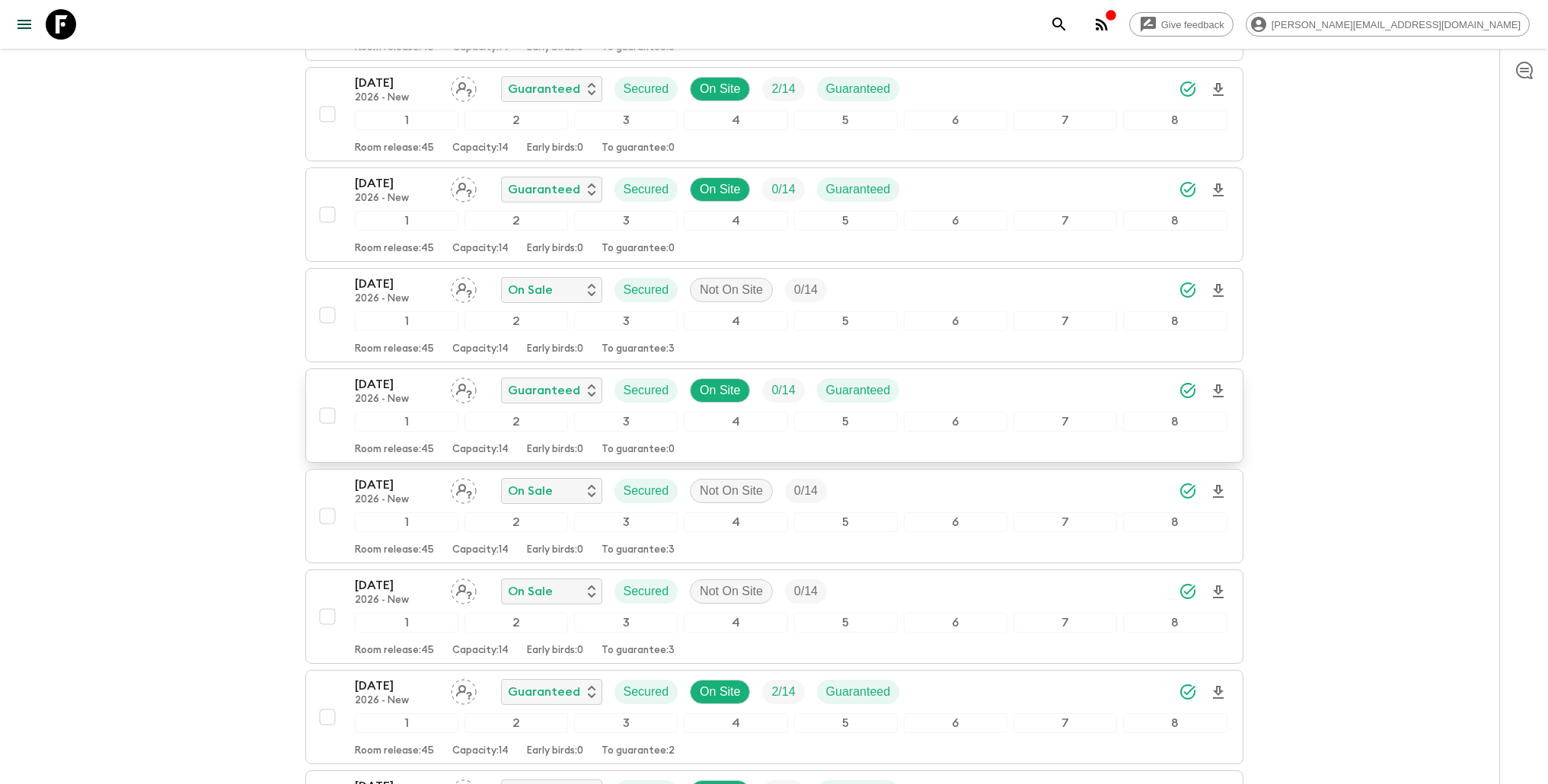
scroll to position [333, 0]
click at [715, 386] on p "On Site" at bounding box center [720, 388] width 40 height 19
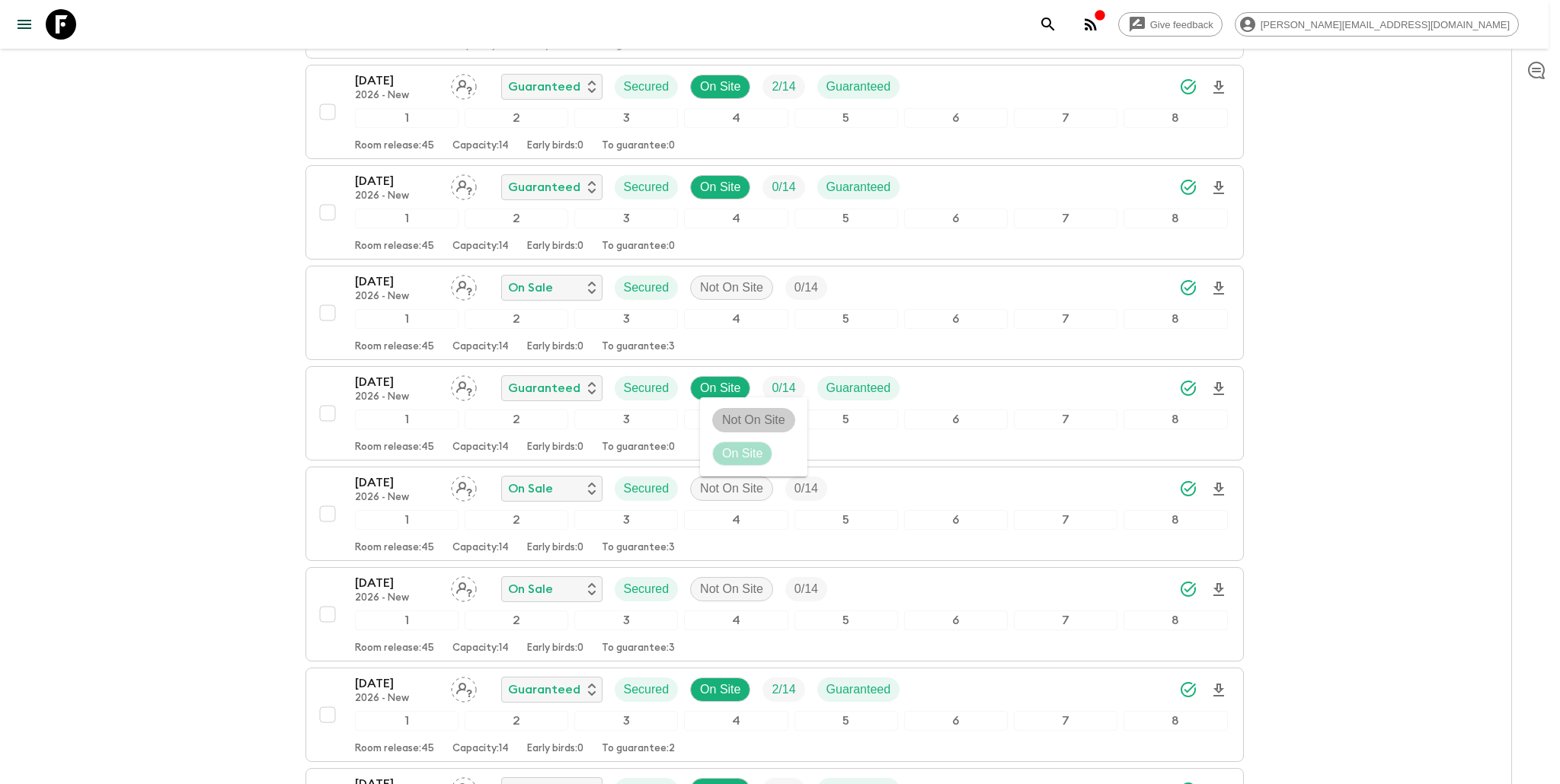
click at [731, 414] on p "Not On Site" at bounding box center [754, 420] width 63 height 19
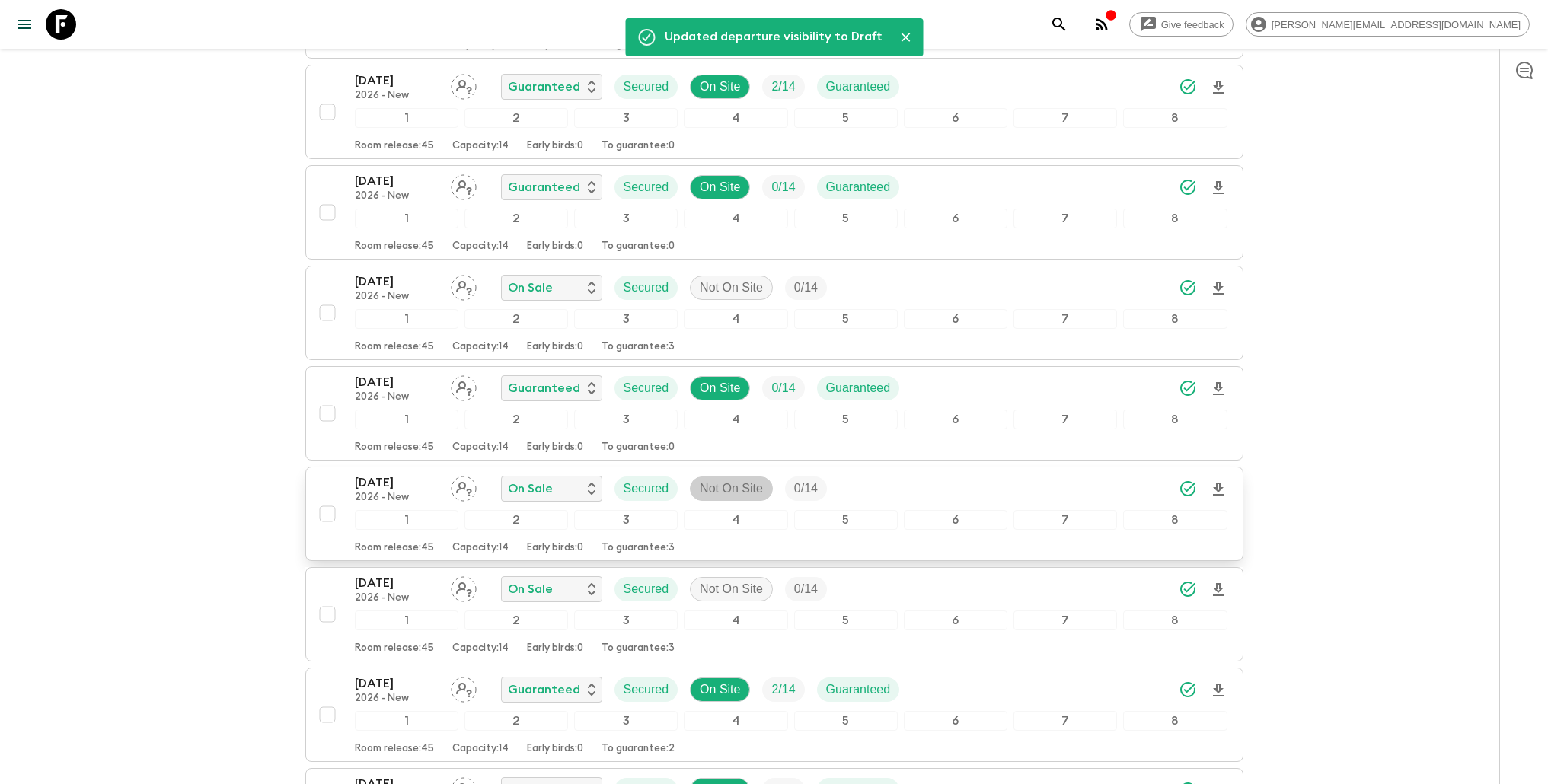
click at [740, 491] on p "Not On Site" at bounding box center [732, 488] width 63 height 19
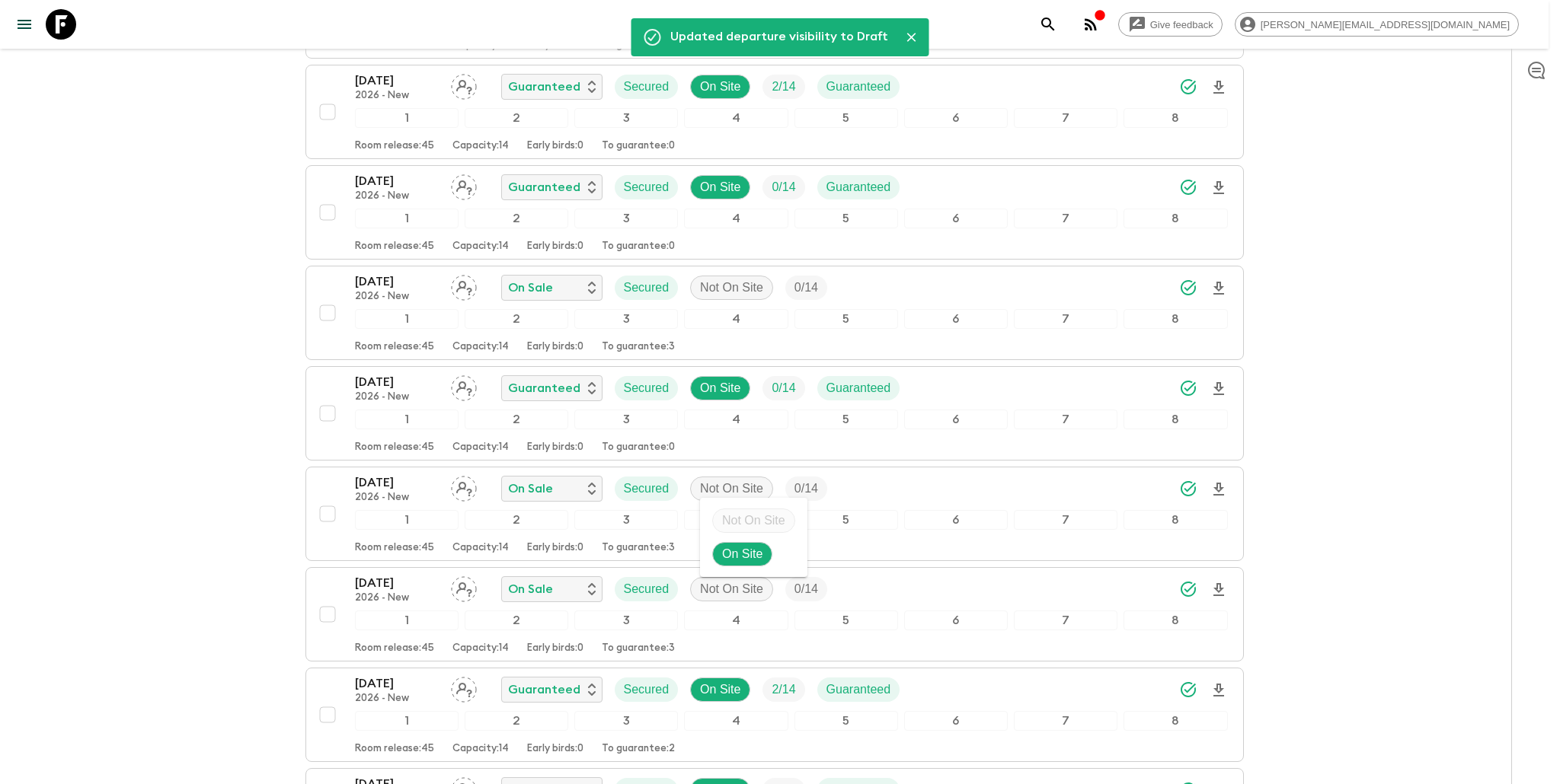
click at [740, 554] on p "On Site" at bounding box center [742, 554] width 40 height 19
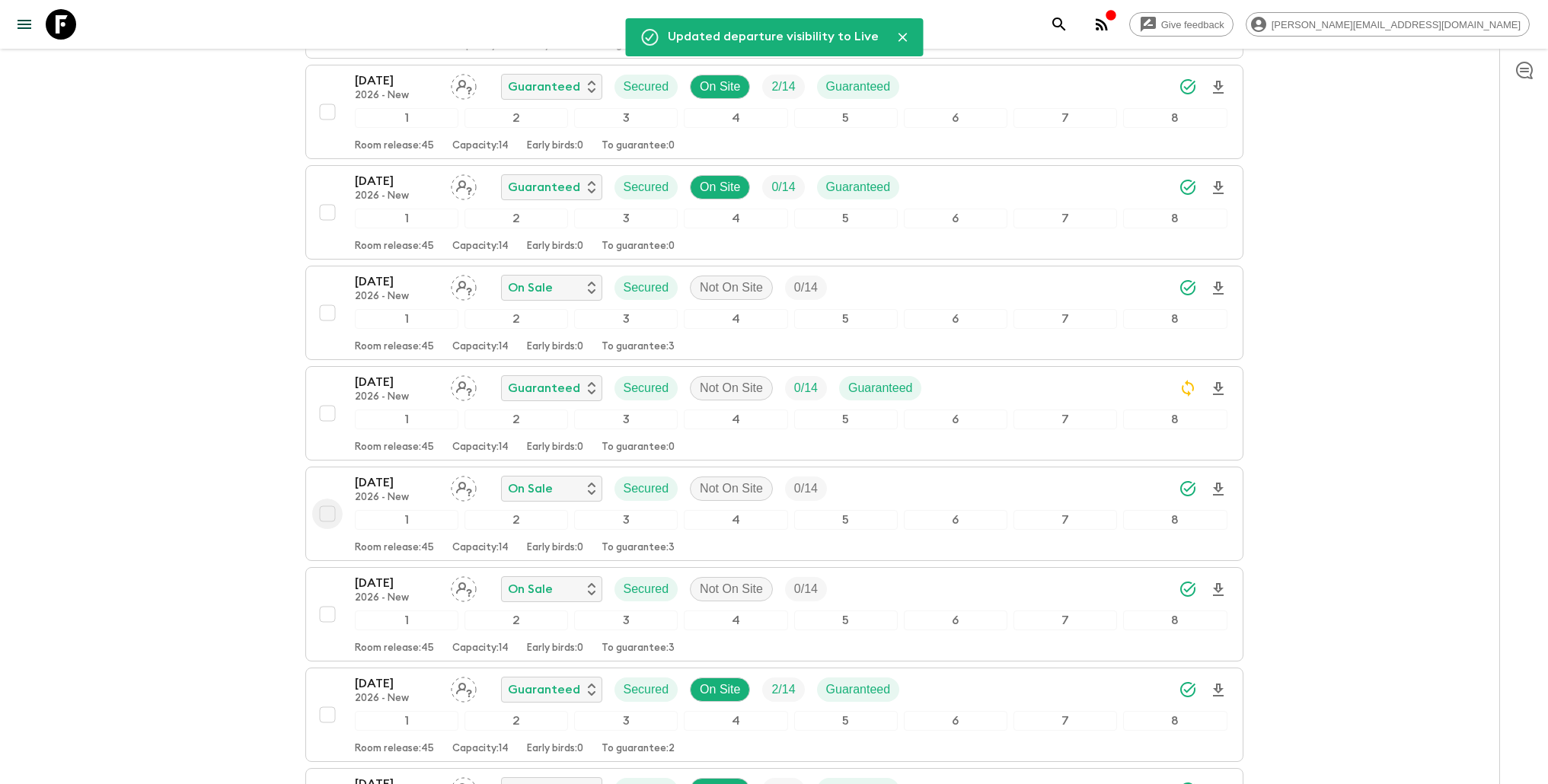
click at [329, 512] on input "checkbox" at bounding box center [327, 514] width 31 height 31
checkbox input "true"
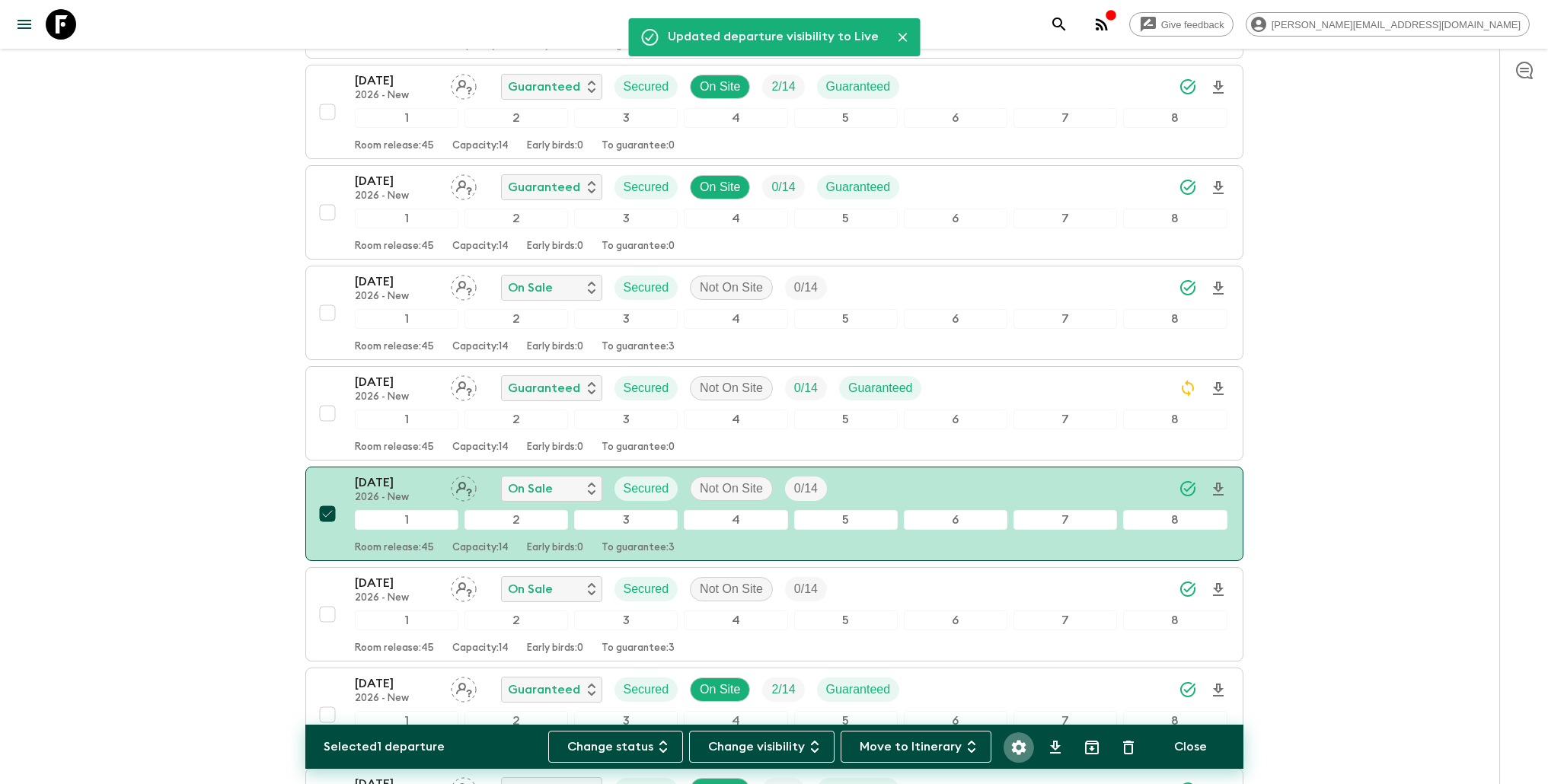
click at [1028, 751] on icon "Settings" at bounding box center [1019, 748] width 19 height 19
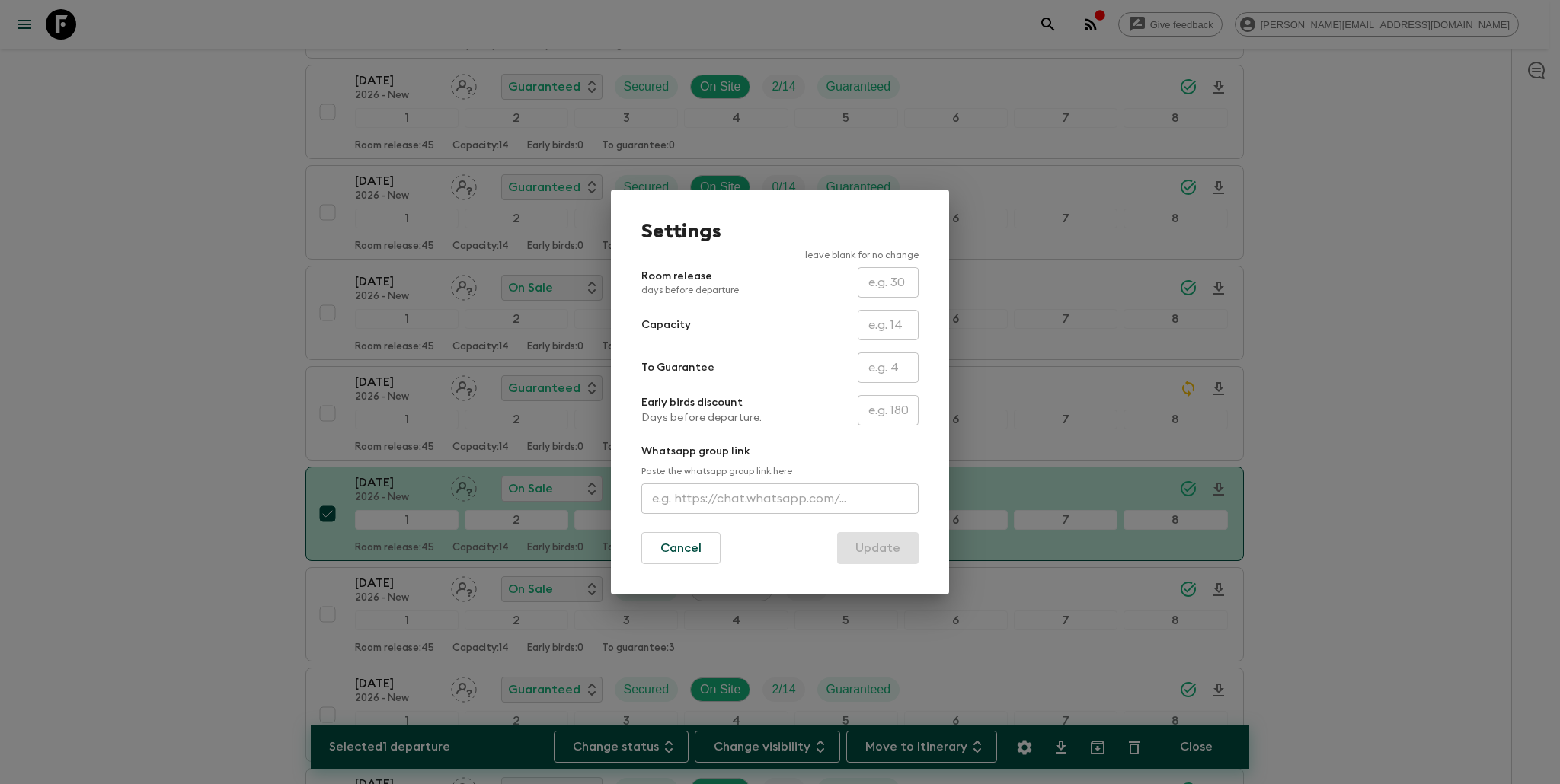
click at [891, 365] on input "text" at bounding box center [888, 368] width 61 height 31
type input "0"
click at [890, 549] on button "Update" at bounding box center [877, 548] width 82 height 32
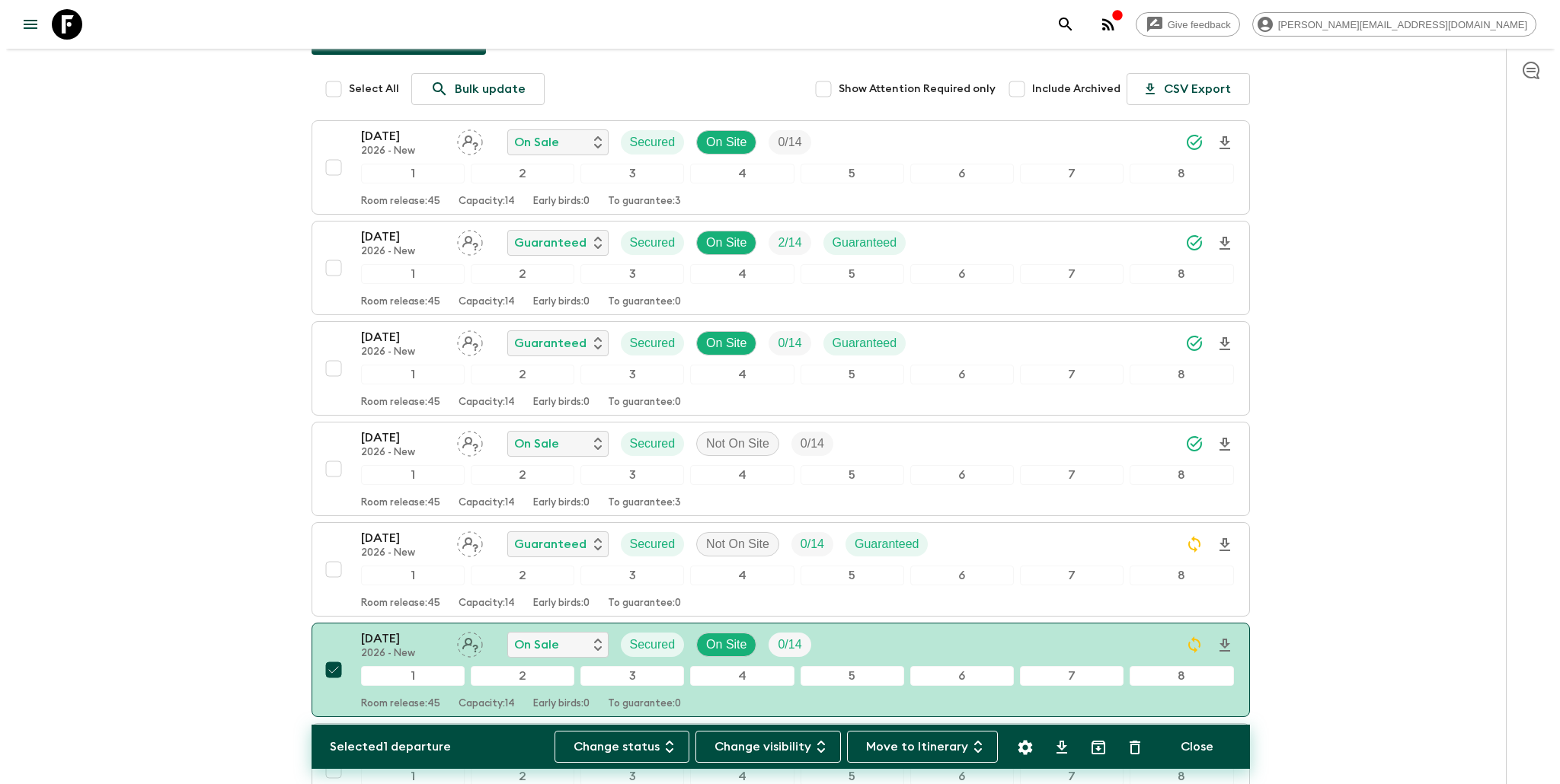
scroll to position [0, 0]
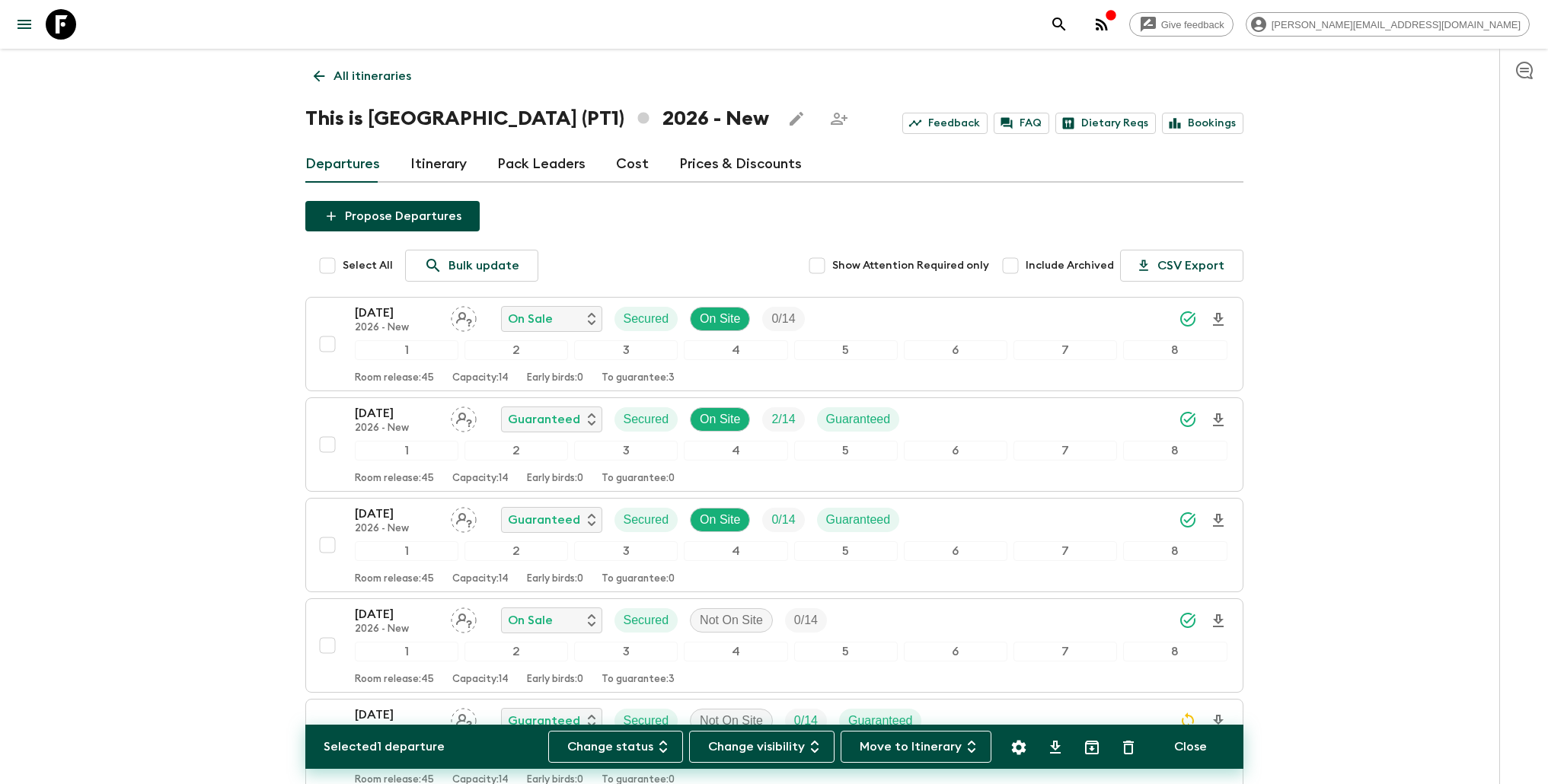
click at [365, 81] on p "All itineraries" at bounding box center [373, 76] width 78 height 19
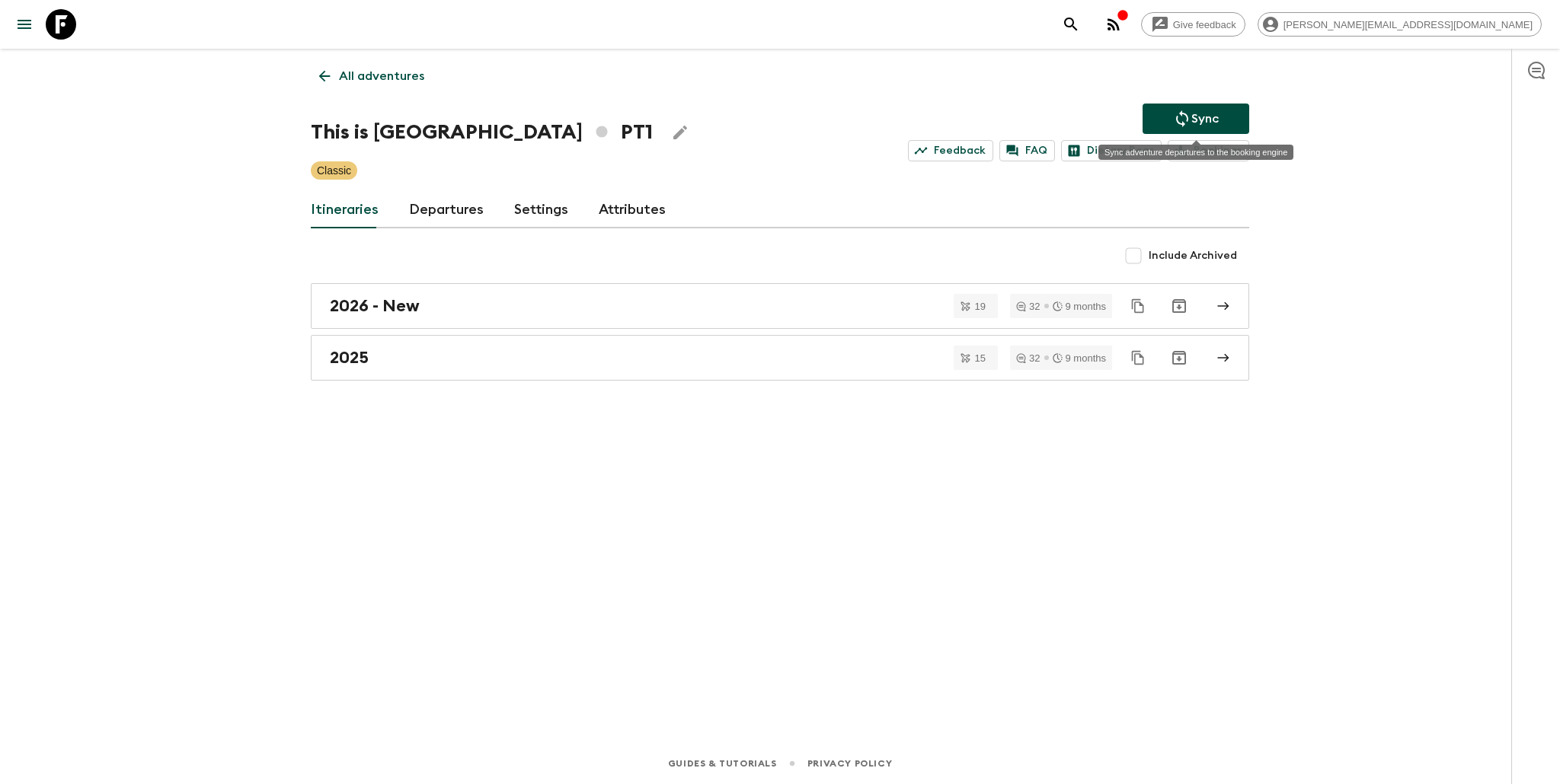
click at [1192, 120] on p "Sync" at bounding box center [1205, 119] width 27 height 19
